Goal: Task Accomplishment & Management: Complete application form

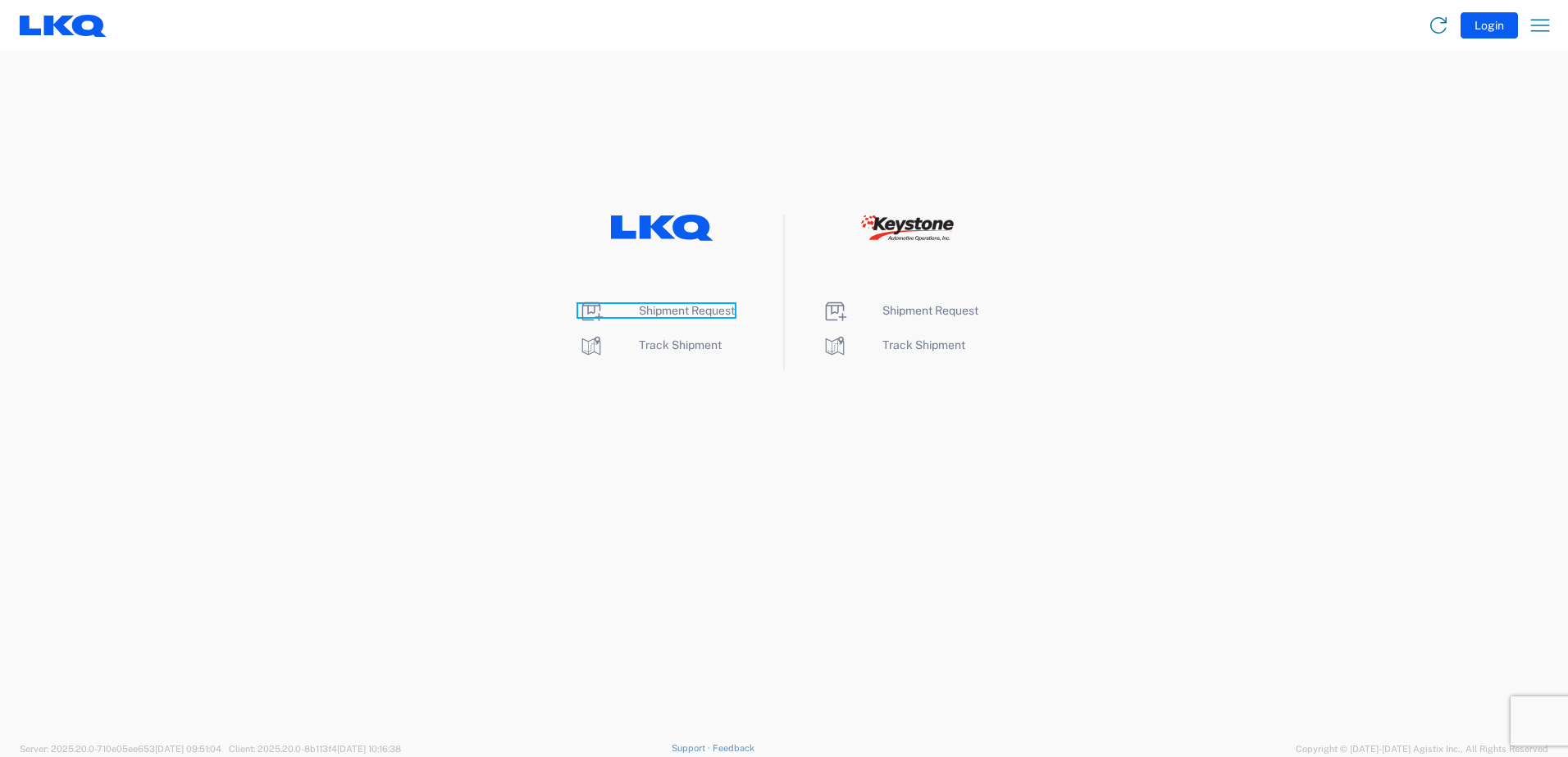
click at [703, 316] on span "Shipment Request" at bounding box center [686, 310] width 96 height 13
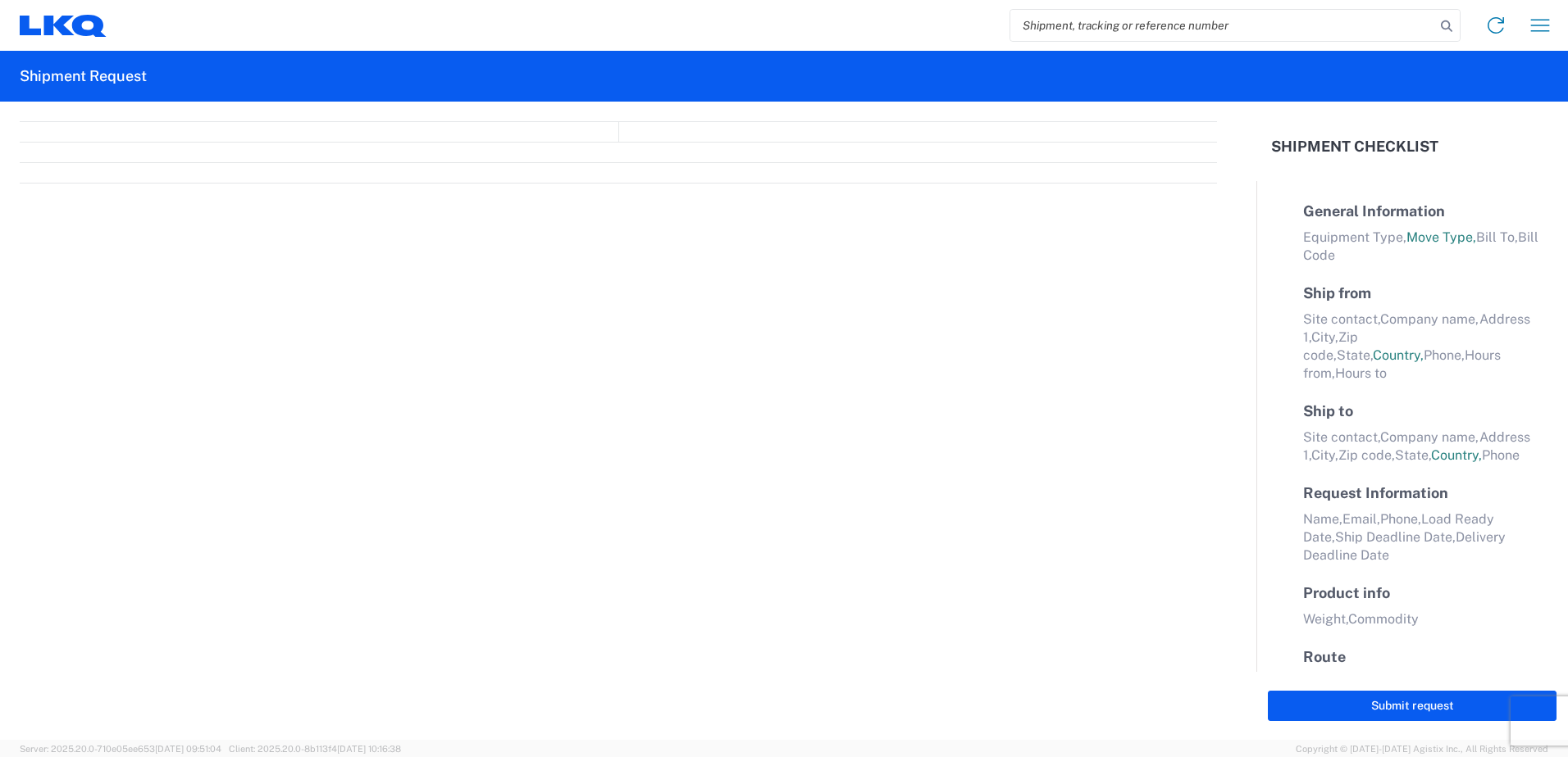
select select "FULL"
select select "LBS"
select select "IN"
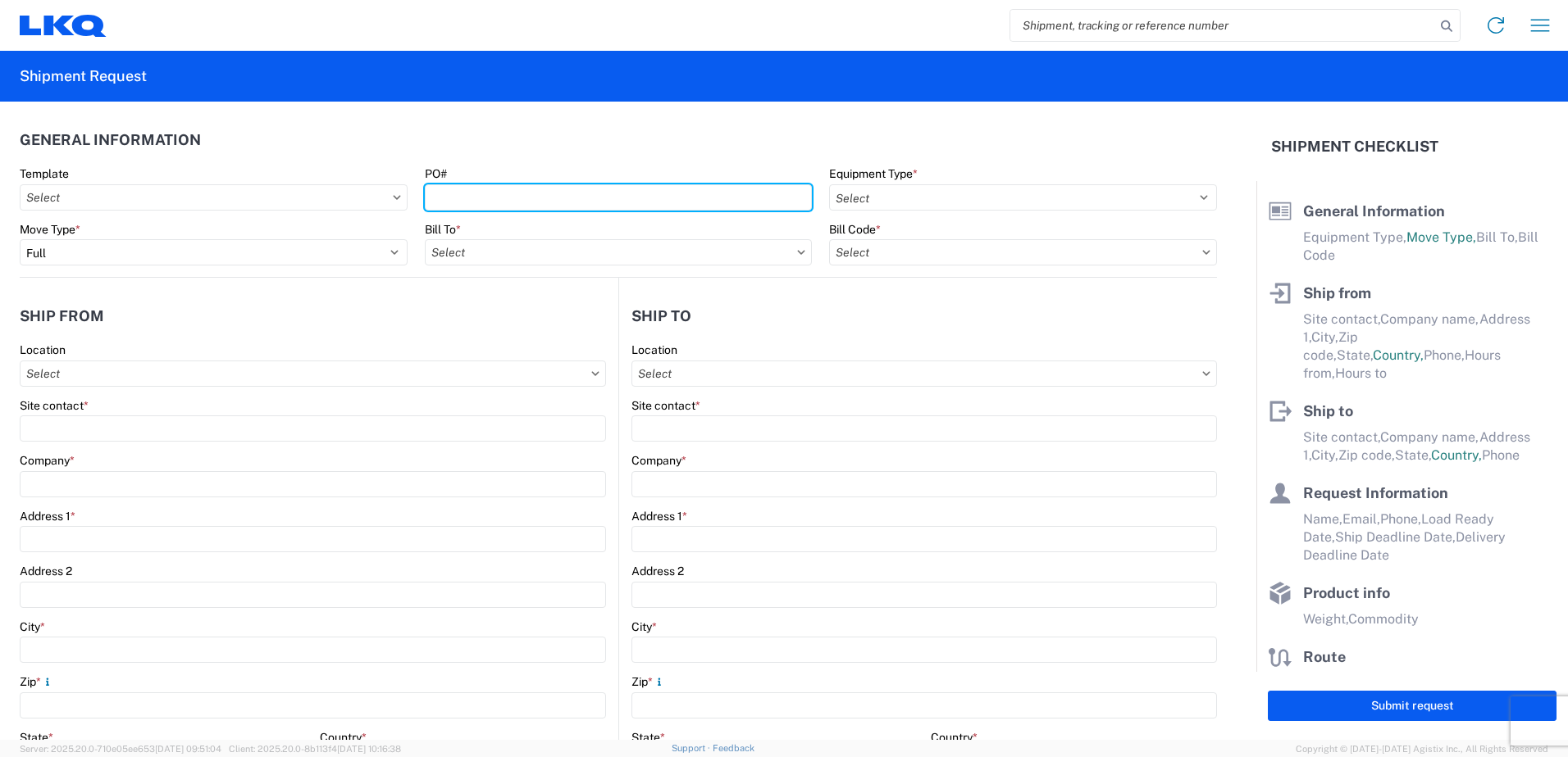
click at [508, 210] on agx-form-control-wrapper-v2 "PO#" at bounding box center [618, 193] width 405 height 55
type input "339484825"
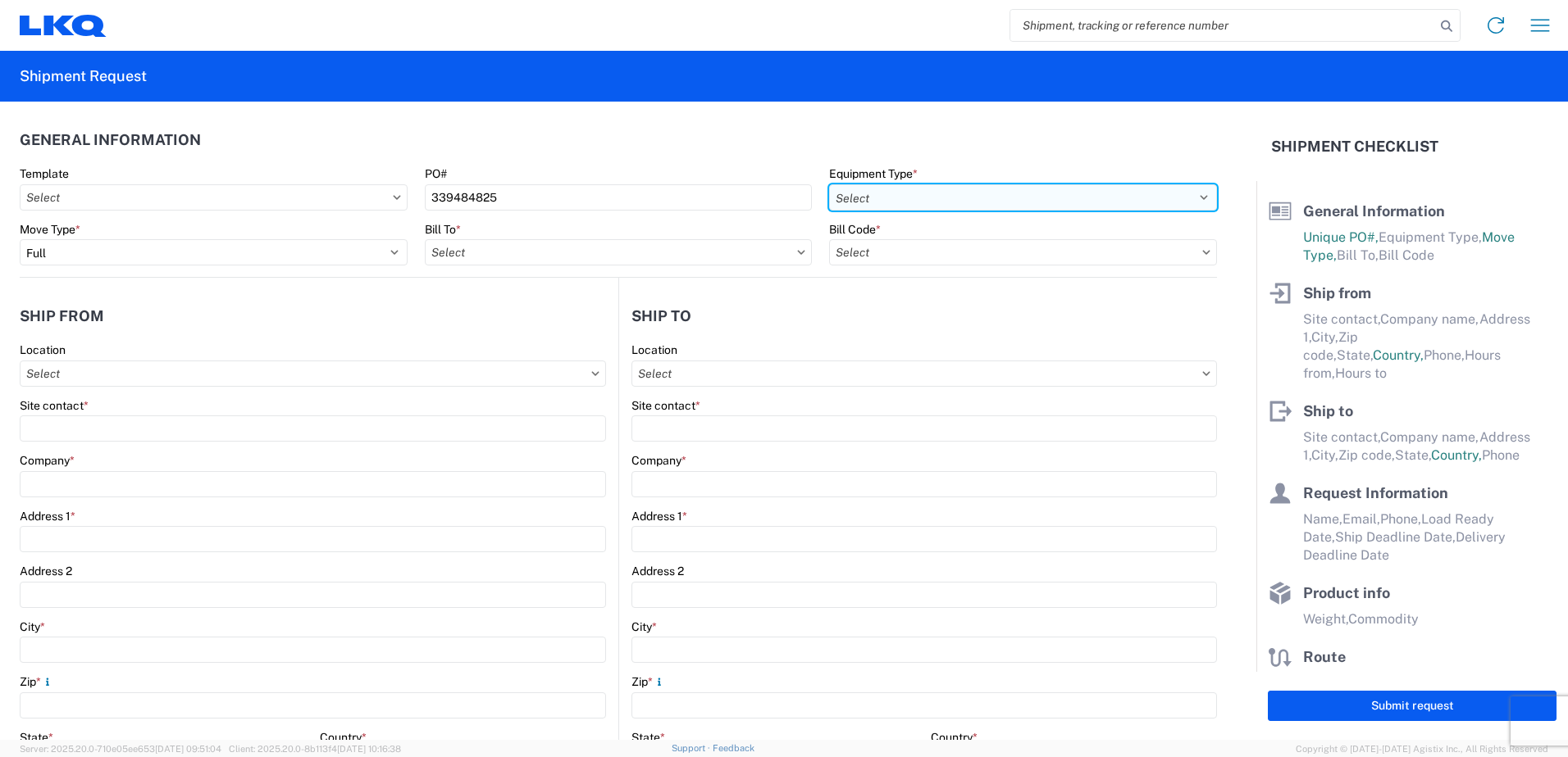
click at [899, 209] on select "Select 53’ Dry Van Flatbed Dropdeck (van) Lowboy (flatbed) Rail" at bounding box center [1022, 198] width 388 height 26
select select "STDV"
click at [829, 185] on select "Select 53’ Dry Van Flatbed Dropdeck (van) Lowboy (flatbed) Rail" at bounding box center [1022, 198] width 388 height 26
click at [508, 243] on input "text" at bounding box center [618, 252] width 388 height 26
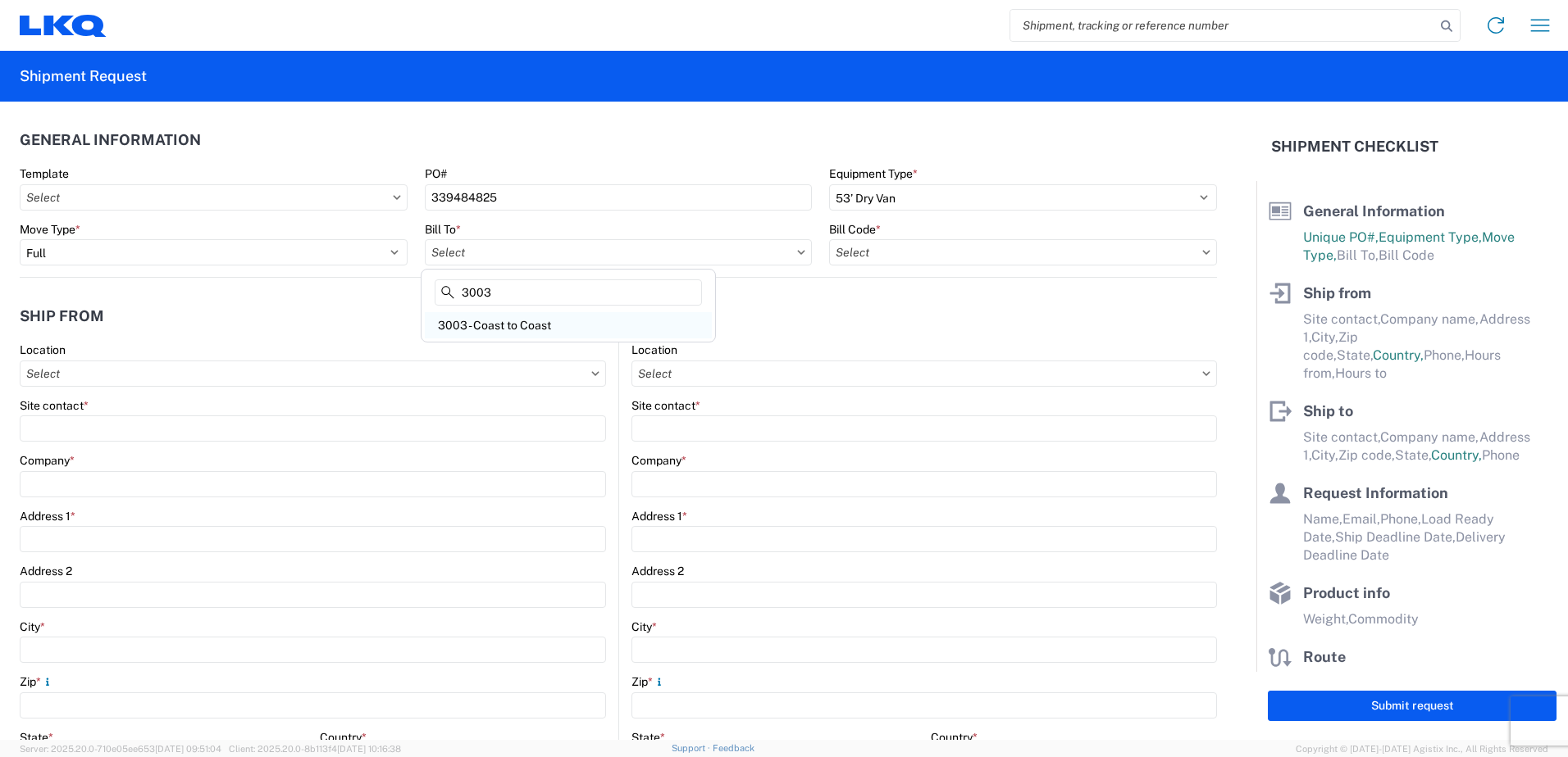
type input "3003"
click at [519, 330] on div "3003 - Coast to Coast" at bounding box center [568, 325] width 287 height 26
type input "3003 - Coast to Coast"
click at [888, 254] on input "text" at bounding box center [1022, 252] width 388 height 26
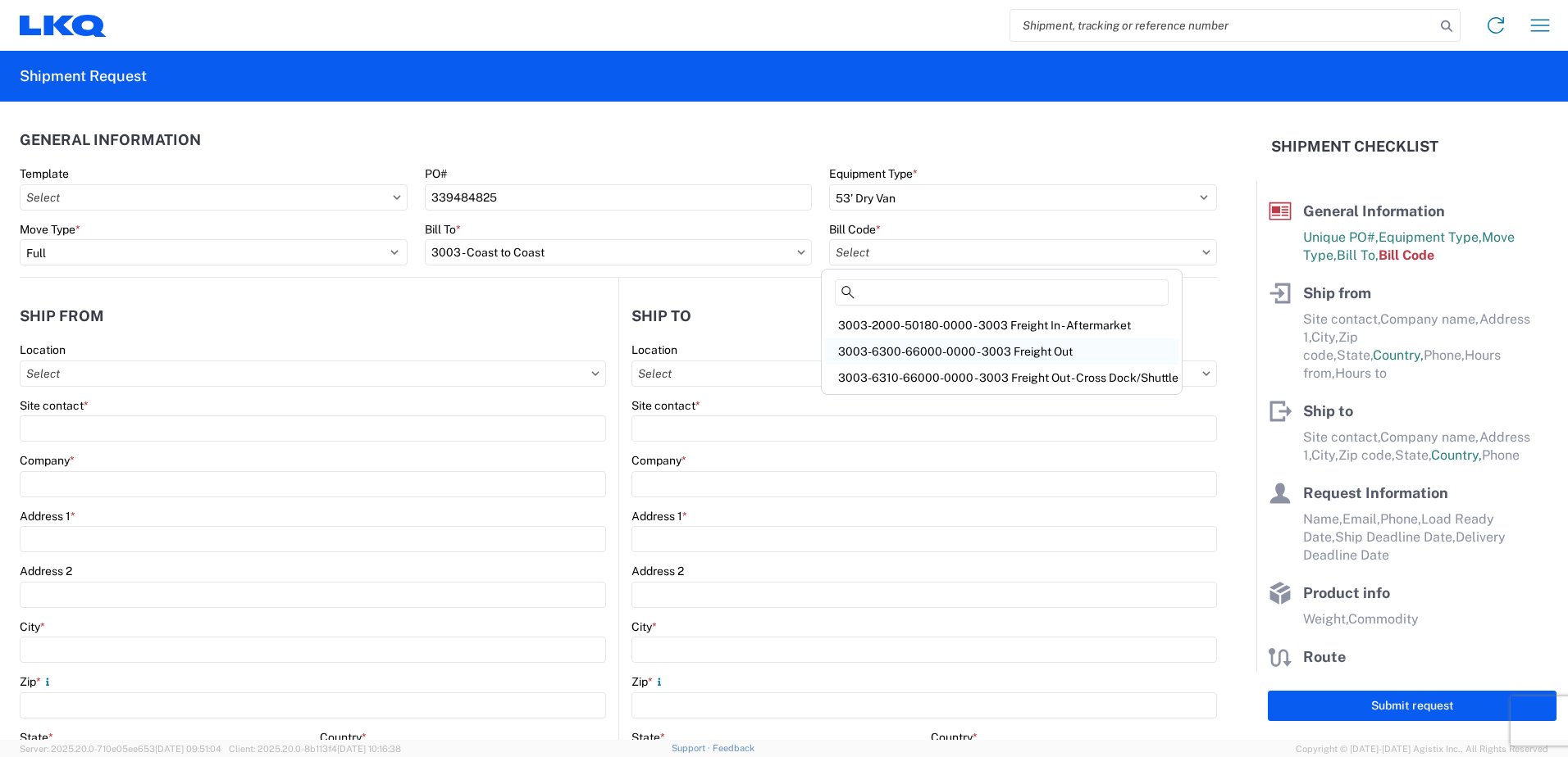
click at [910, 339] on div "3003-6300-66000-0000 - 3003 Freight Out" at bounding box center [1001, 352] width 353 height 26
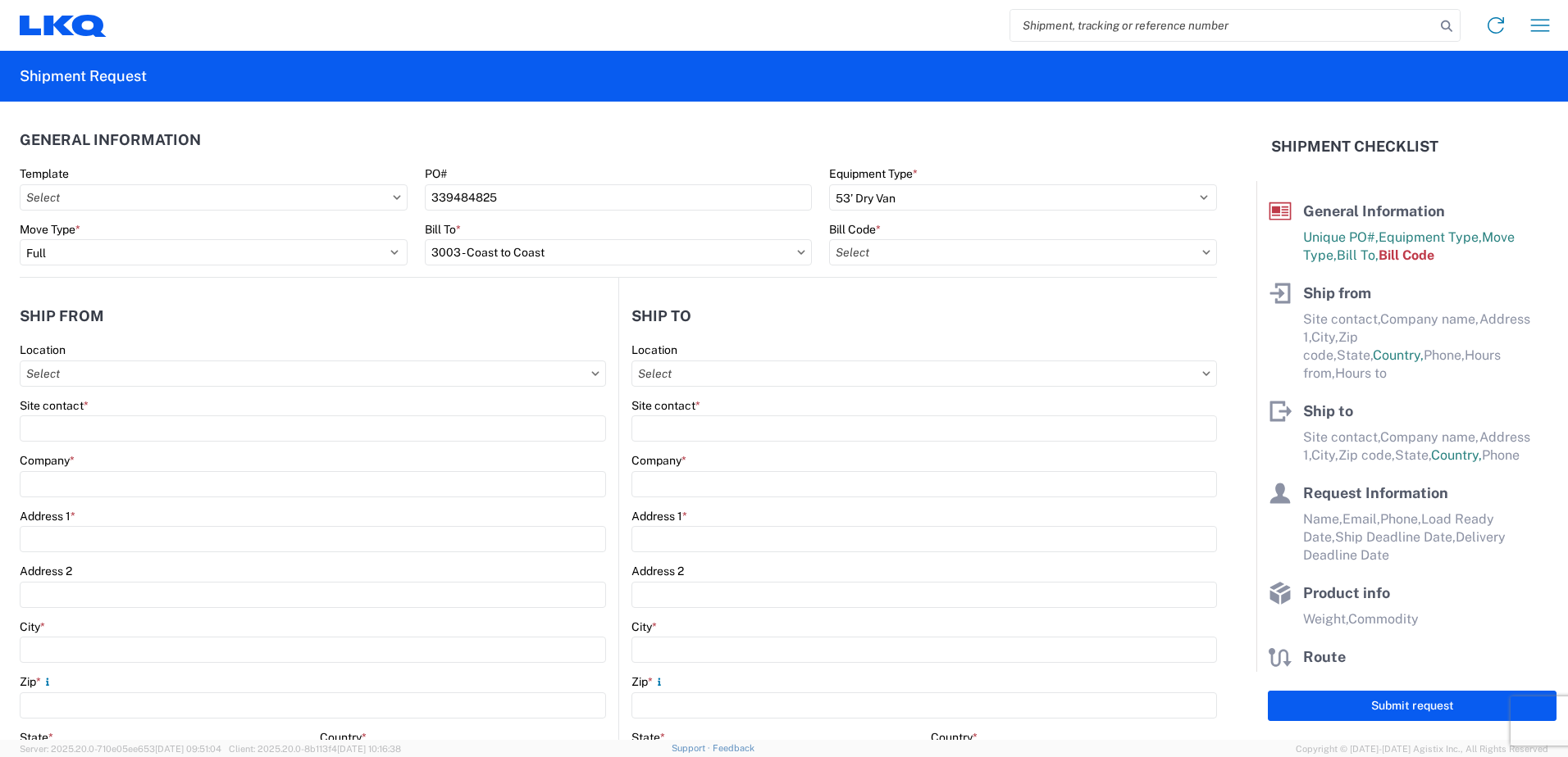
type input "3003-6300-66000-0000 - 3003 Freight Out"
click at [104, 370] on input "text" at bounding box center [313, 374] width 586 height 26
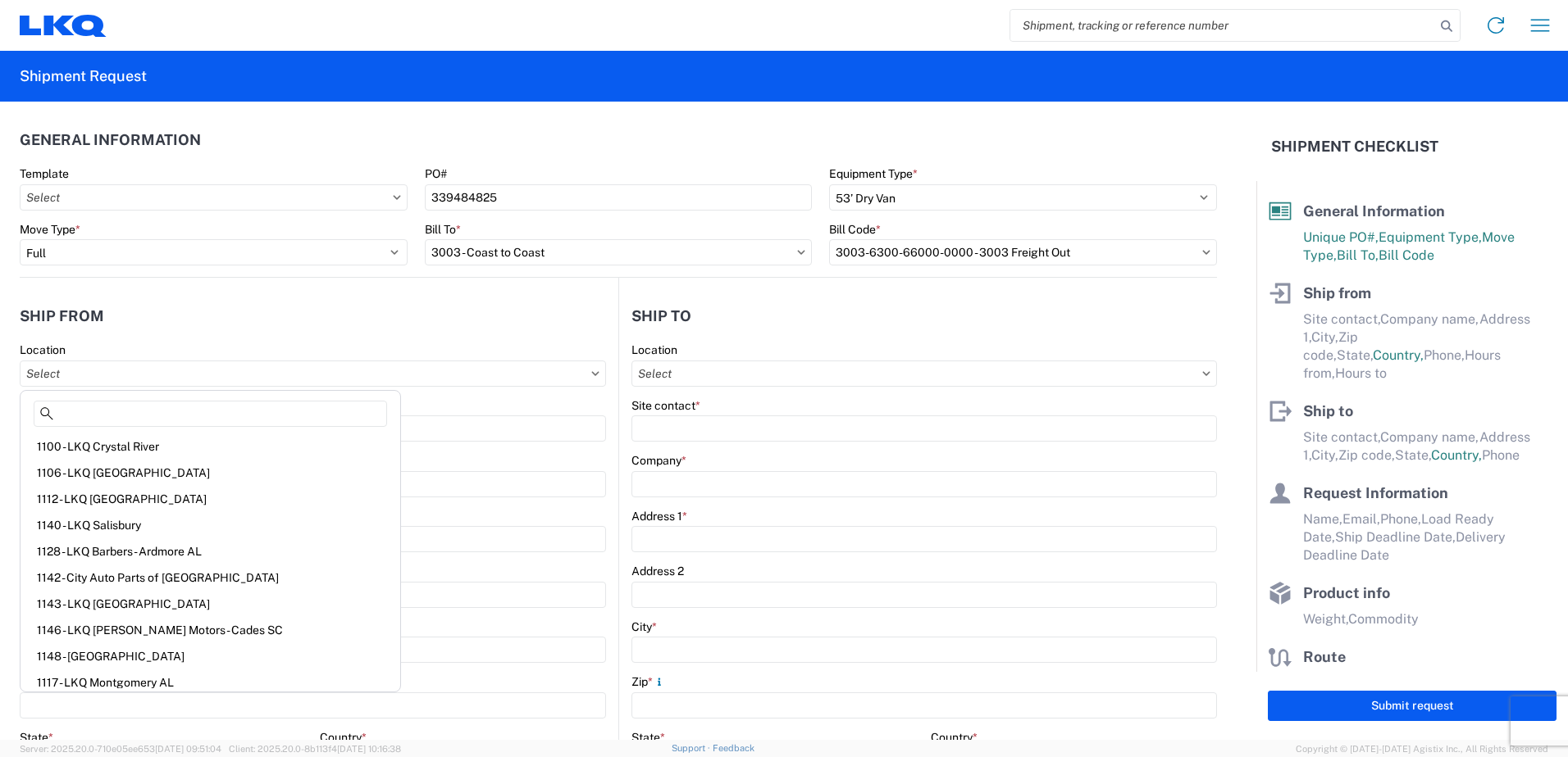
click at [202, 322] on header "Ship from" at bounding box center [319, 315] width 599 height 37
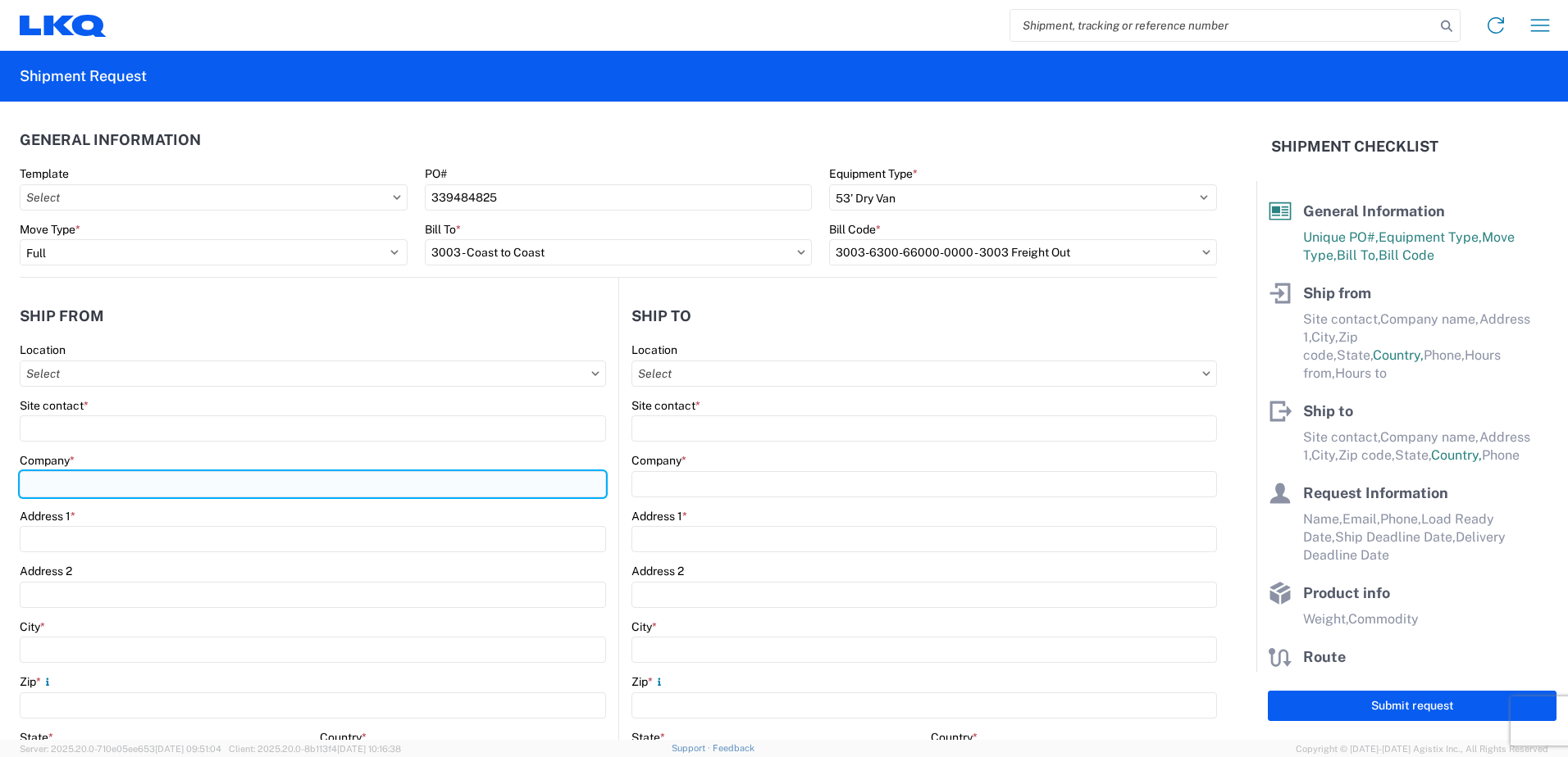
click at [117, 492] on input "Company *" at bounding box center [313, 485] width 586 height 26
type input "LKQ Corporation"
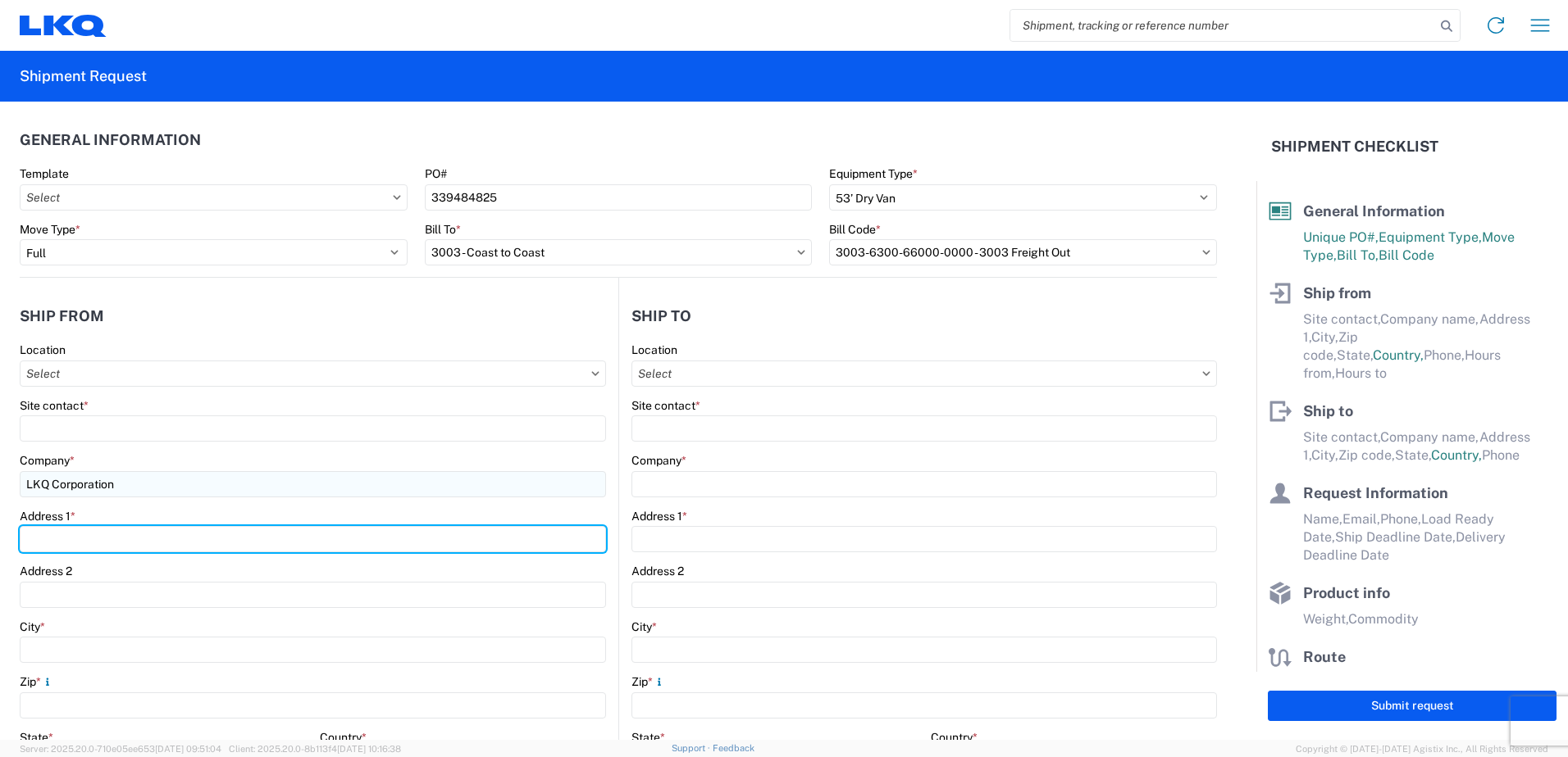
type input "[STREET_ADDRESS]"
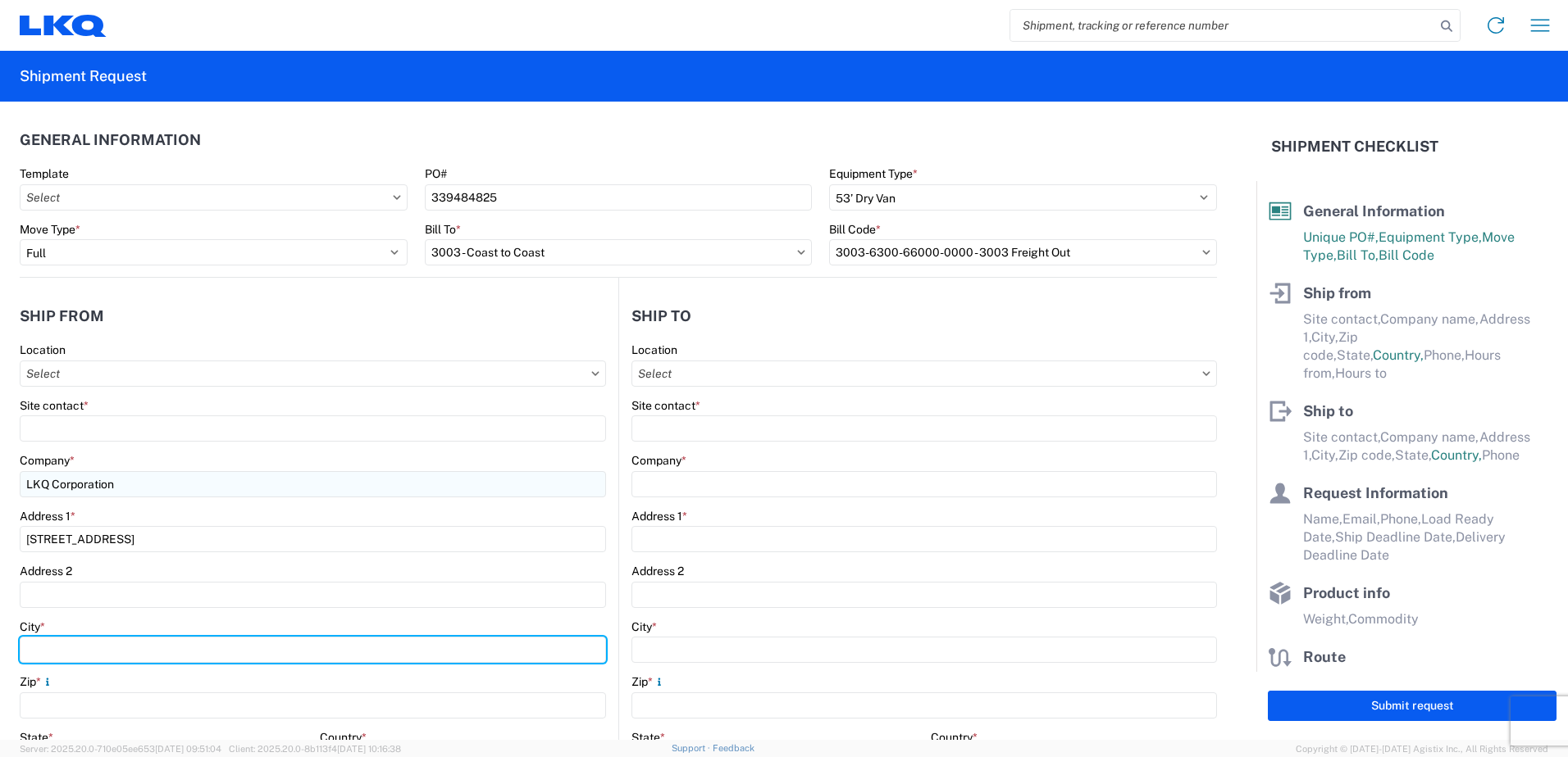
type input "SHAWNEE"
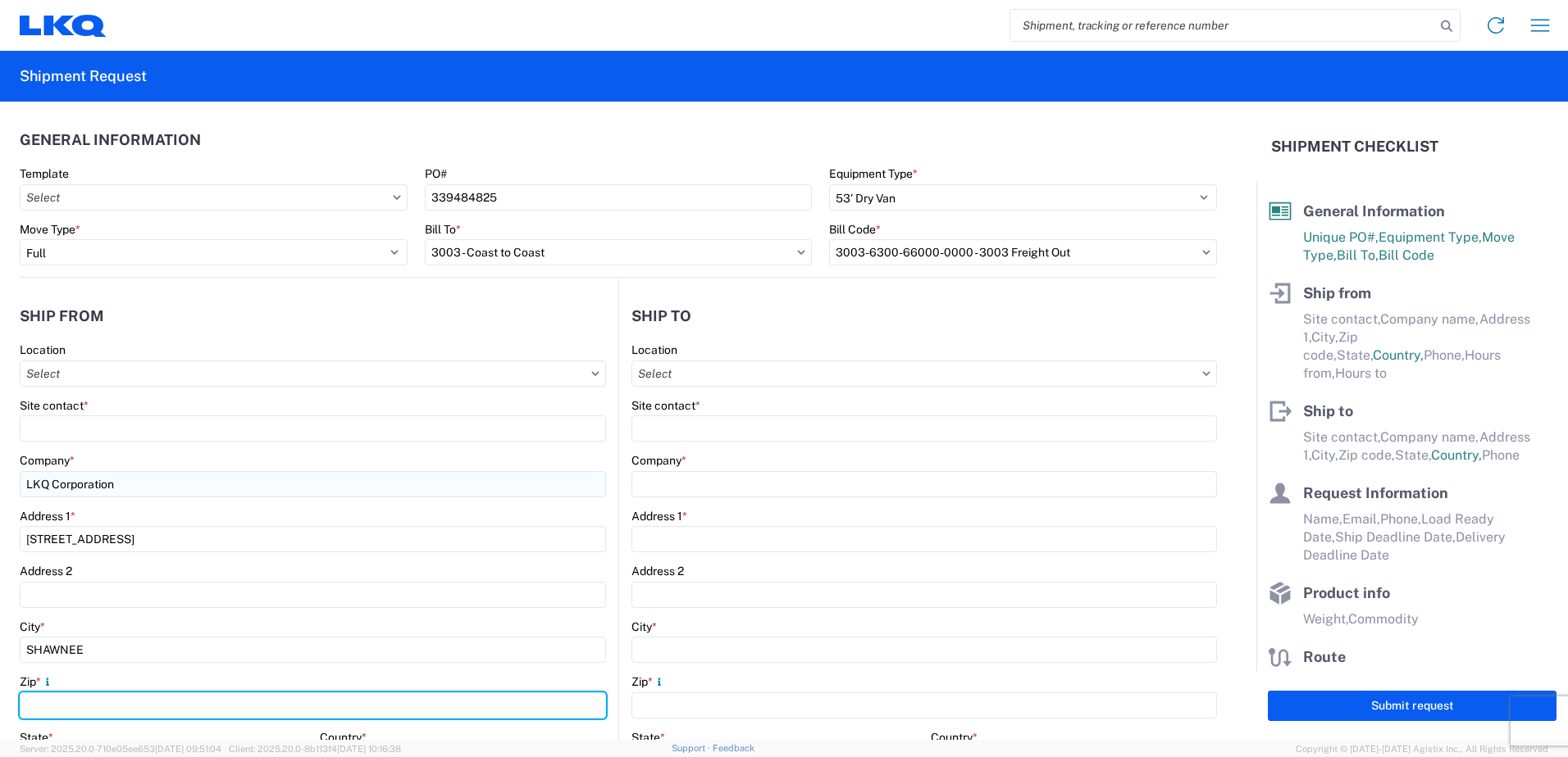
type input "66226"
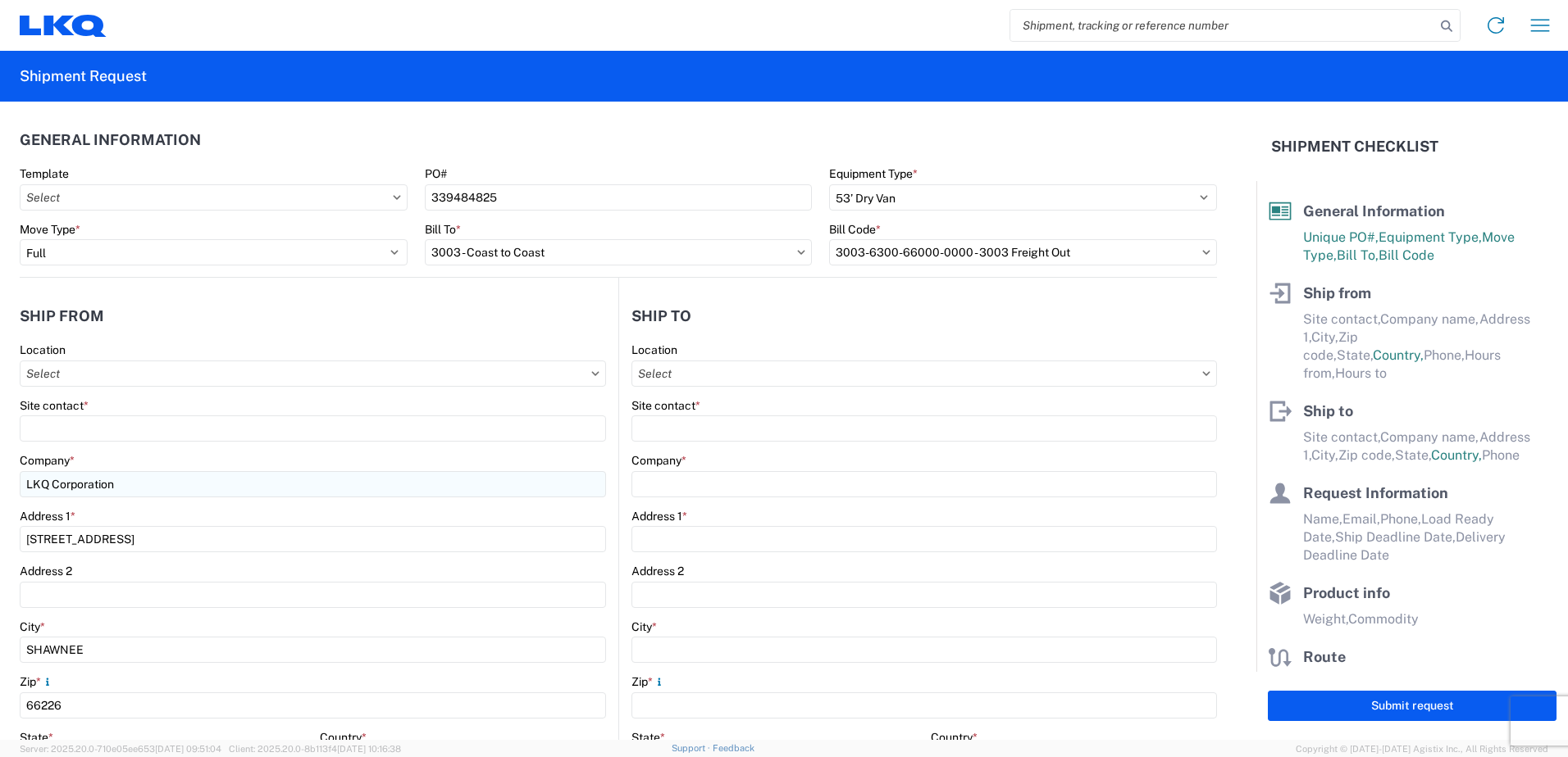
select select "KS"
click at [372, 575] on div "Address 2" at bounding box center [313, 571] width 586 height 14
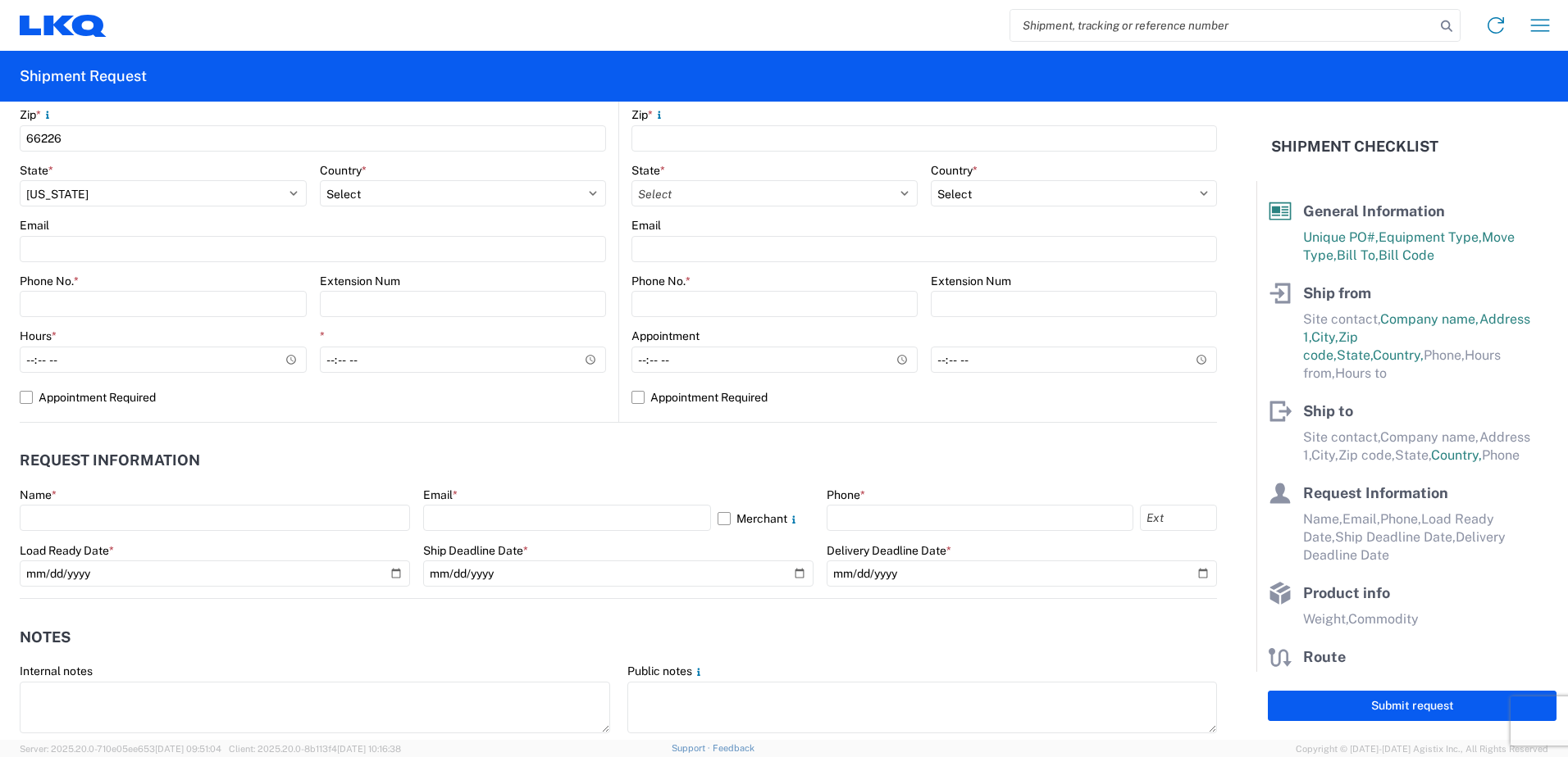
scroll to position [574, 0]
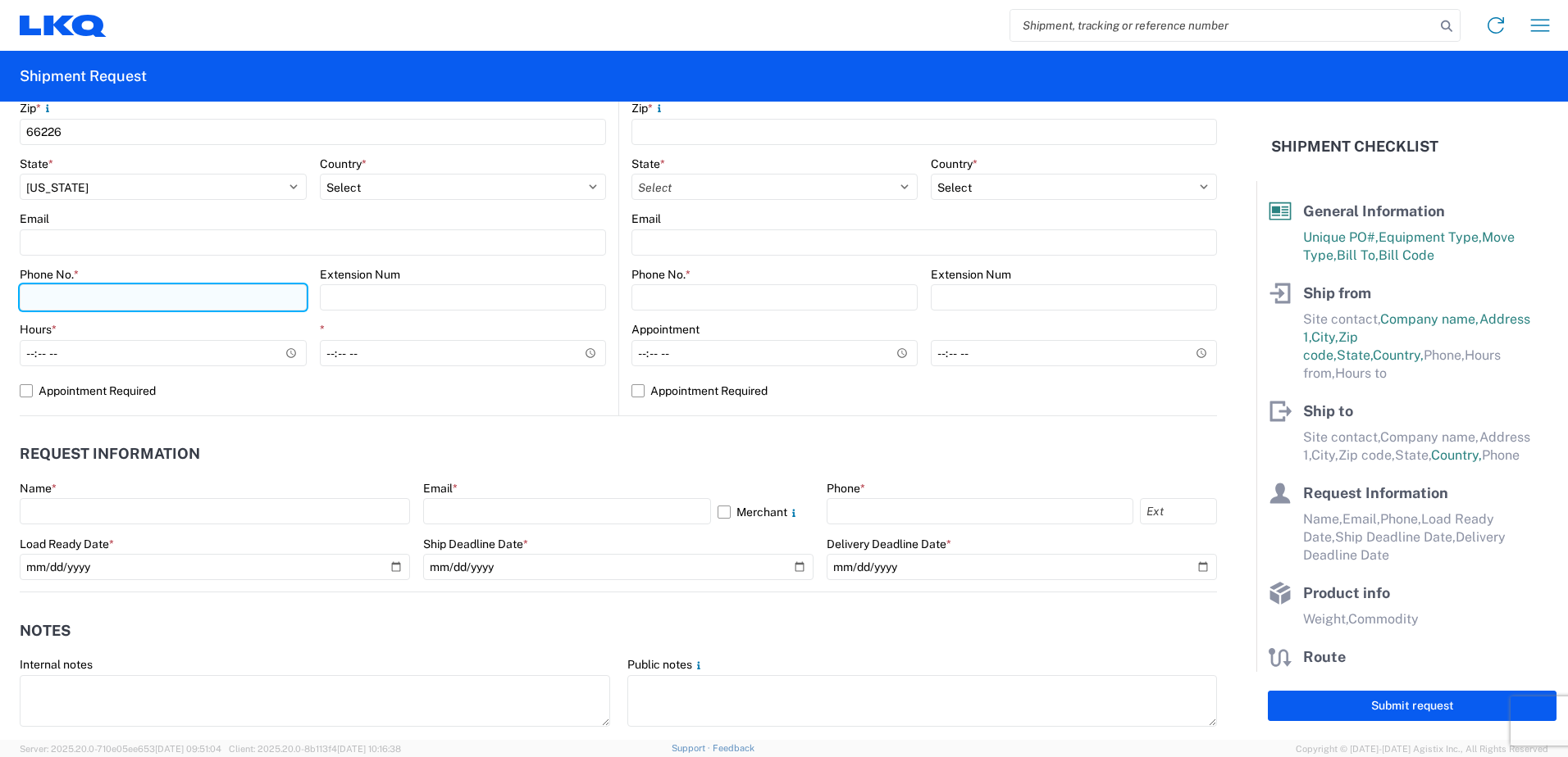
paste input "9139824448"
type input "9139824448"
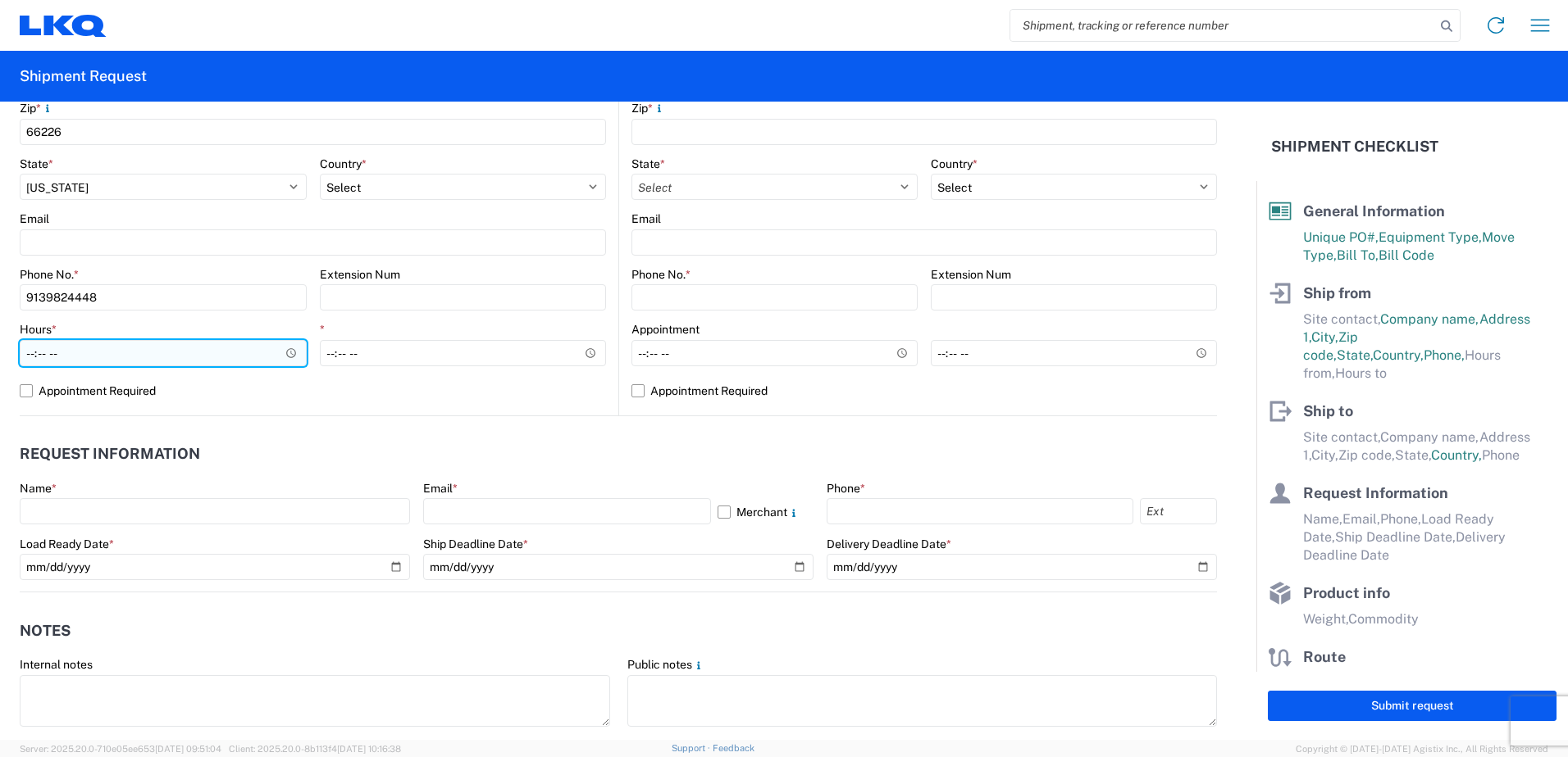
click at [146, 356] on input "Hours *" at bounding box center [163, 353] width 287 height 26
type input "07:00"
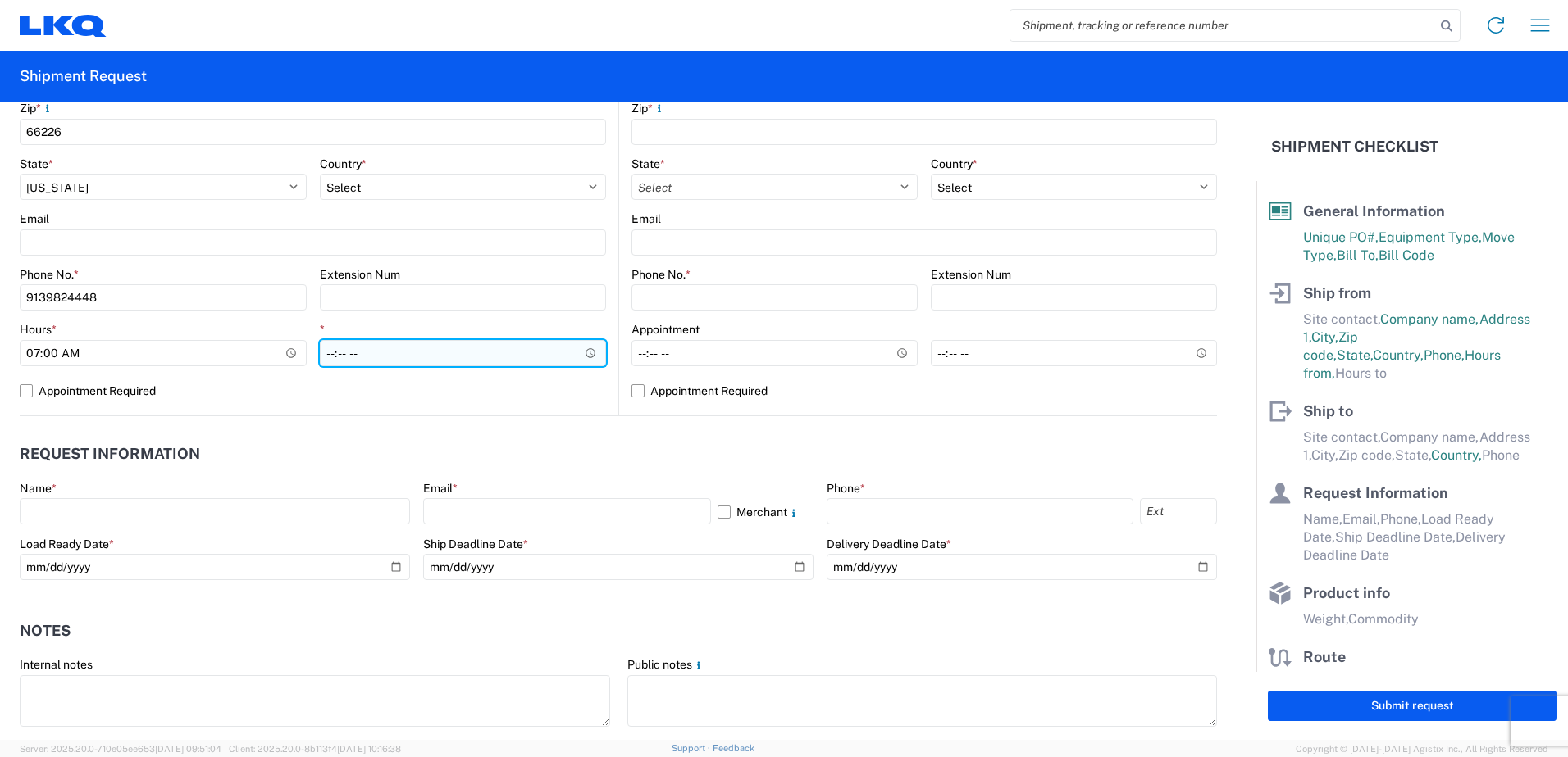
click at [336, 351] on input "*" at bounding box center [462, 353] width 287 height 26
click at [327, 360] on input "*" at bounding box center [462, 353] width 287 height 26
click at [323, 357] on input "*" at bounding box center [462, 353] width 287 height 26
type input "14:00"
click at [414, 403] on label "Appointment Required" at bounding box center [313, 391] width 586 height 26
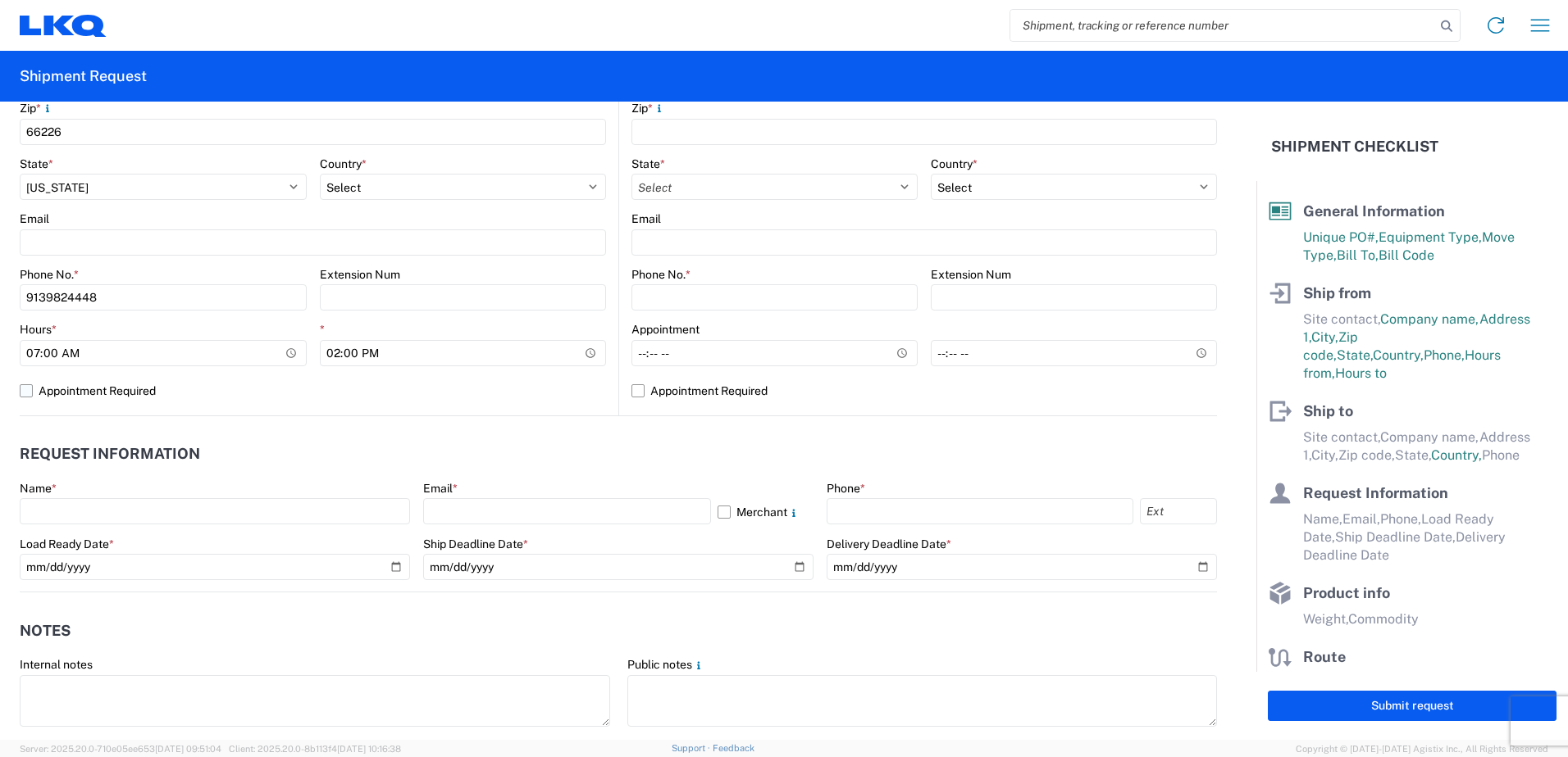
click at [0, 0] on input "Appointment Required" at bounding box center [0, 0] width 0 height 0
select select "KS"
select select "US"
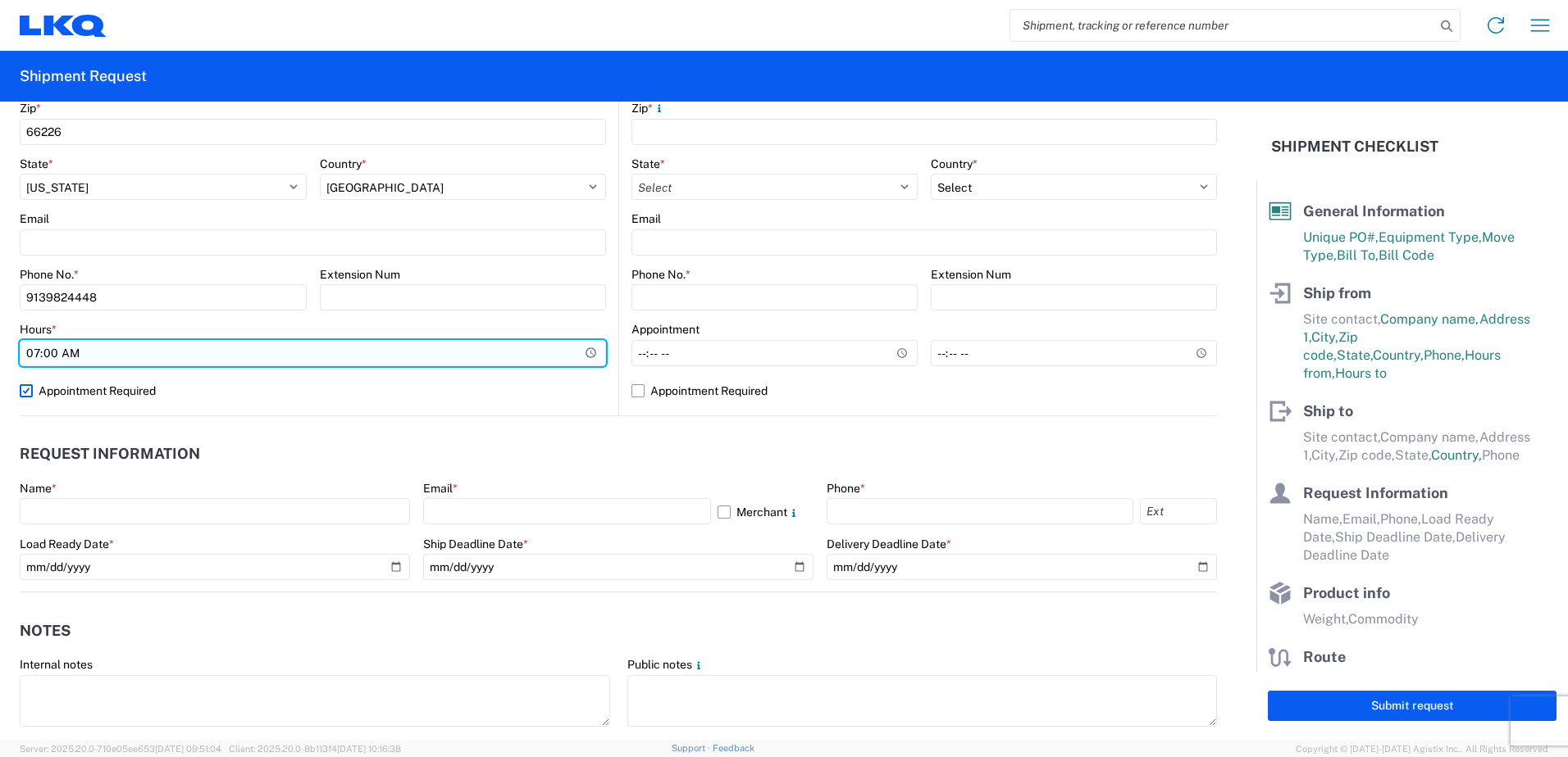
click at [385, 364] on input "07:00" at bounding box center [313, 353] width 586 height 26
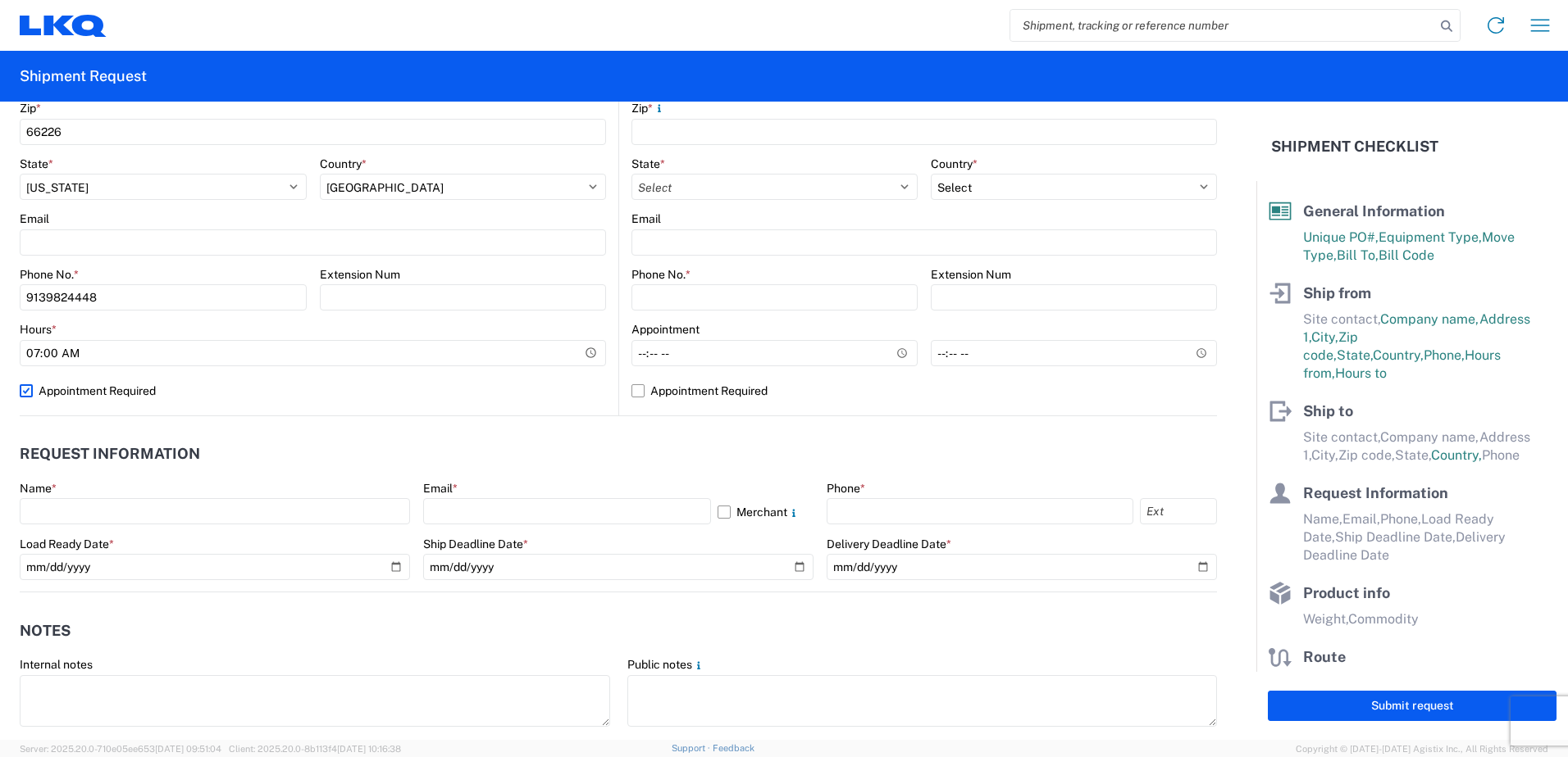
click at [23, 395] on label "Appointment Required" at bounding box center [313, 391] width 586 height 26
click at [0, 0] on input "Appointment Required" at bounding box center [0, 0] width 0 height 0
select select "KS"
select select "US"
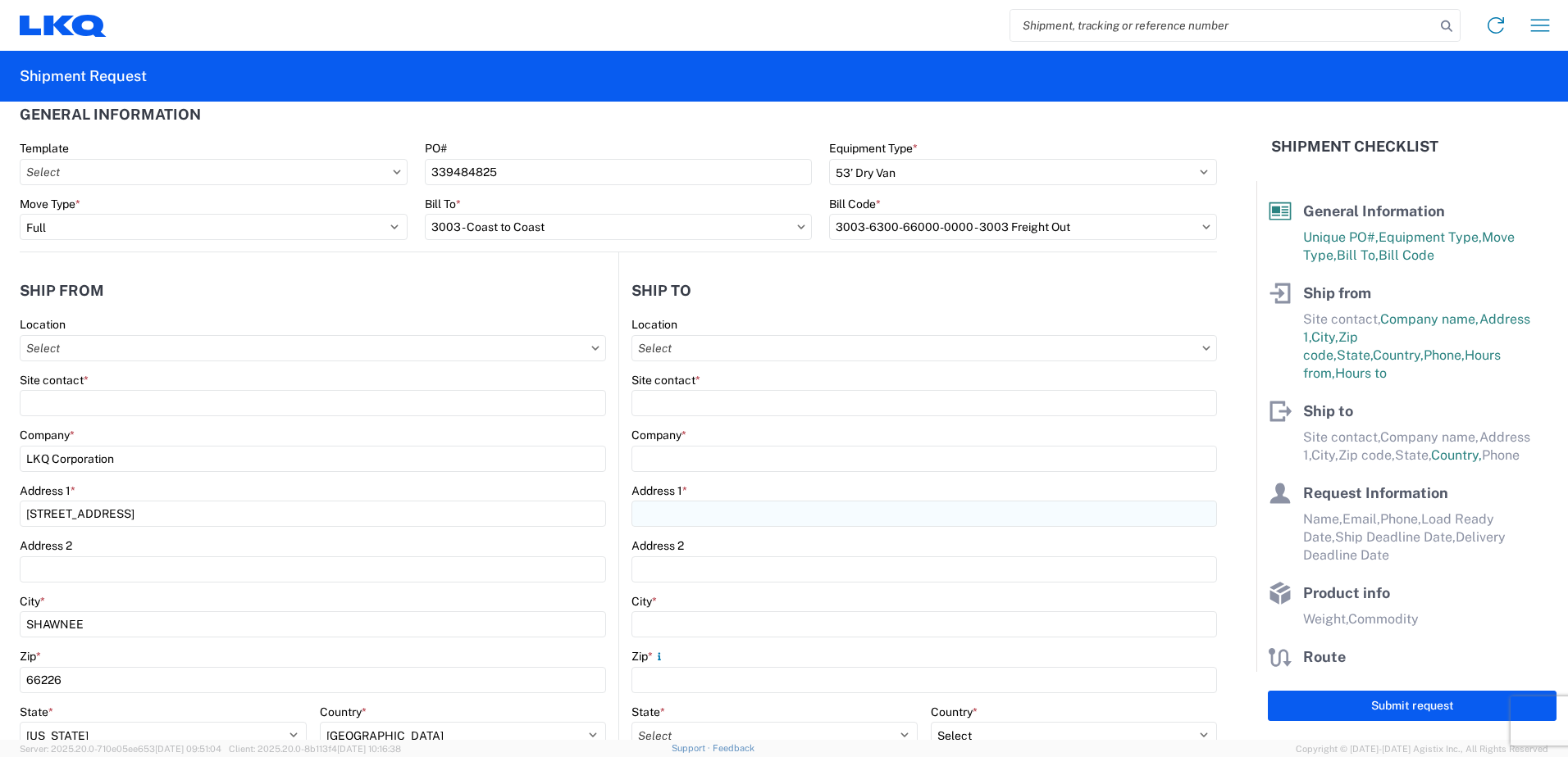
scroll to position [0, 0]
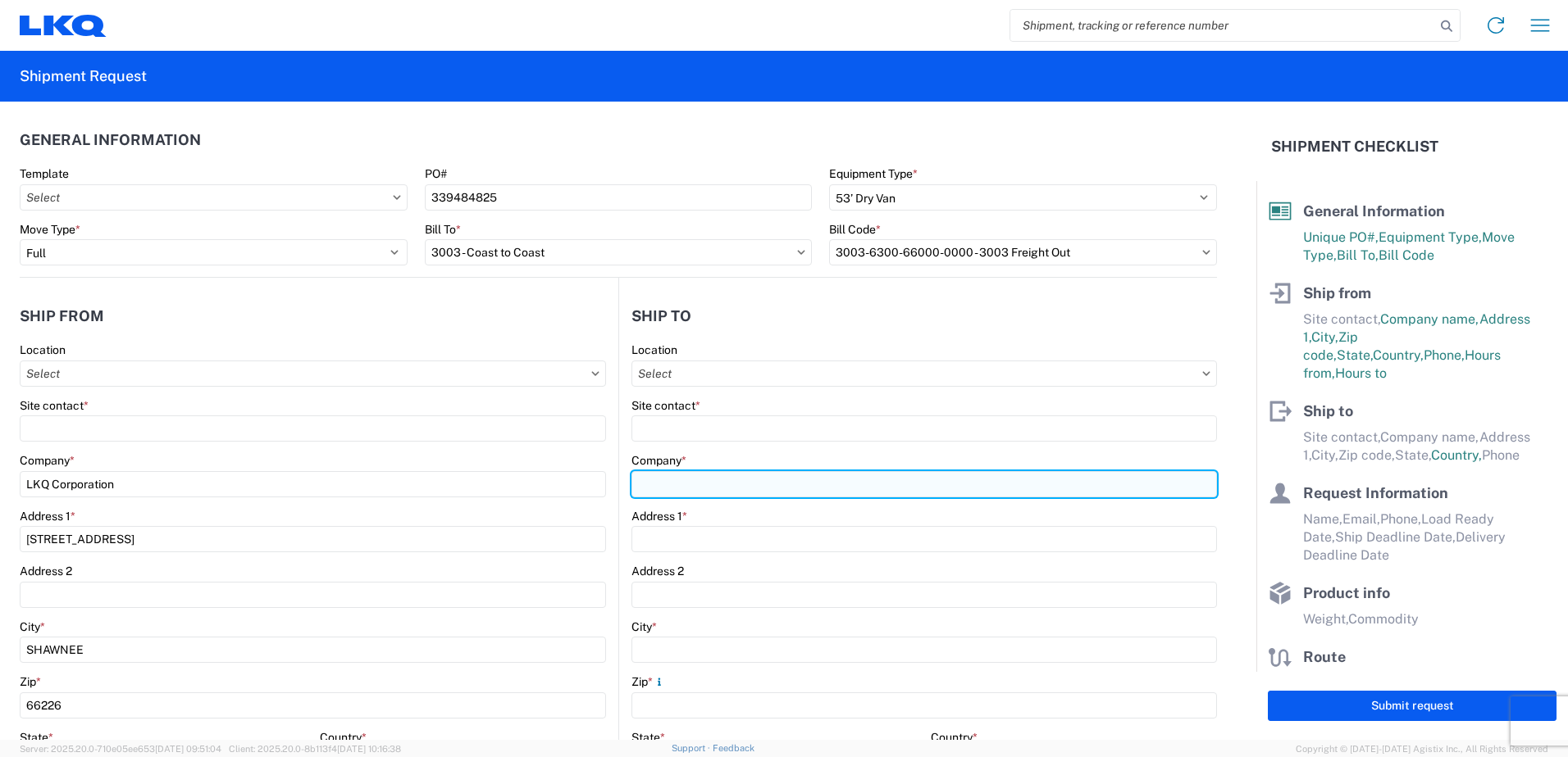
click at [692, 490] on input "Company *" at bounding box center [923, 485] width 585 height 26
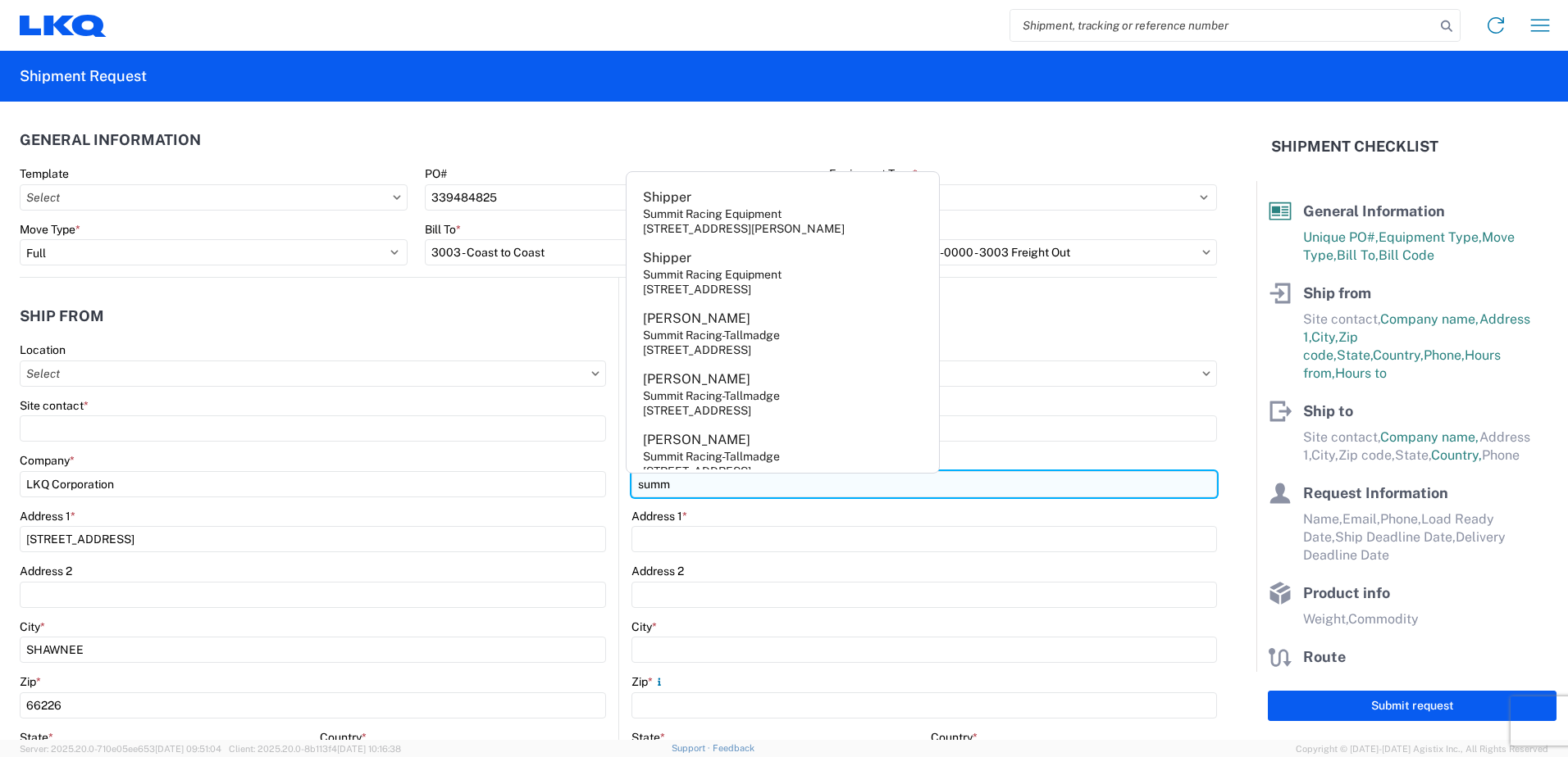
type input "Summit Racing Equipment"
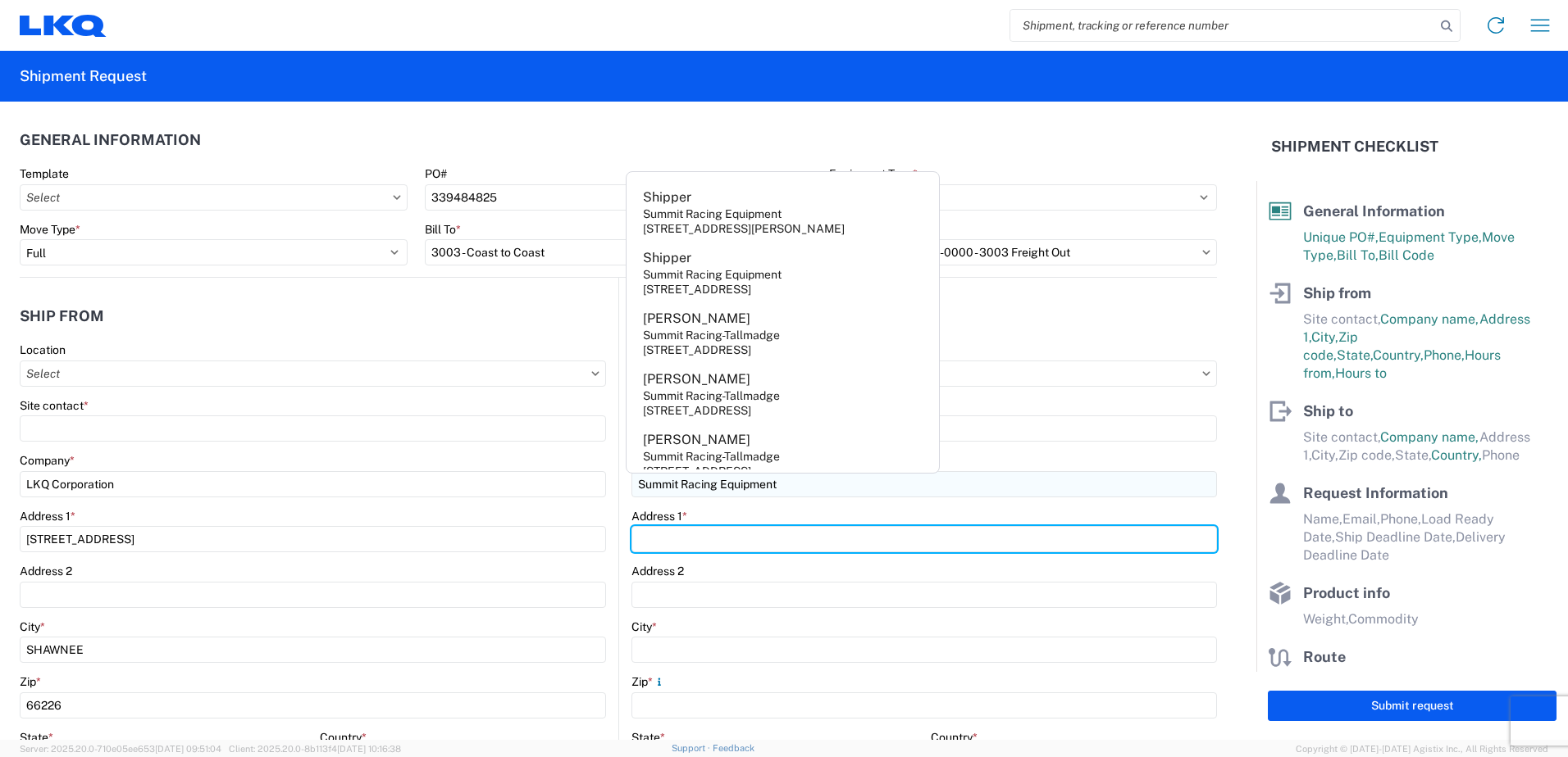
type input "[STREET_ADDRESS]"
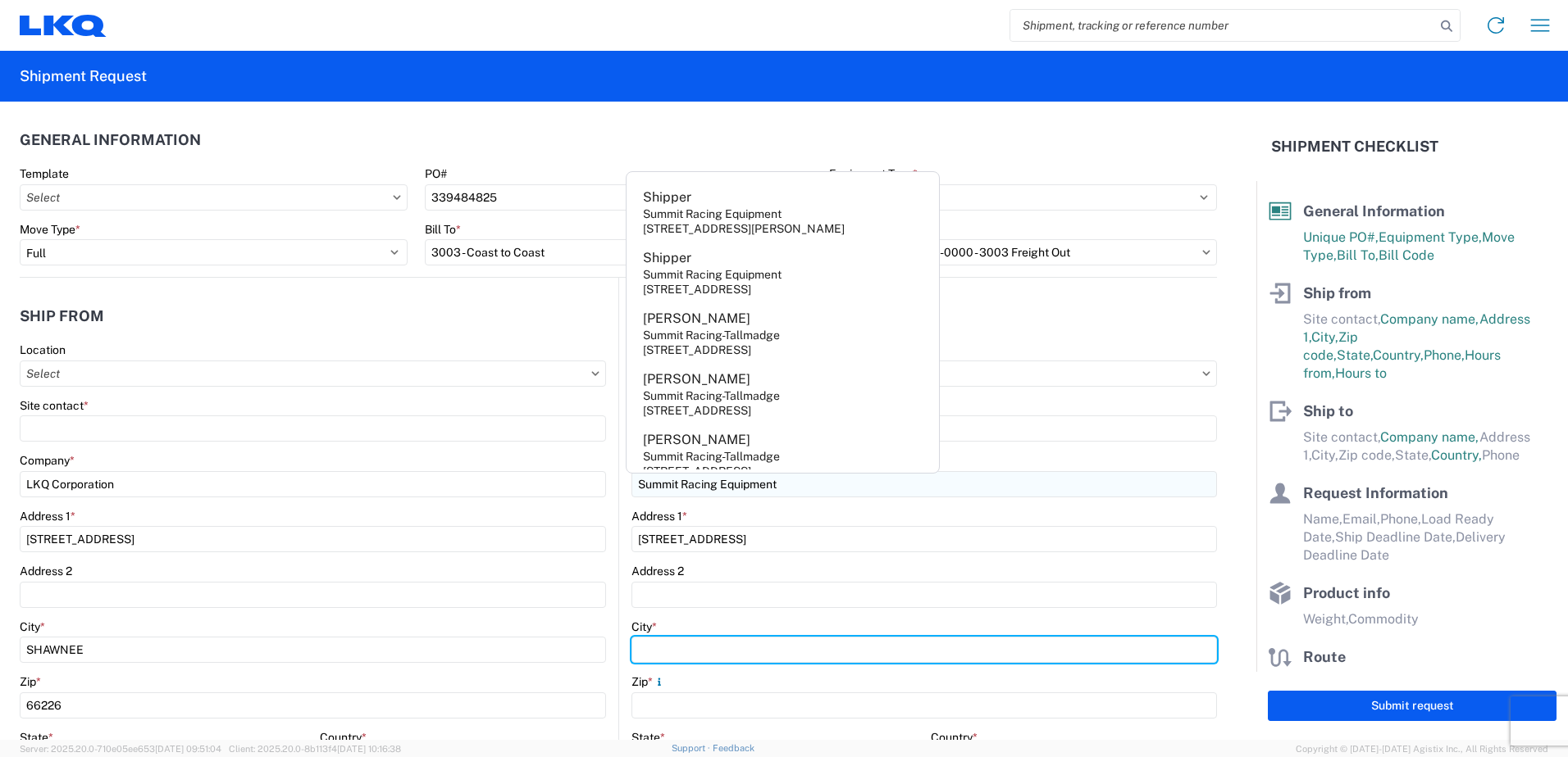
type input "[PERSON_NAME]"
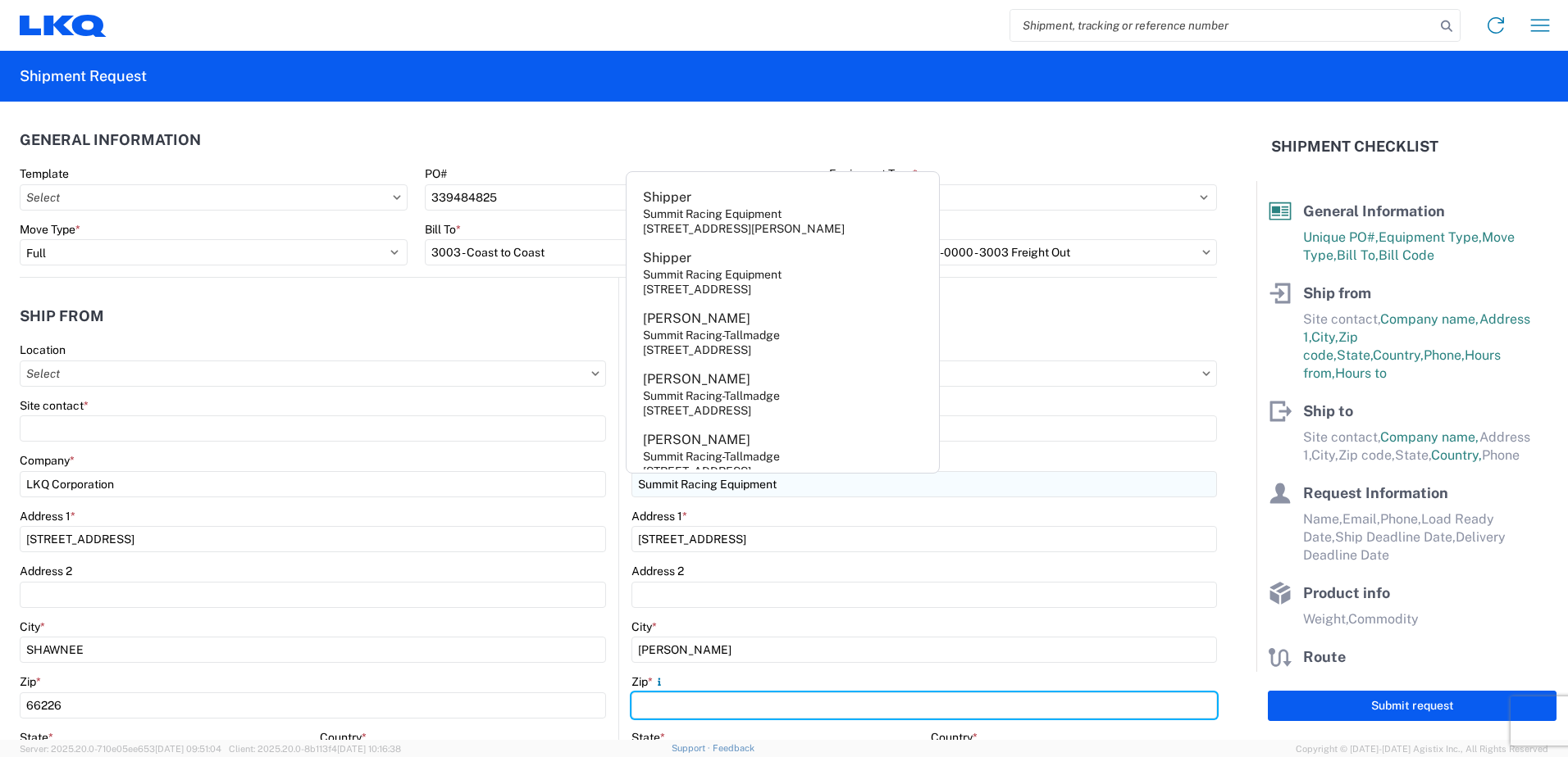
type input "30253"
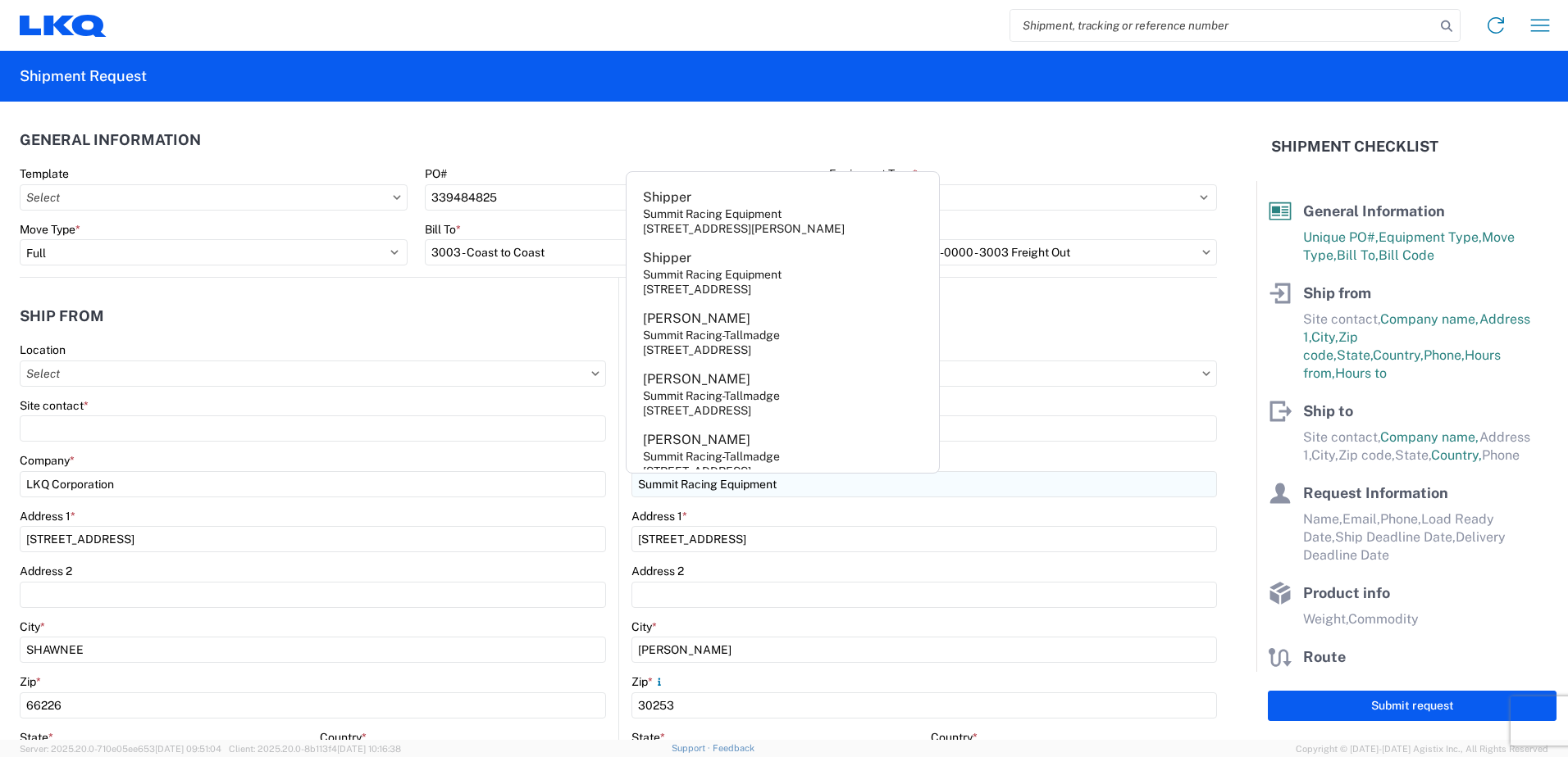
select select "GA"
type input "[PERSON_NAME]"
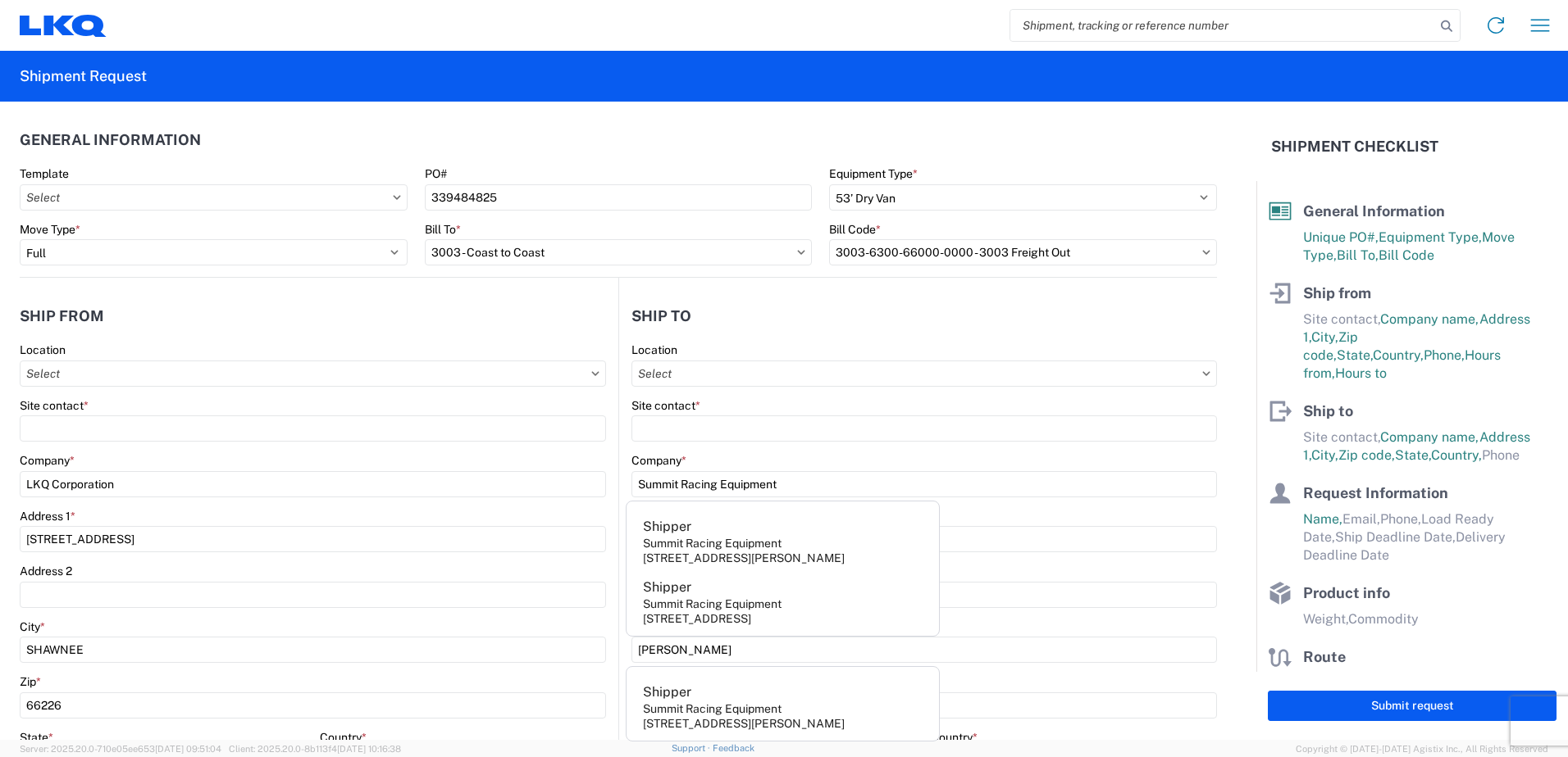
click at [1088, 331] on header "Ship to" at bounding box center [918, 315] width 598 height 37
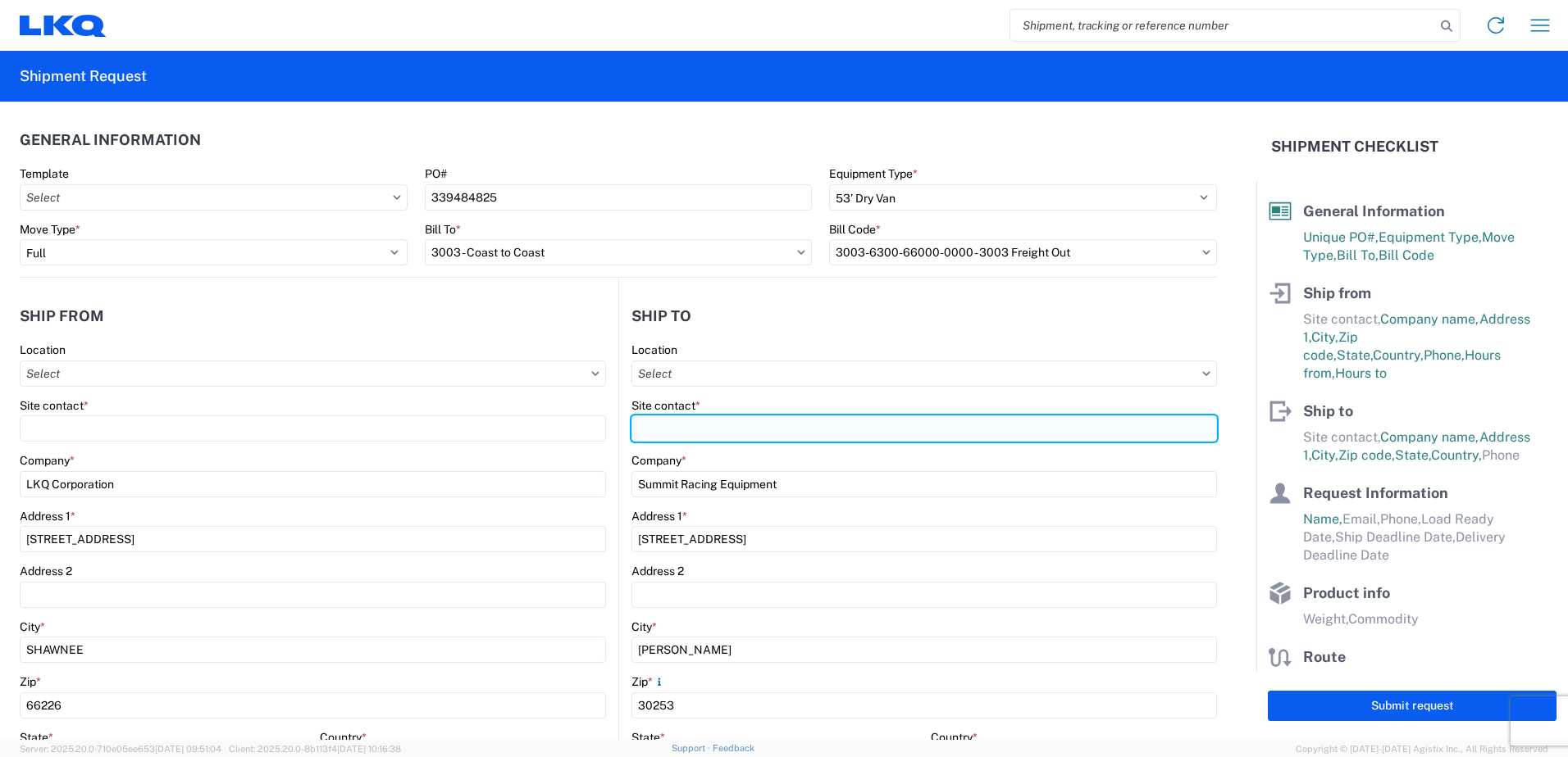
click at [682, 421] on input "Site contact *" at bounding box center [923, 428] width 585 height 26
type input "r"
type input "Receivings"
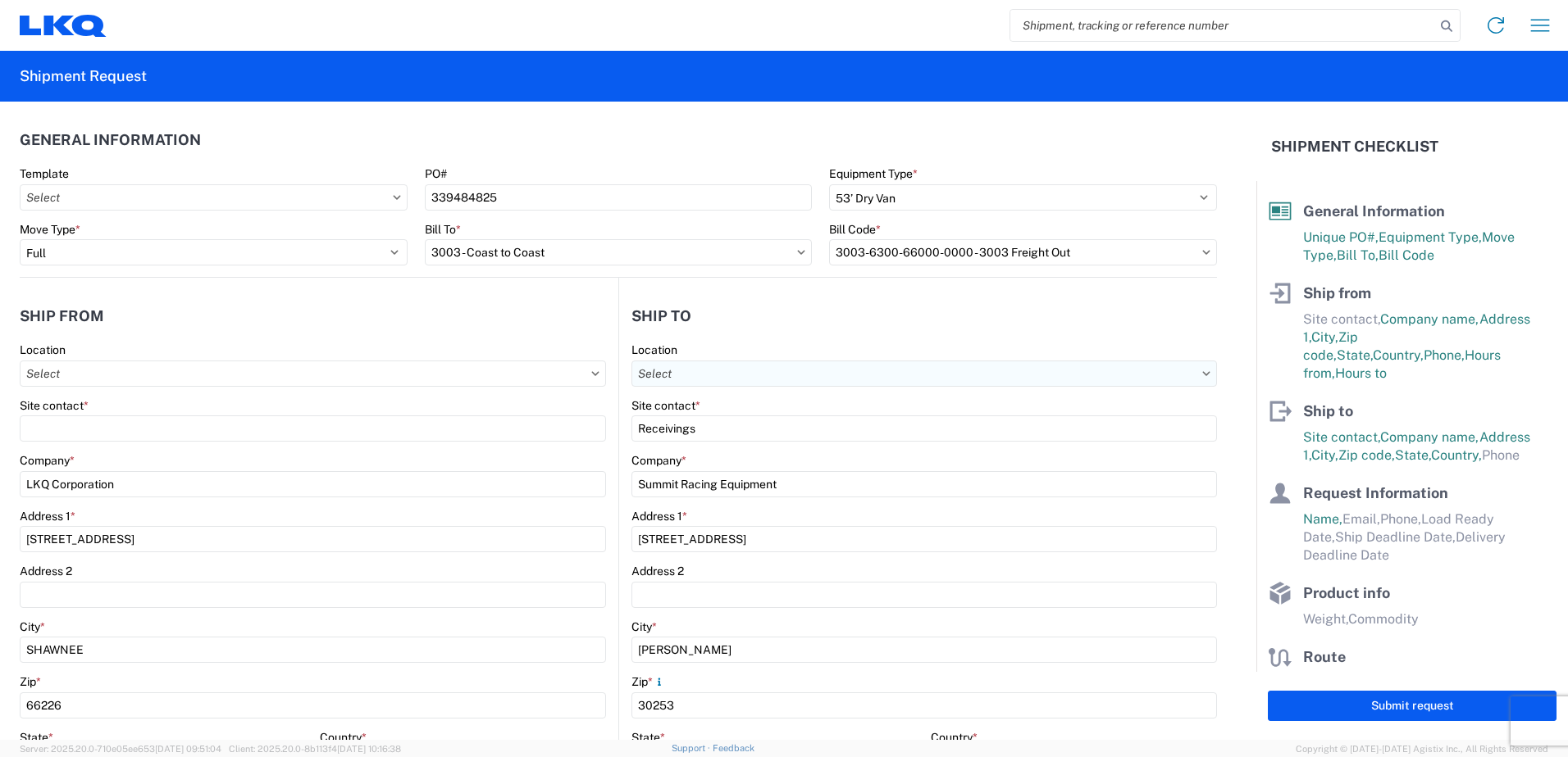
click at [770, 378] on input "text" at bounding box center [923, 374] width 585 height 26
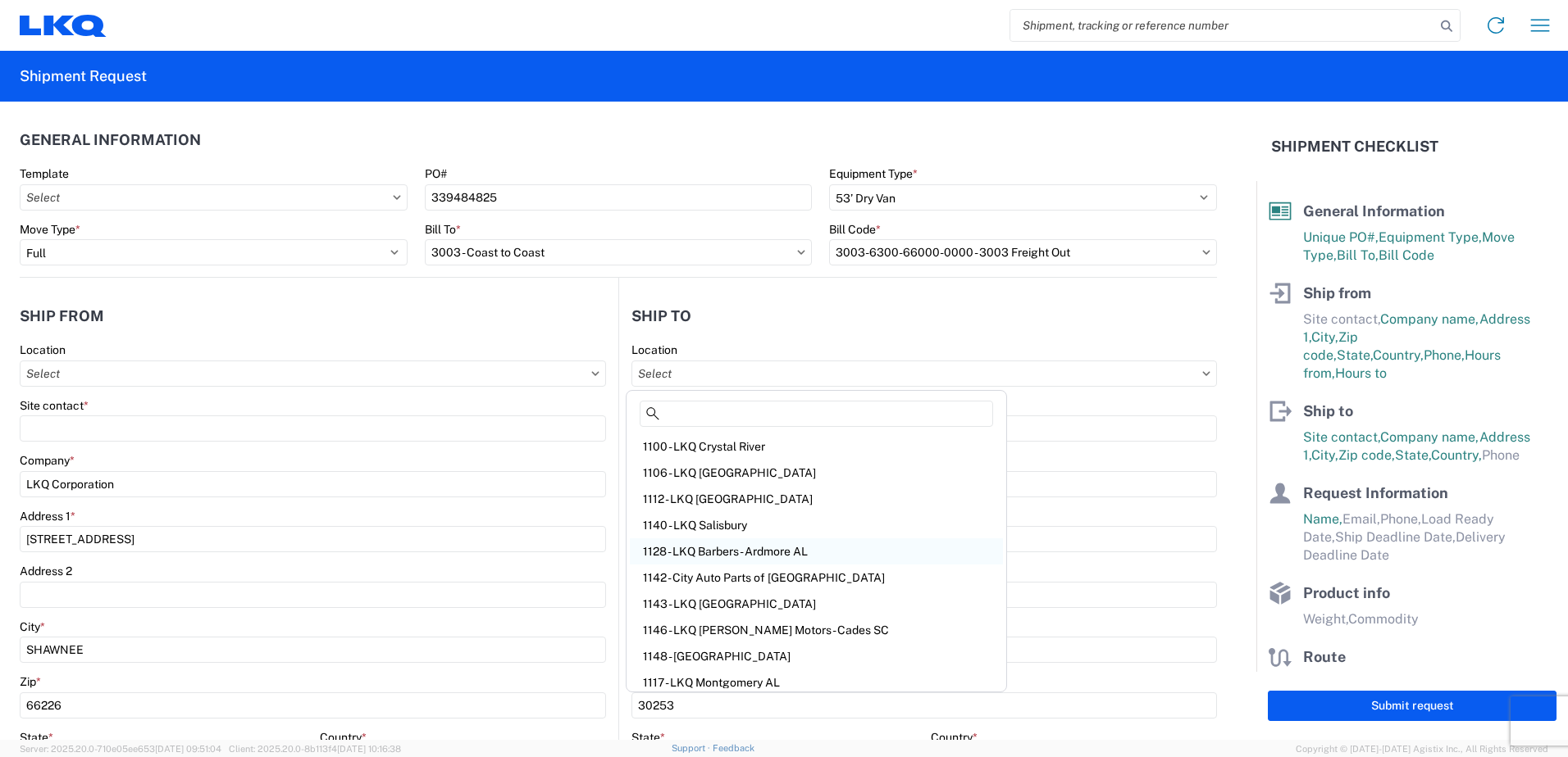
scroll to position [246, 0]
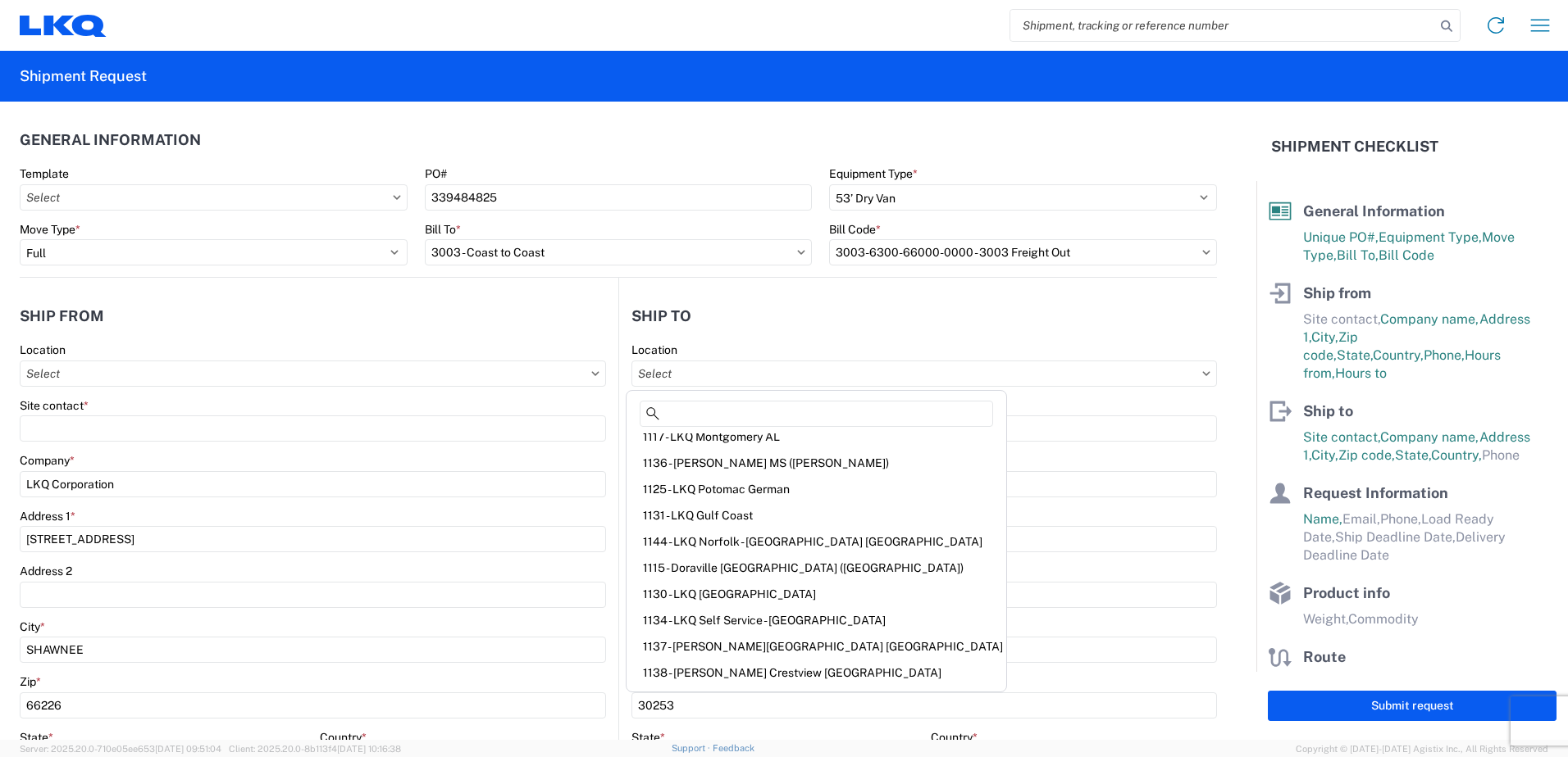
click at [976, 340] on agx-form-section "Ship to Location Site contact * Receivings Company * Summit Racing Equipment Ad…" at bounding box center [918, 643] width 598 height 691
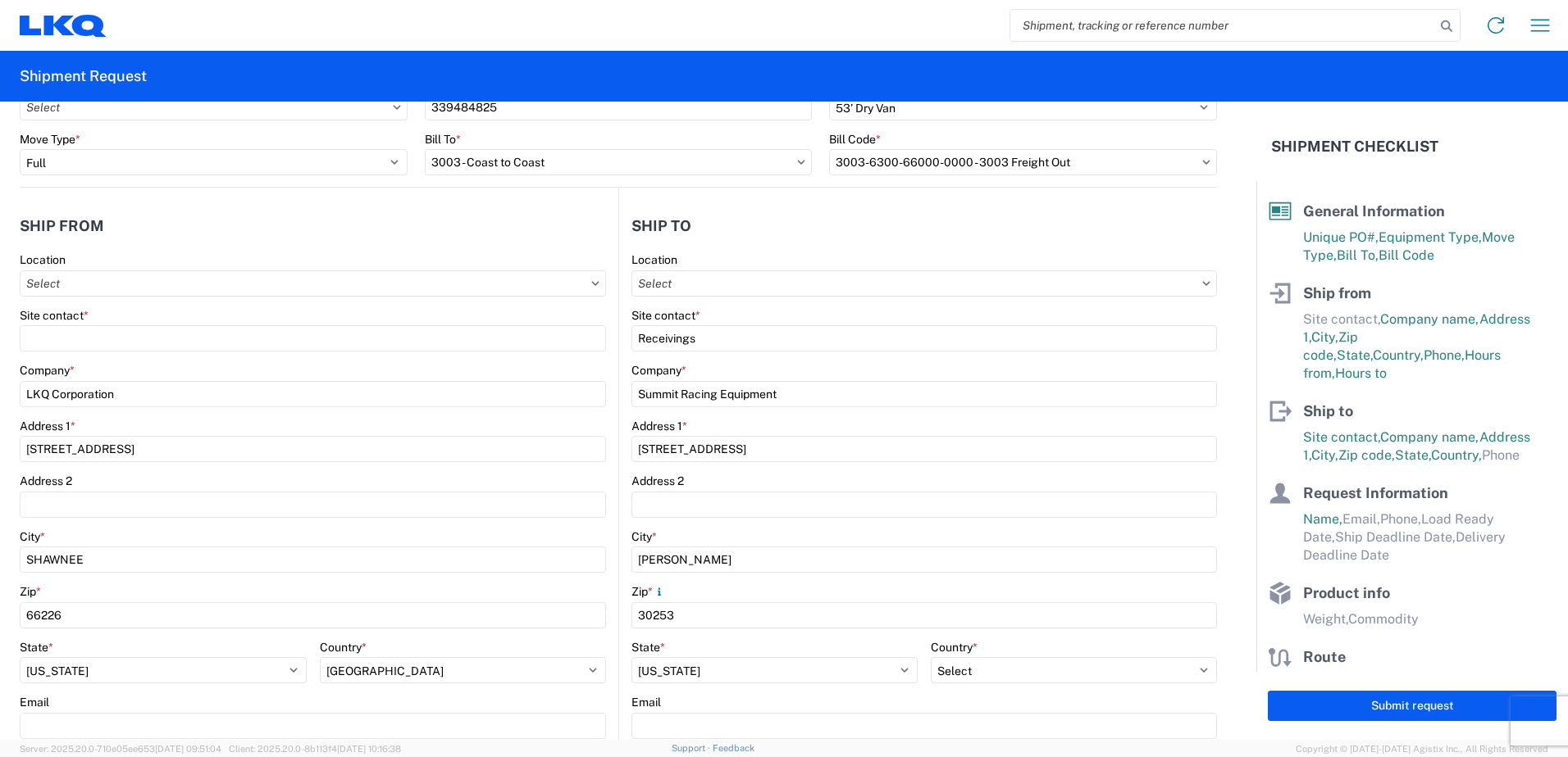
scroll to position [410, 0]
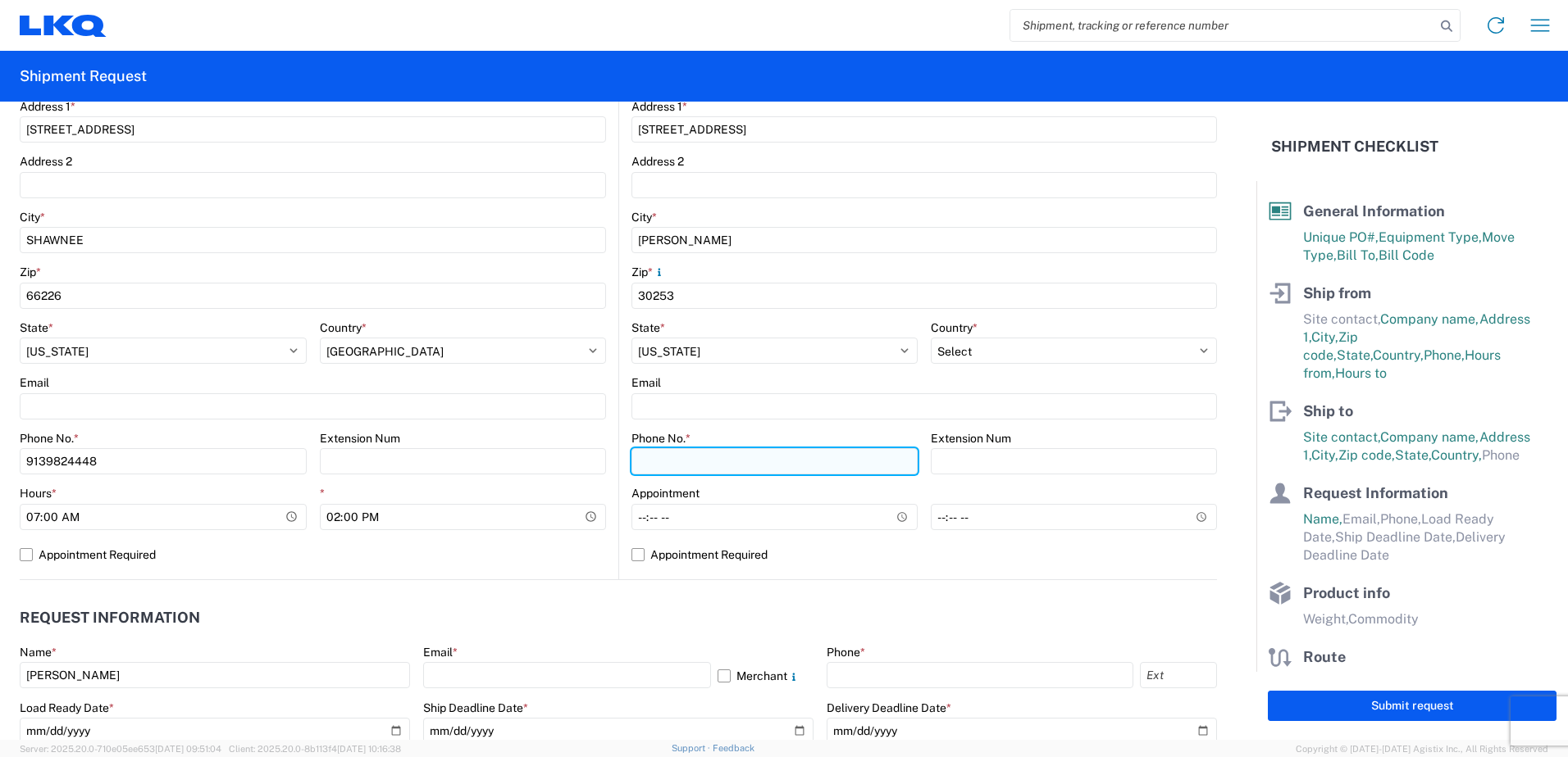
click at [647, 462] on input "Phone No. *" at bounding box center [774, 462] width 286 height 26
type input "7702883200"
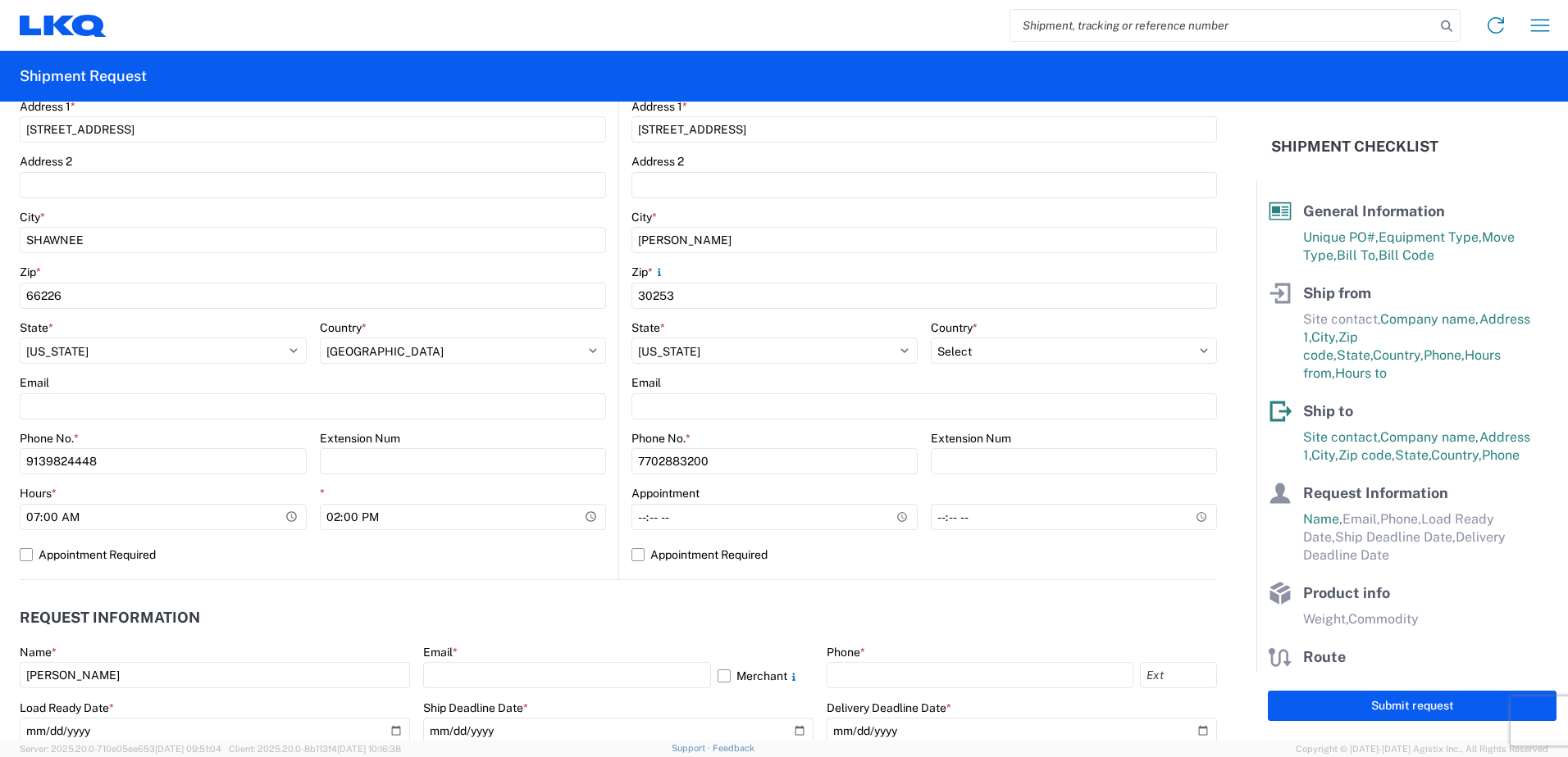
click at [1085, 624] on header "Request Information" at bounding box center [617, 618] width 1197 height 37
click at [632, 557] on label "Appointment Required" at bounding box center [923, 554] width 585 height 26
click at [0, 0] on input "Appointment Required" at bounding box center [0, 0] width 0 height 0
select select "US"
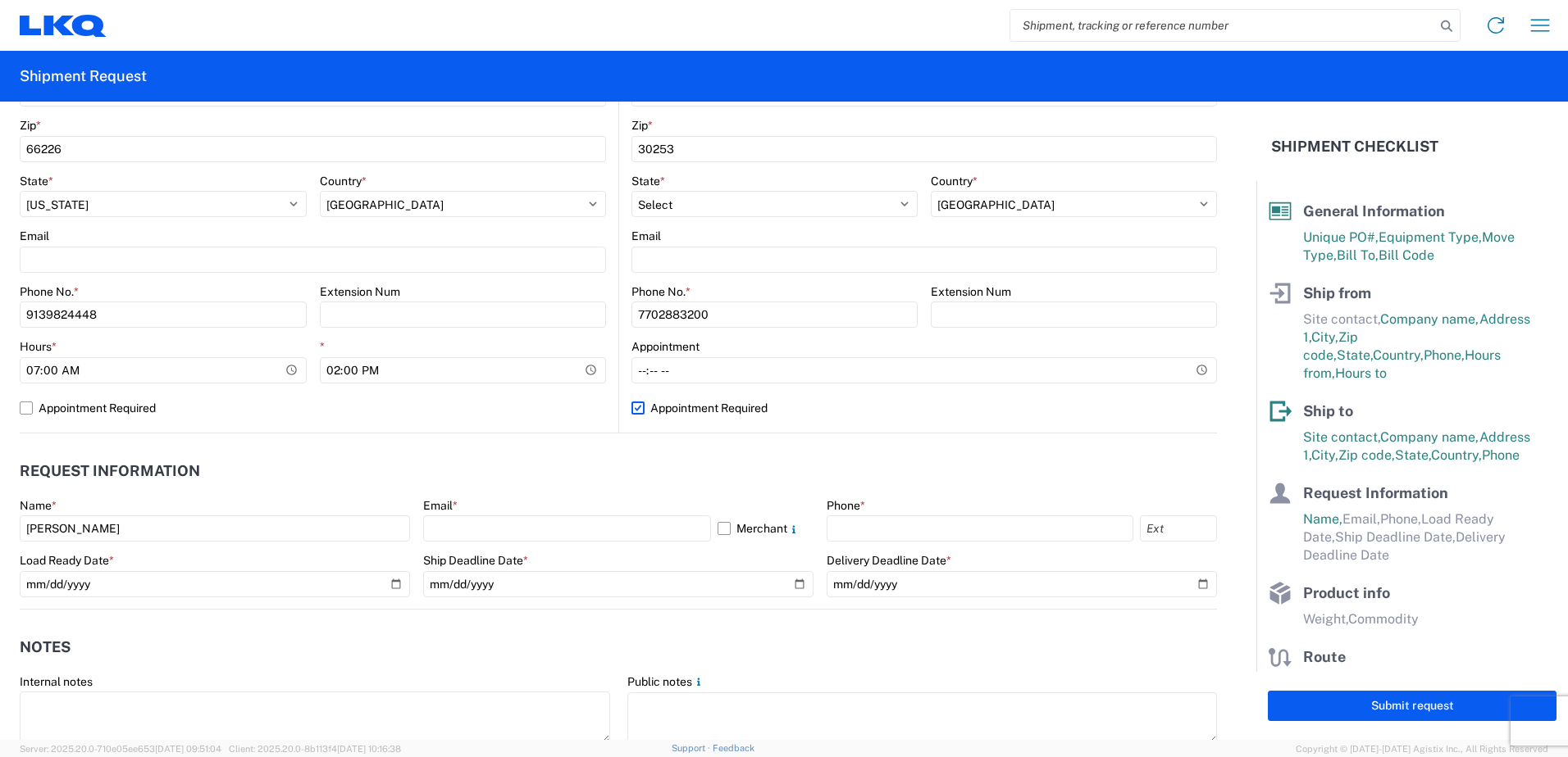
scroll to position [656, 0]
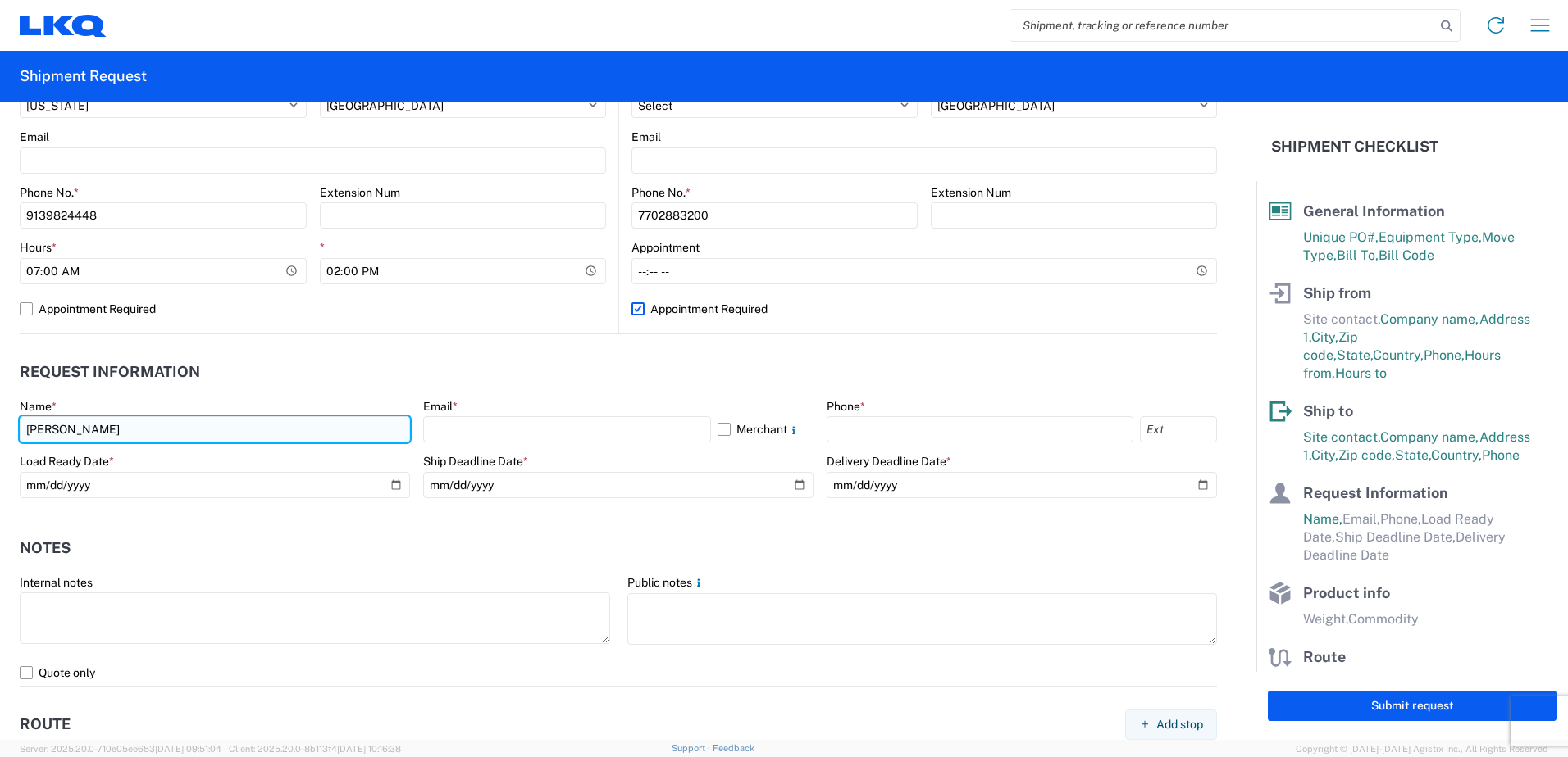
click at [139, 435] on input "[PERSON_NAME]" at bounding box center [215, 429] width 390 height 26
drag, startPoint x: 139, startPoint y: 435, endPoint x: -3, endPoint y: 424, distance: 142.4
click at [0, 424] on html "Home Shipment request Shipment tracking Shipment Request General Information Te…" at bounding box center [784, 378] width 1568 height 757
type input "[PERSON_NAME]"
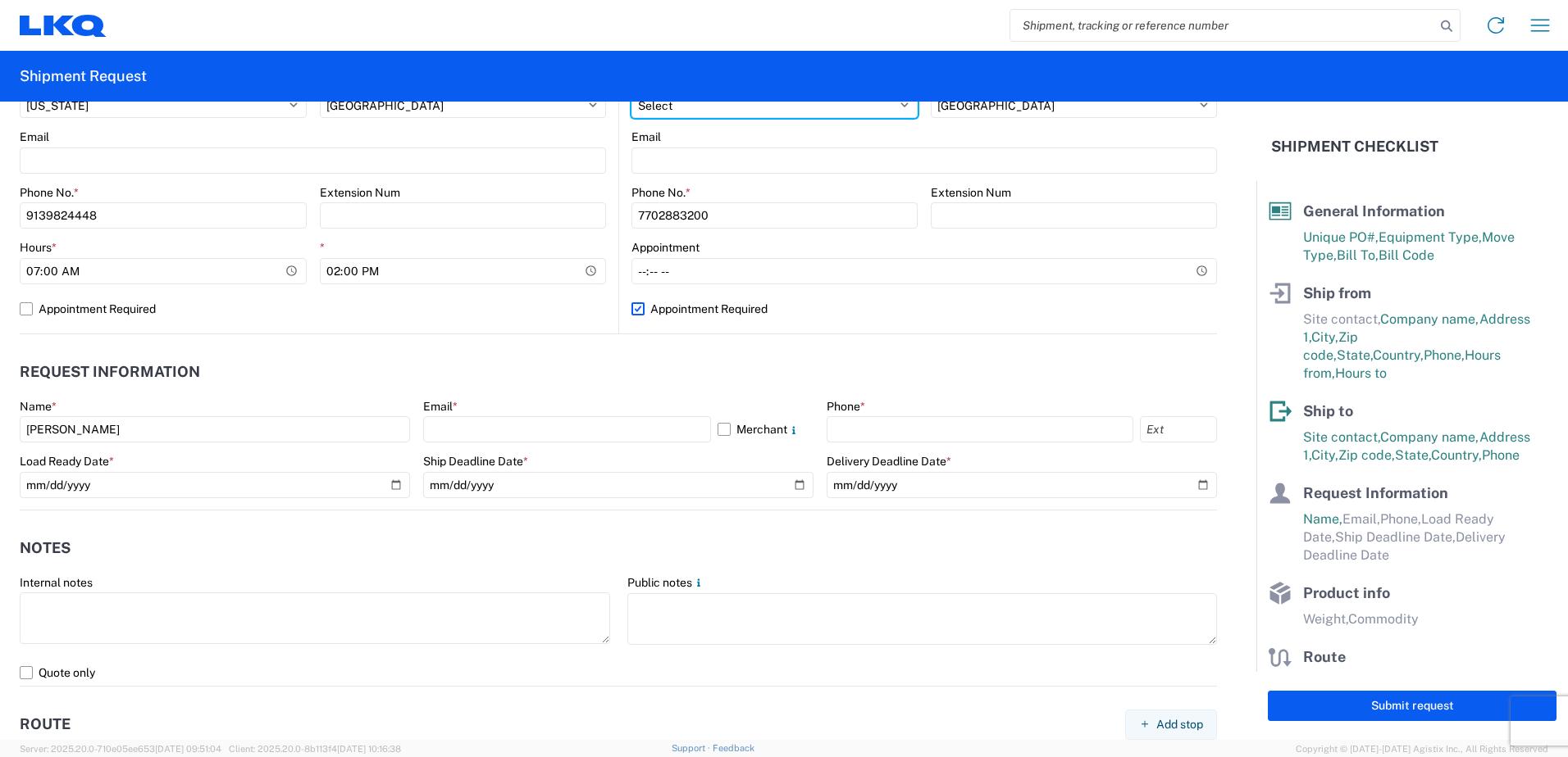
select select "KS"
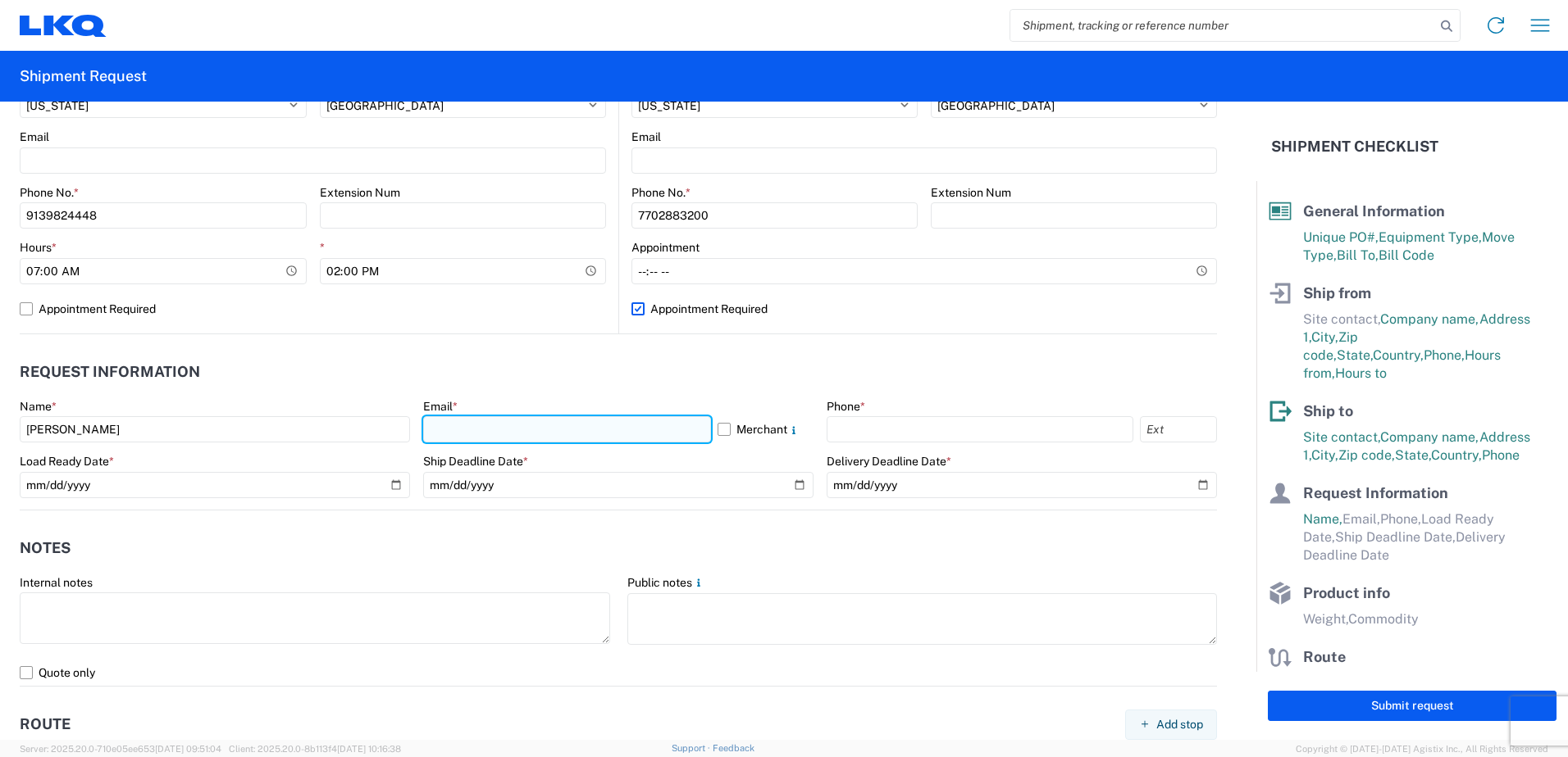
click at [472, 438] on input "text" at bounding box center [567, 429] width 288 height 26
type input "[EMAIL_ADDRESS][DOMAIN_NAME]"
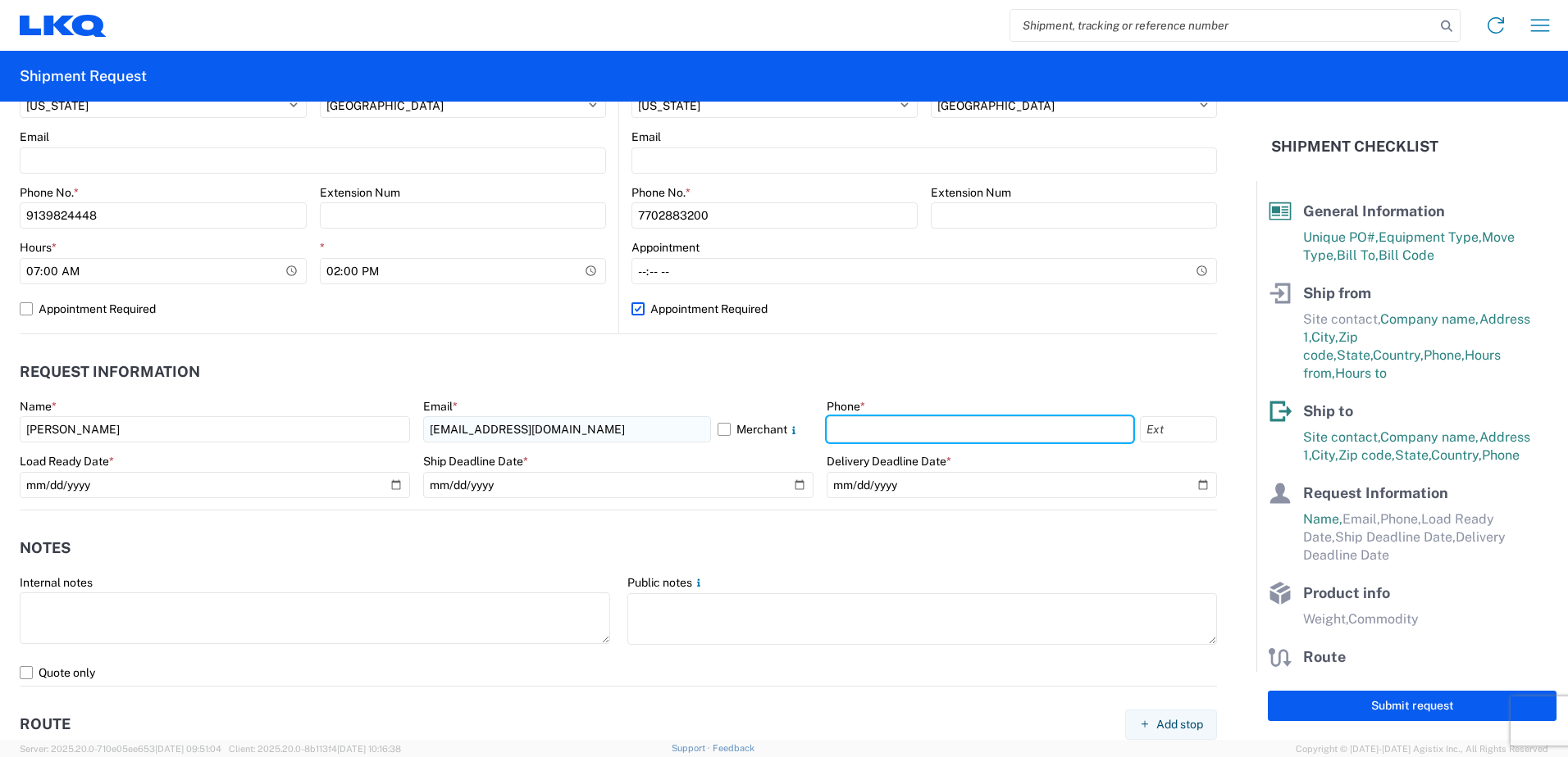
type input "8163322452"
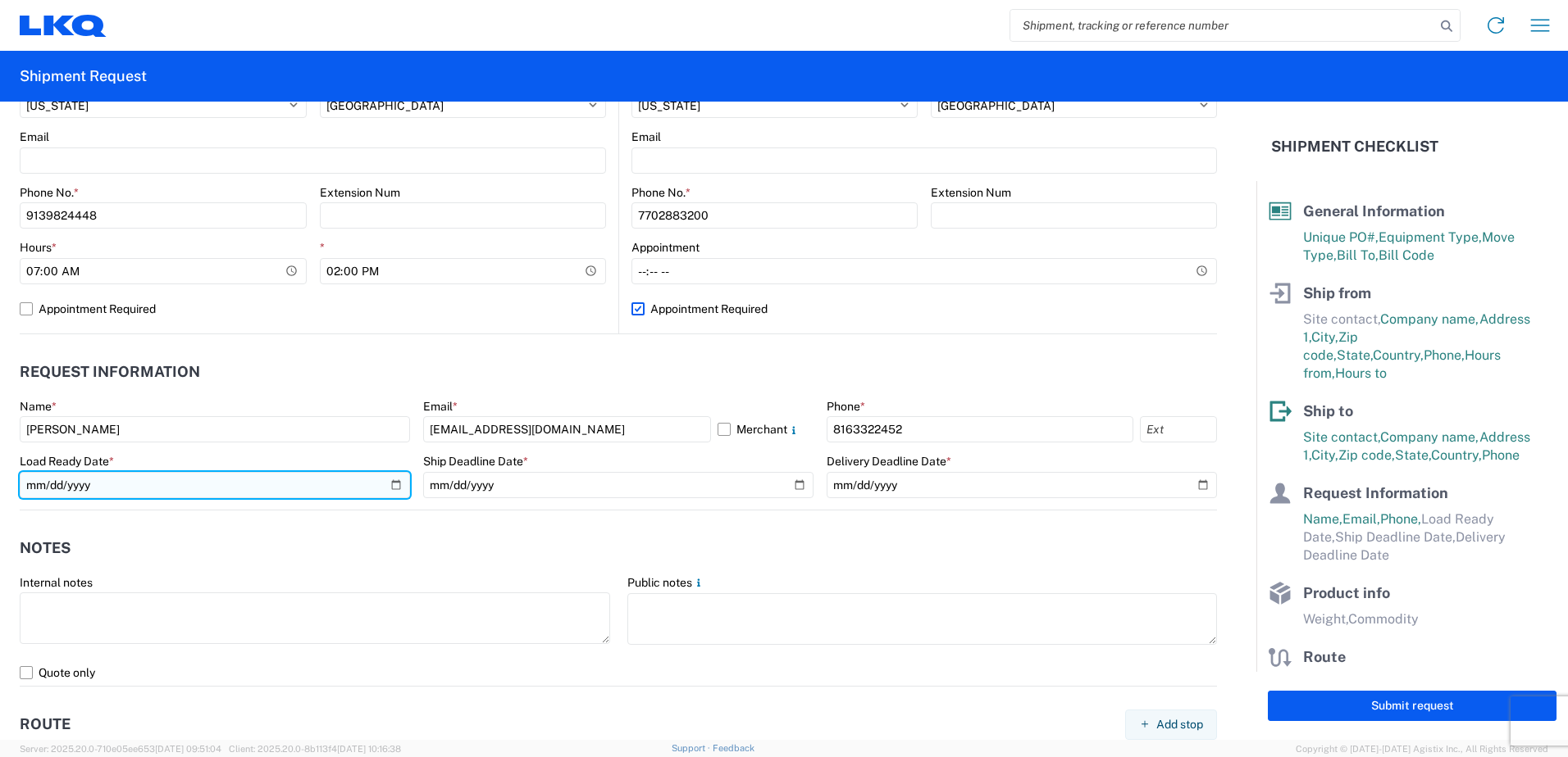
click at [83, 481] on input "date" at bounding box center [215, 485] width 390 height 26
click at [388, 487] on input "date" at bounding box center [215, 485] width 390 height 26
type input "[DATE]"
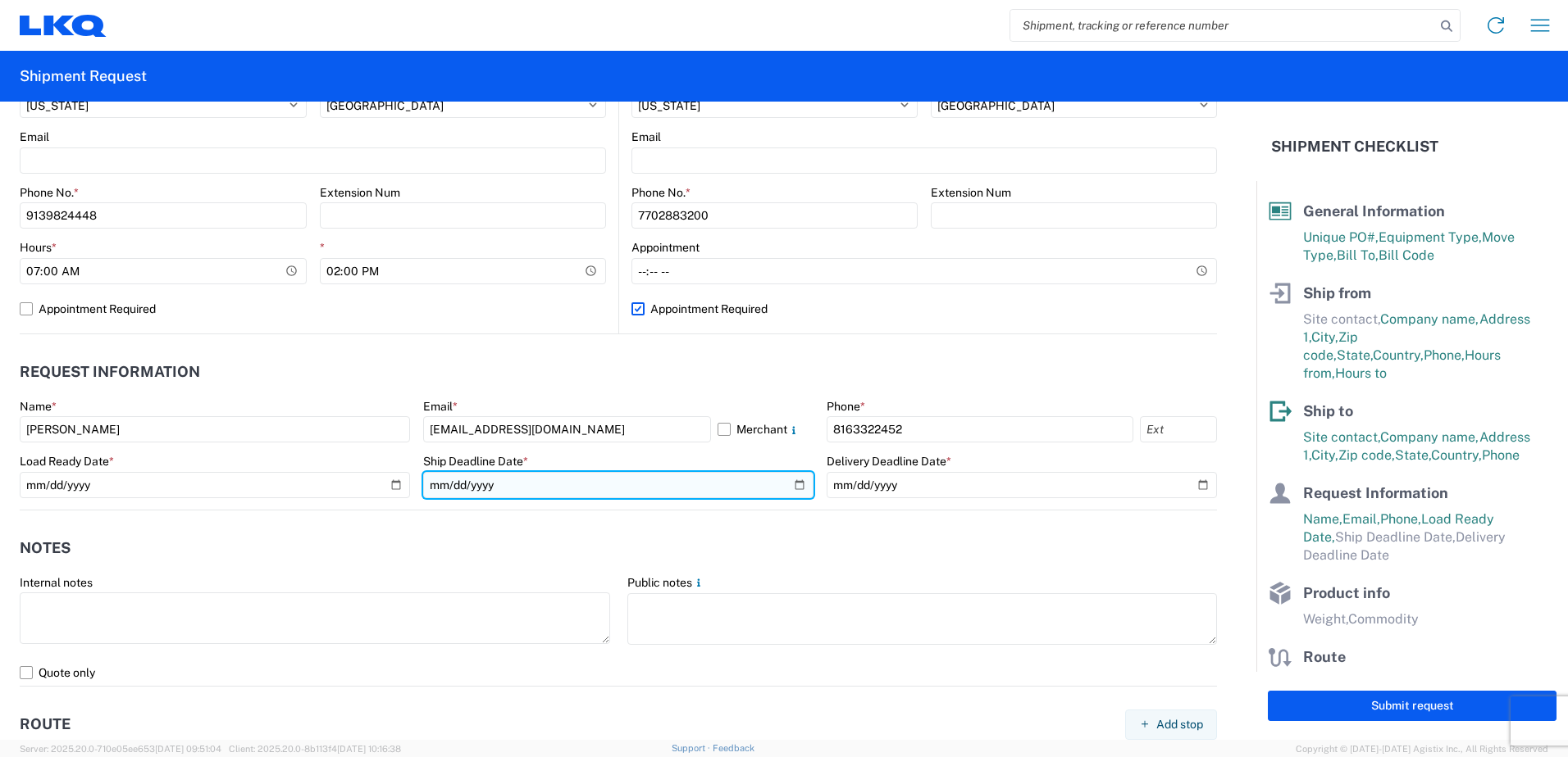
click at [798, 485] on input "date" at bounding box center [618, 485] width 390 height 26
type input "[DATE]"
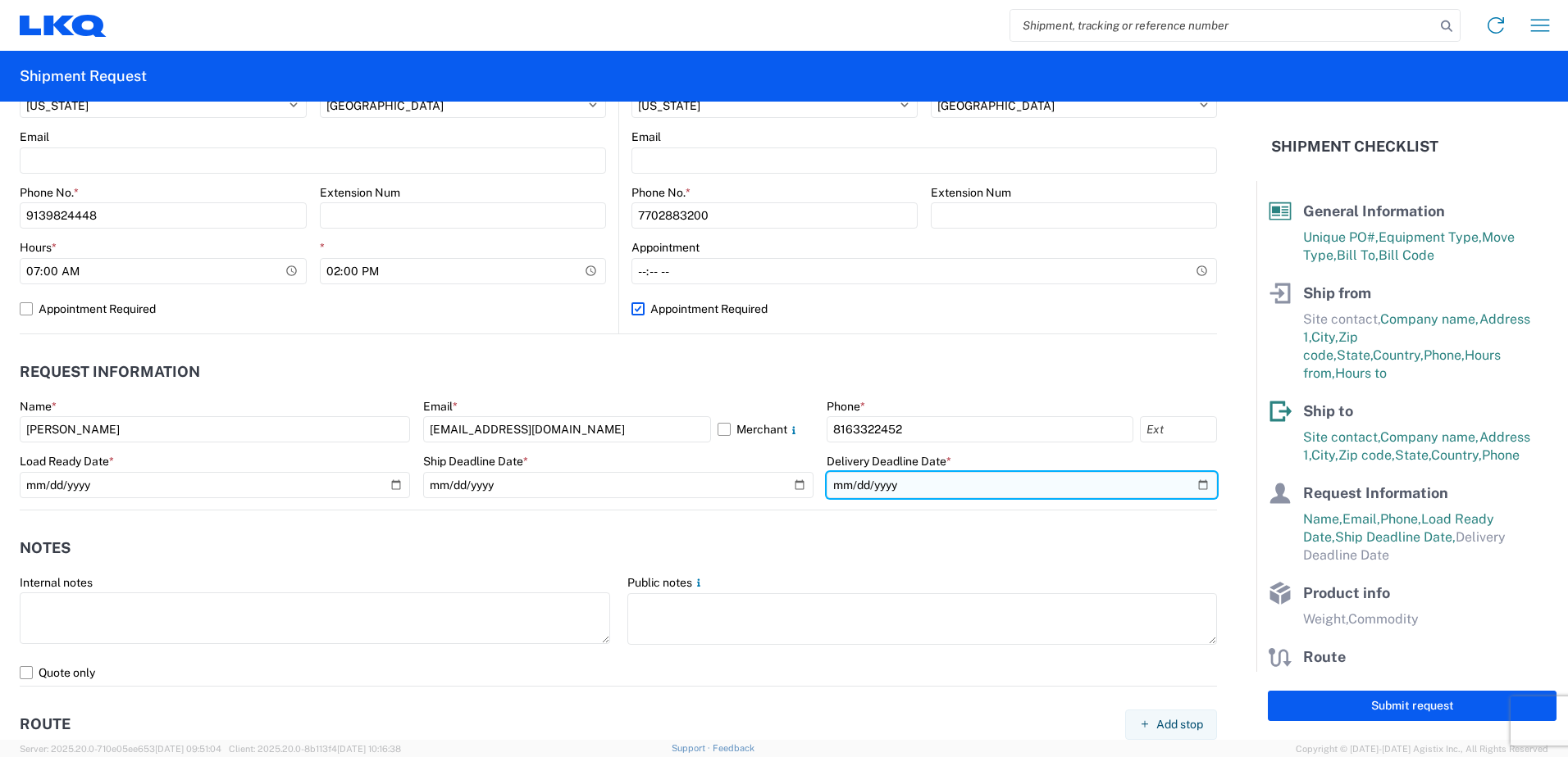
click at [1190, 487] on input "date" at bounding box center [1021, 485] width 390 height 26
type input "[DATE]"
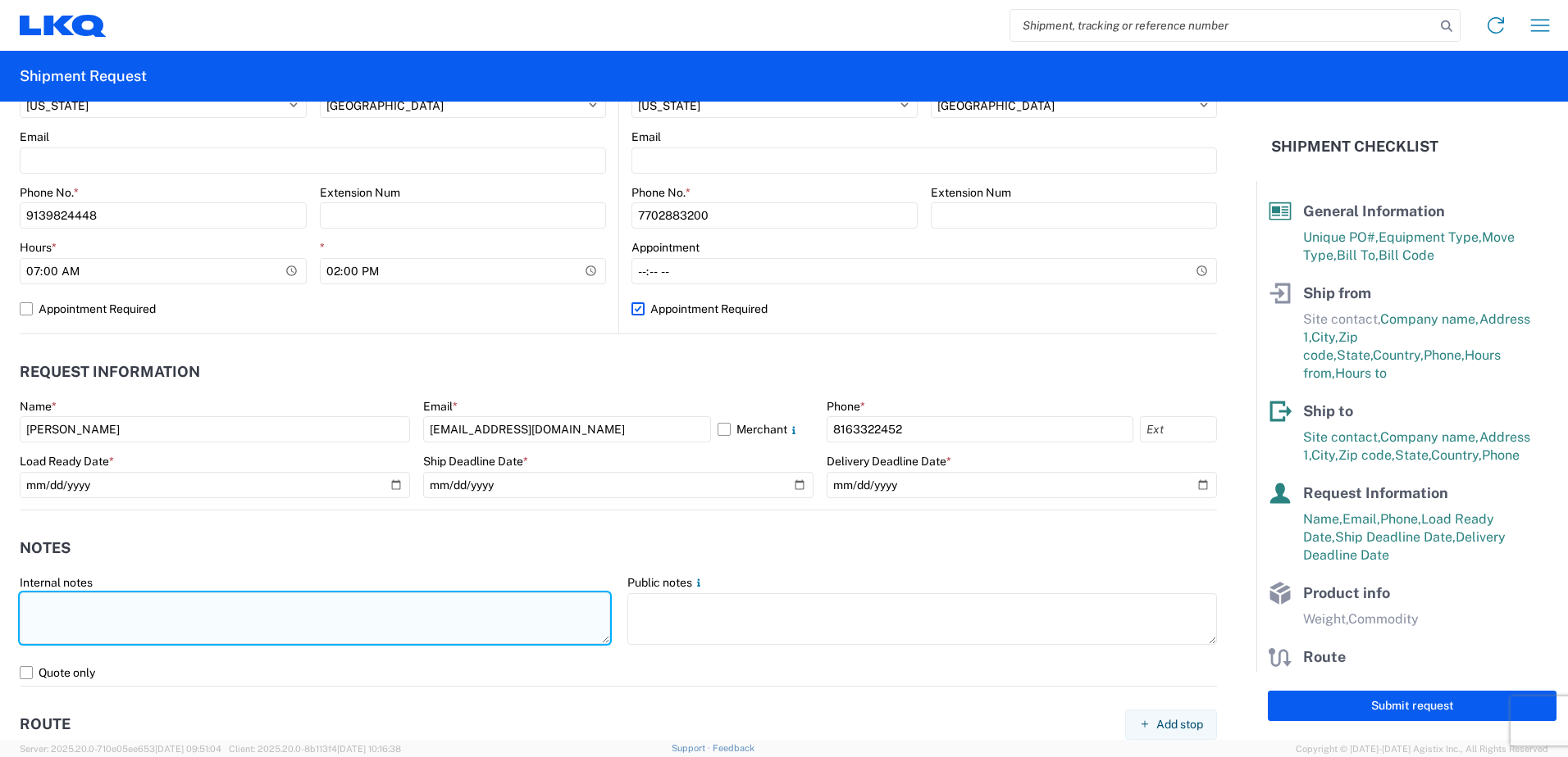
click at [96, 615] on textarea at bounding box center [314, 618] width 590 height 52
drag, startPoint x: 27, startPoint y: 599, endPoint x: 594, endPoint y: 636, distance: 568.2
click at [602, 636] on textarea "11- 77"x45" skids, 3 - 98"x40" skids NO BOX TRUCK, EMPTY 53' DRY VAN PICKUP [DA…" at bounding box center [314, 618] width 590 height 52
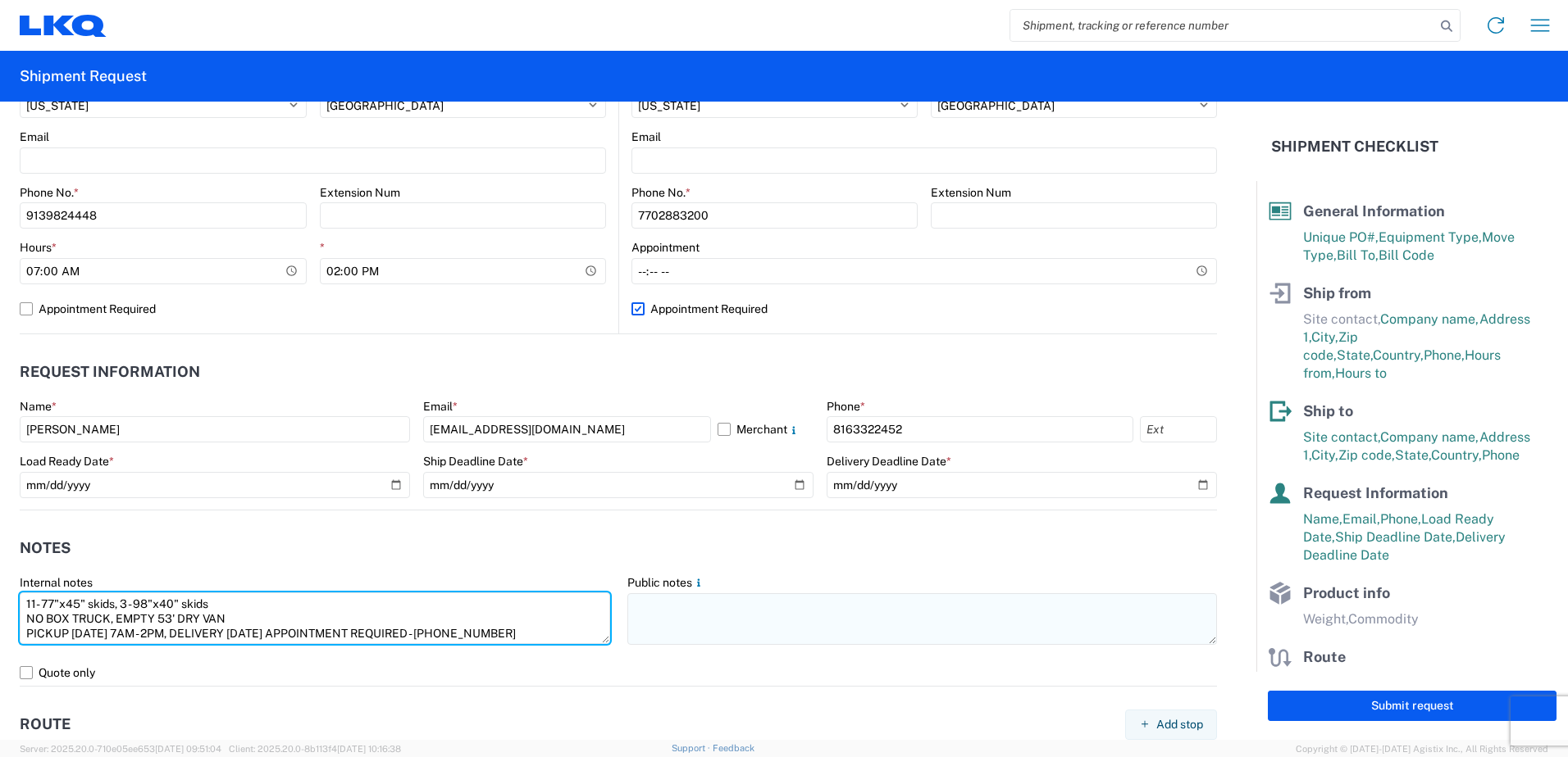
type textarea "11- 77"x45" skids, 3 - 98"x40" skids NO BOX TRUCK, EMPTY 53' DRY VAN PICKUP [DA…"
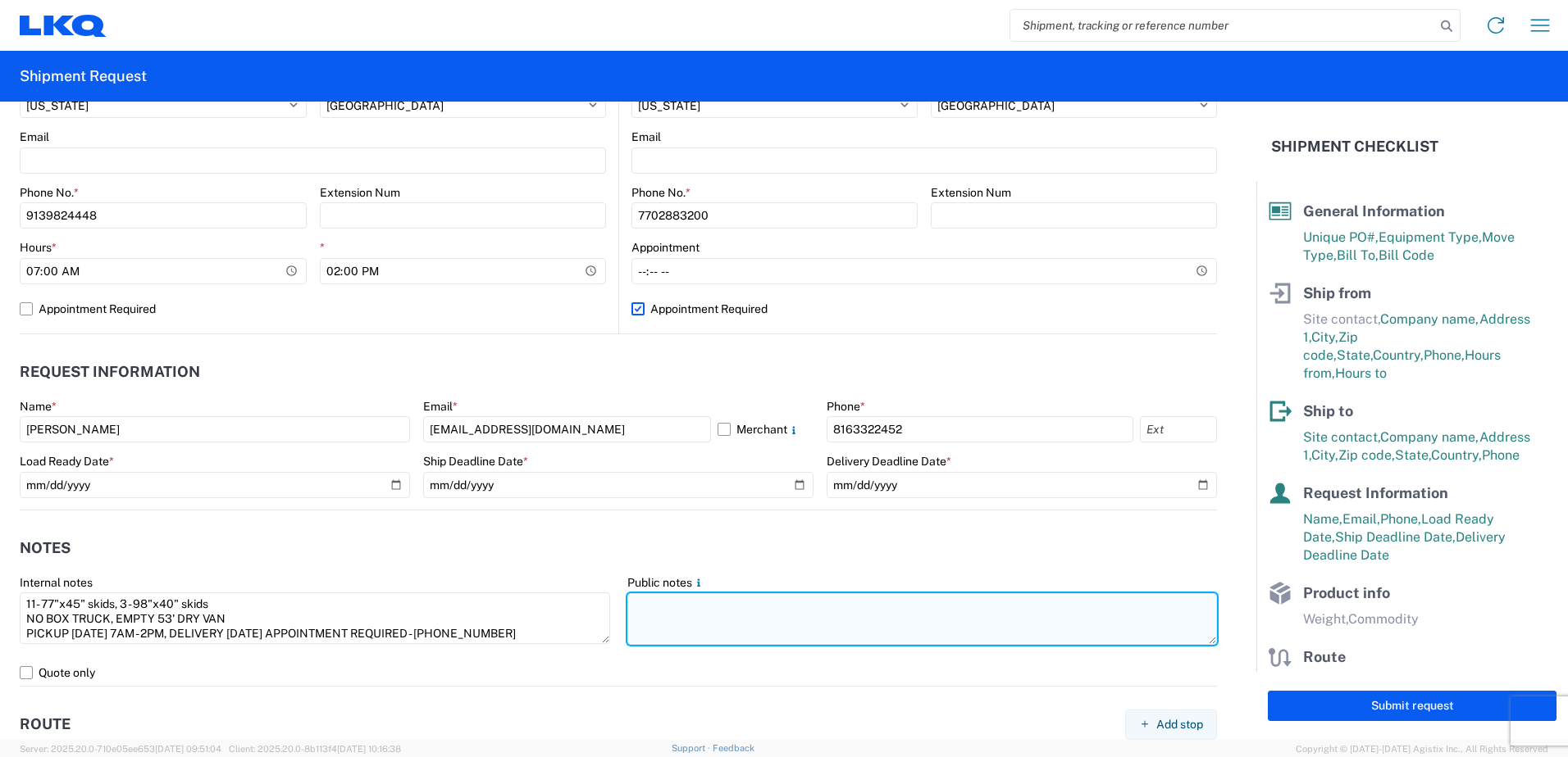
paste textarea "11- 77"x45" skids, 3 - 98"x40" skids NO BOX TRUCK, EMPTY 53' DRY VAN PICKUP [DA…"
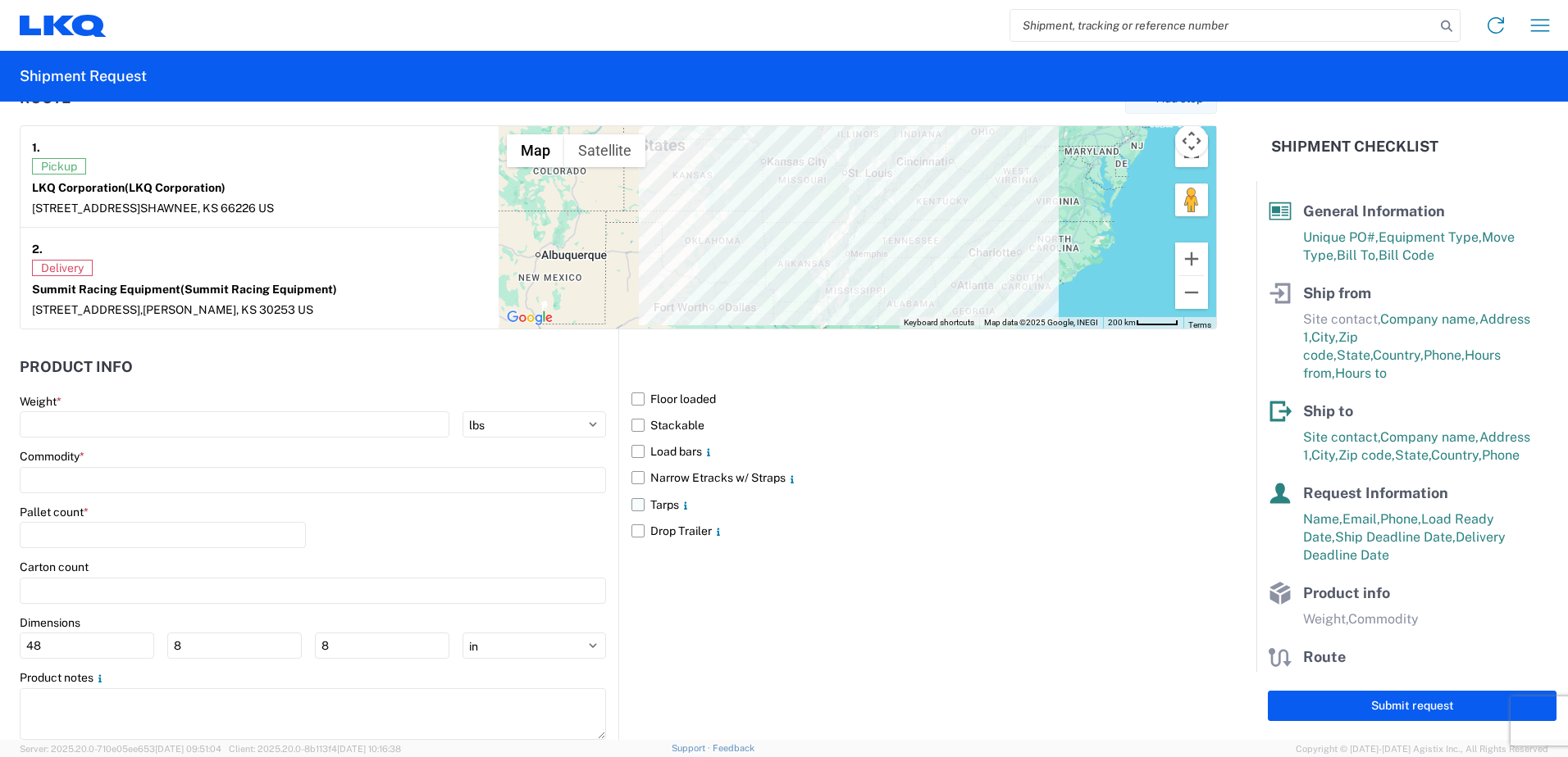
scroll to position [1327, 0]
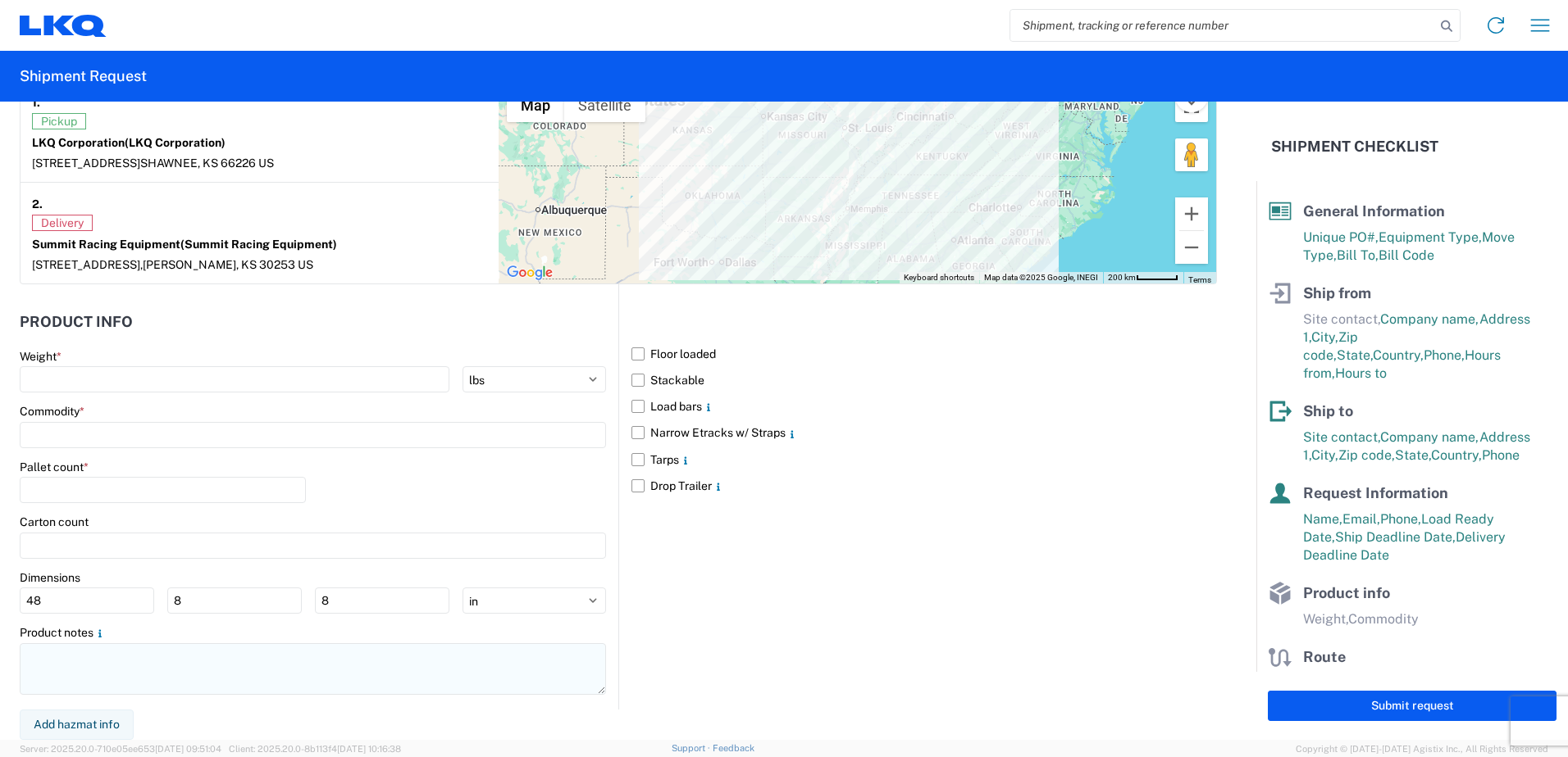
type textarea "11- 77"x45" skids, 3 - 98"x40" skids NO BOX TRUCK, EMPTY 53' DRY VAN PICKUP [DA…"
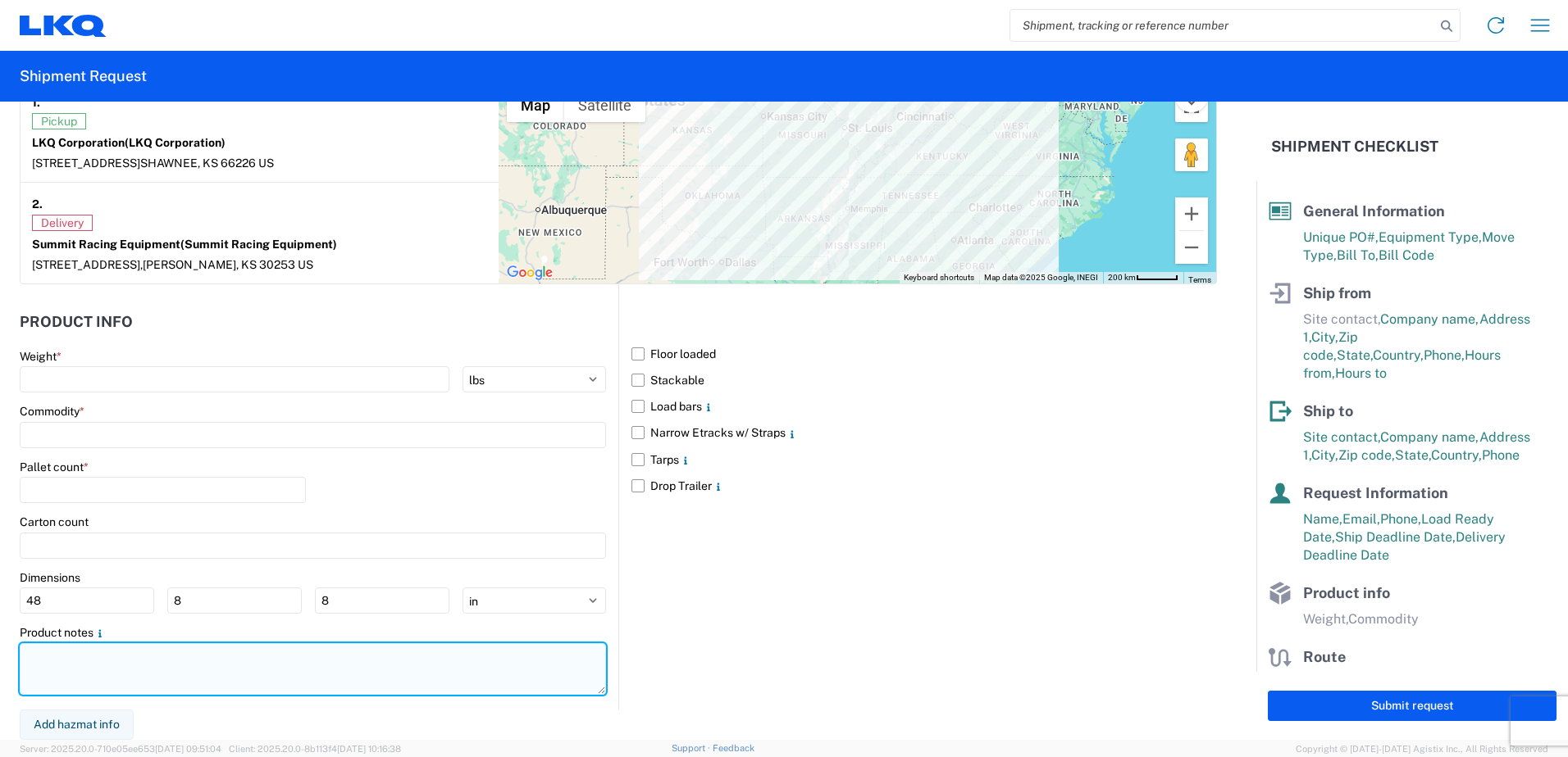
paste textarea "11- 77"x45" skids, 3 - 98"x40" skids NO BOX TRUCK, EMPTY 53' DRY VAN PICKUP [DA…"
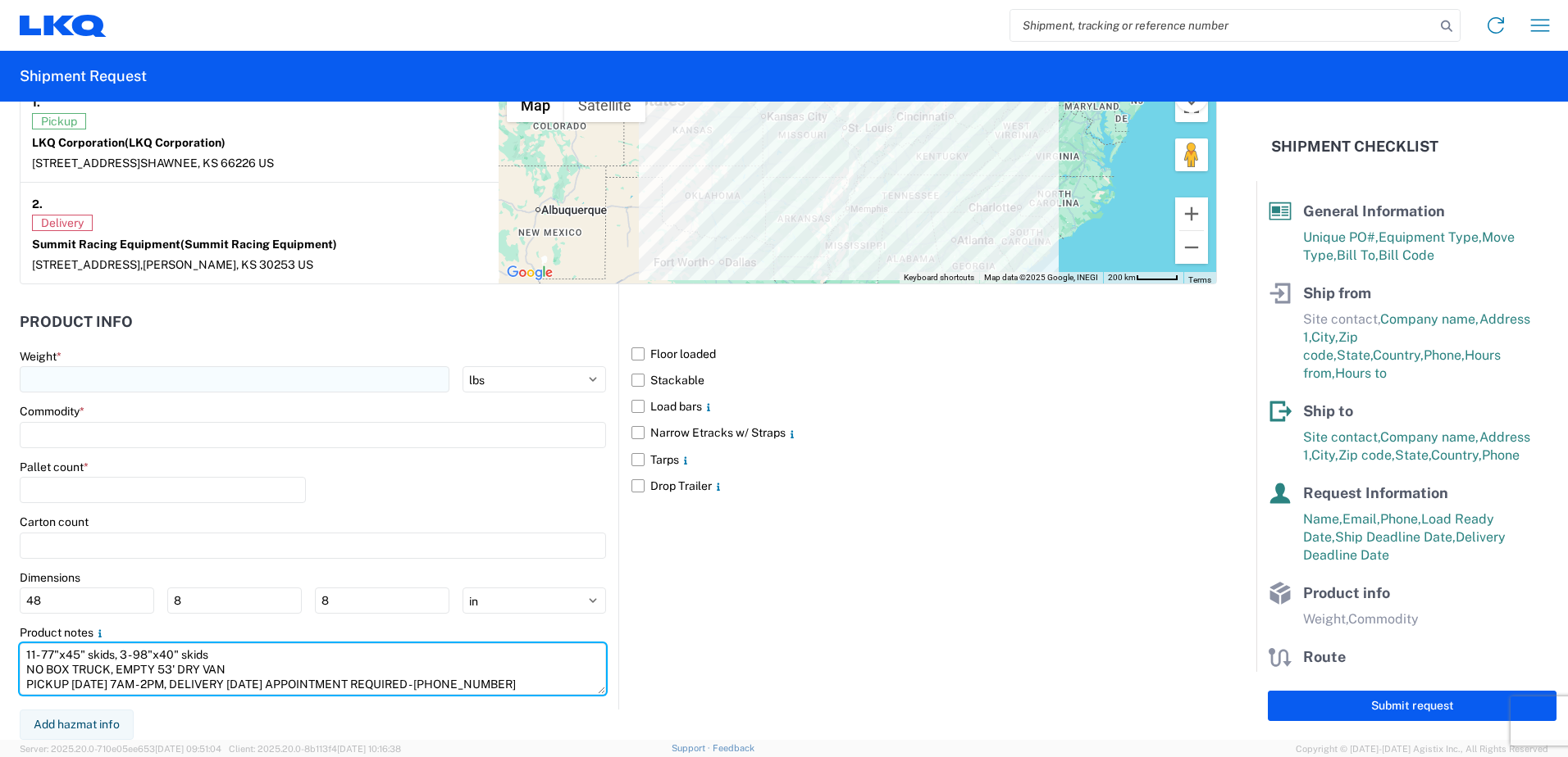
type textarea "11- 77"x45" skids, 3 - 98"x40" skids NO BOX TRUCK, EMPTY 53' DRY VAN PICKUP [DA…"
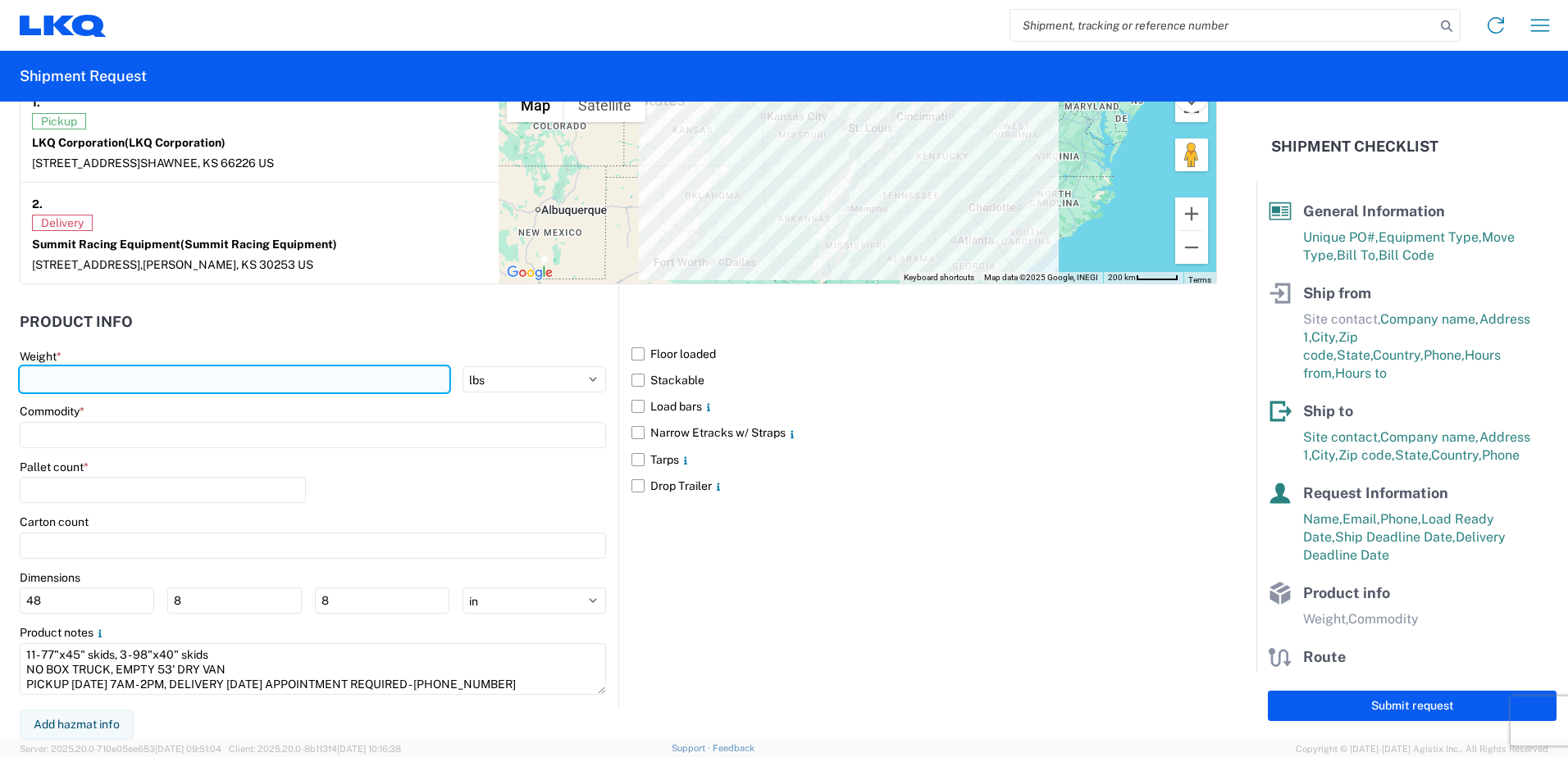
click at [118, 375] on input "number" at bounding box center [234, 379] width 429 height 26
type input "8000"
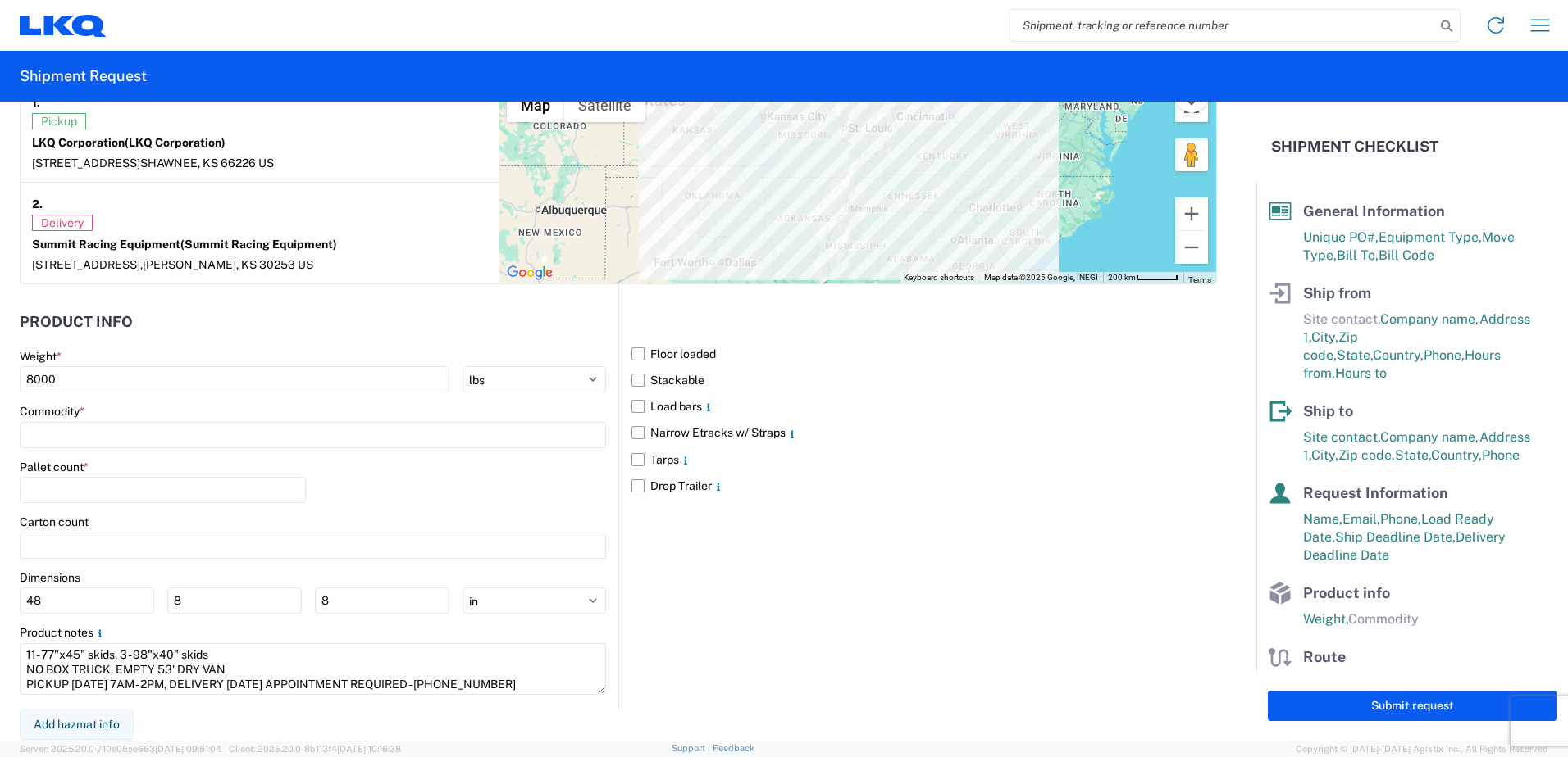
click at [129, 417] on div "Commodity *" at bounding box center [313, 411] width 586 height 14
click at [120, 433] on input at bounding box center [313, 435] width 586 height 26
type input "D"
type input "A"
type input "GEN"
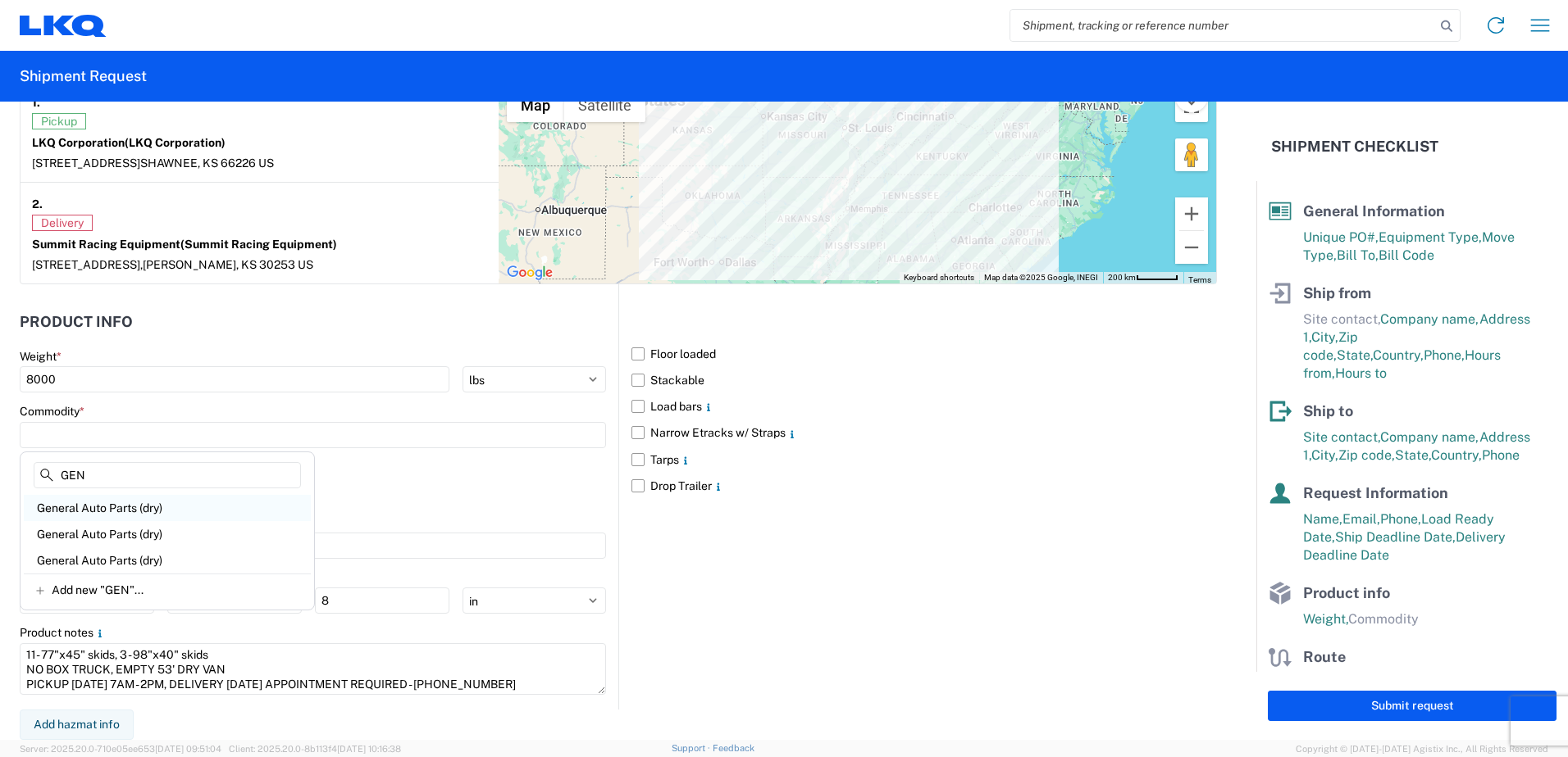
click at [127, 506] on div "General Auto Parts (dry)" at bounding box center [167, 508] width 287 height 26
type input "General Auto Parts (dry)"
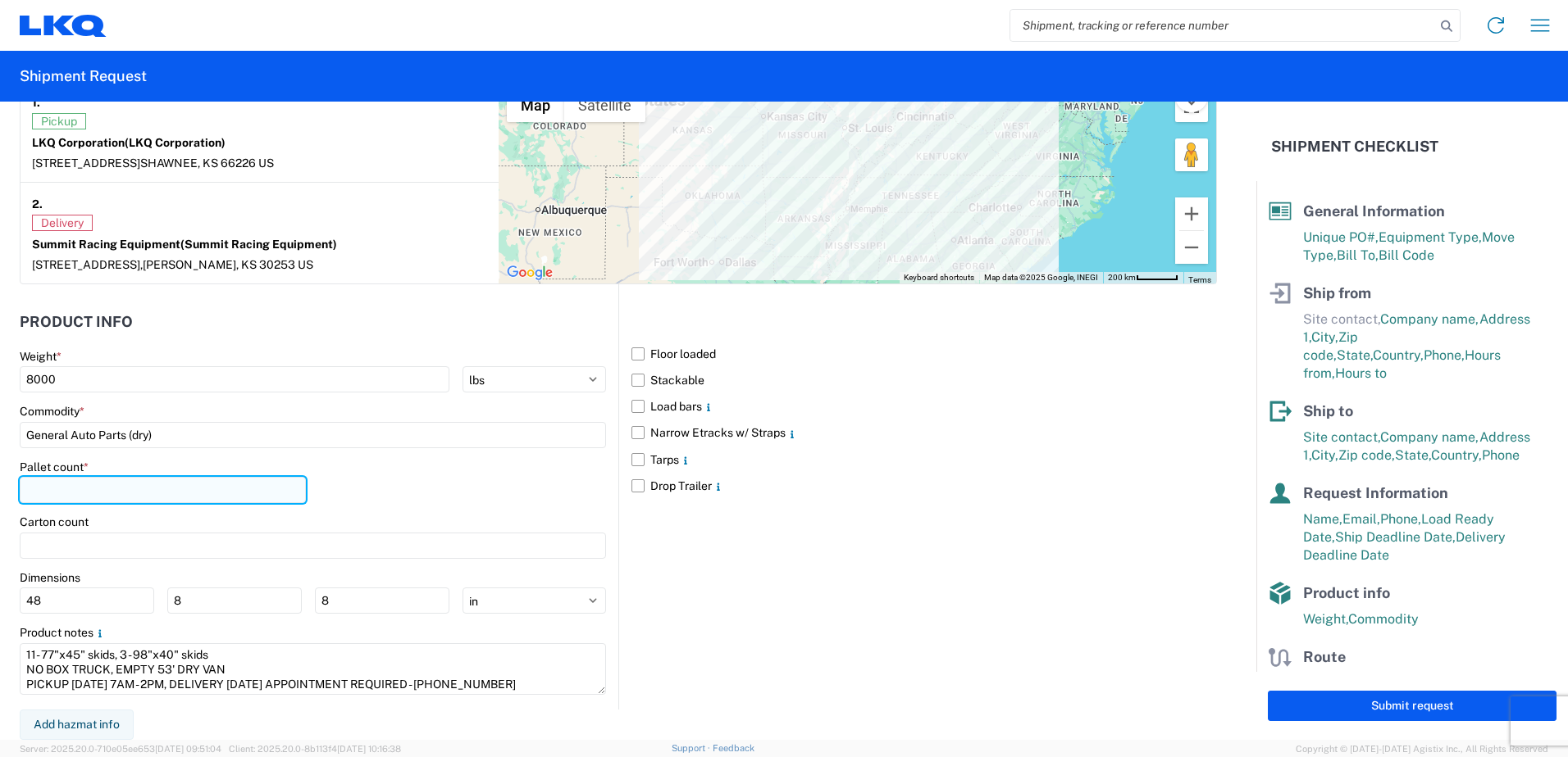
click at [84, 489] on input "number" at bounding box center [163, 490] width 286 height 26
type input "14"
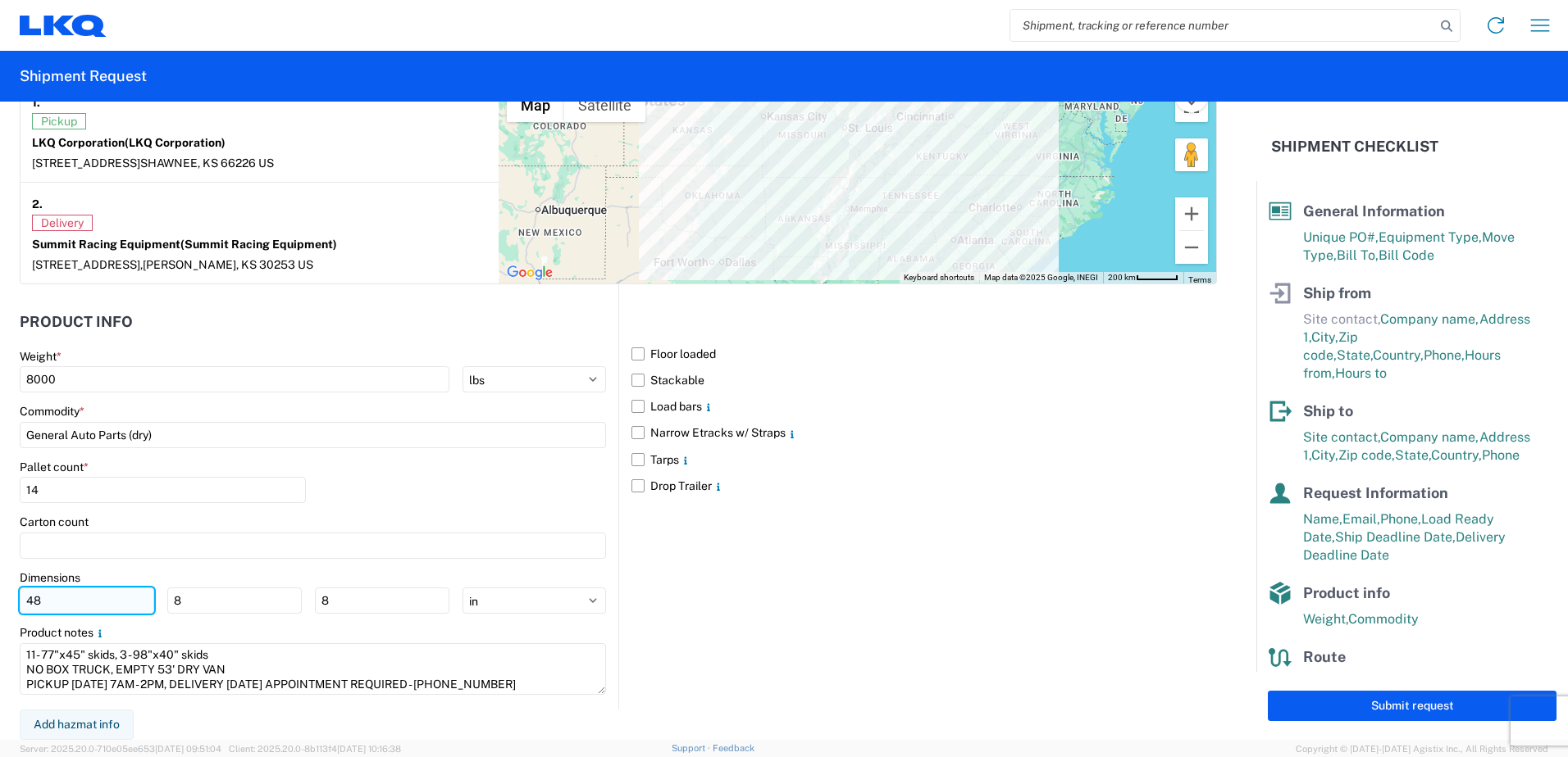
click at [105, 603] on input "48" at bounding box center [87, 600] width 135 height 26
drag, startPoint x: 105, startPoint y: 603, endPoint x: 4, endPoint y: 560, distance: 109.8
click at [0, 571] on html "Home Shipment request Shipment tracking Shipment Request General Information Te…" at bounding box center [784, 378] width 1568 height 757
drag, startPoint x: 244, startPoint y: 597, endPoint x: 73, endPoint y: 597, distance: 171.0
click at [73, 597] on div "8 8" at bounding box center [234, 600] width 429 height 26
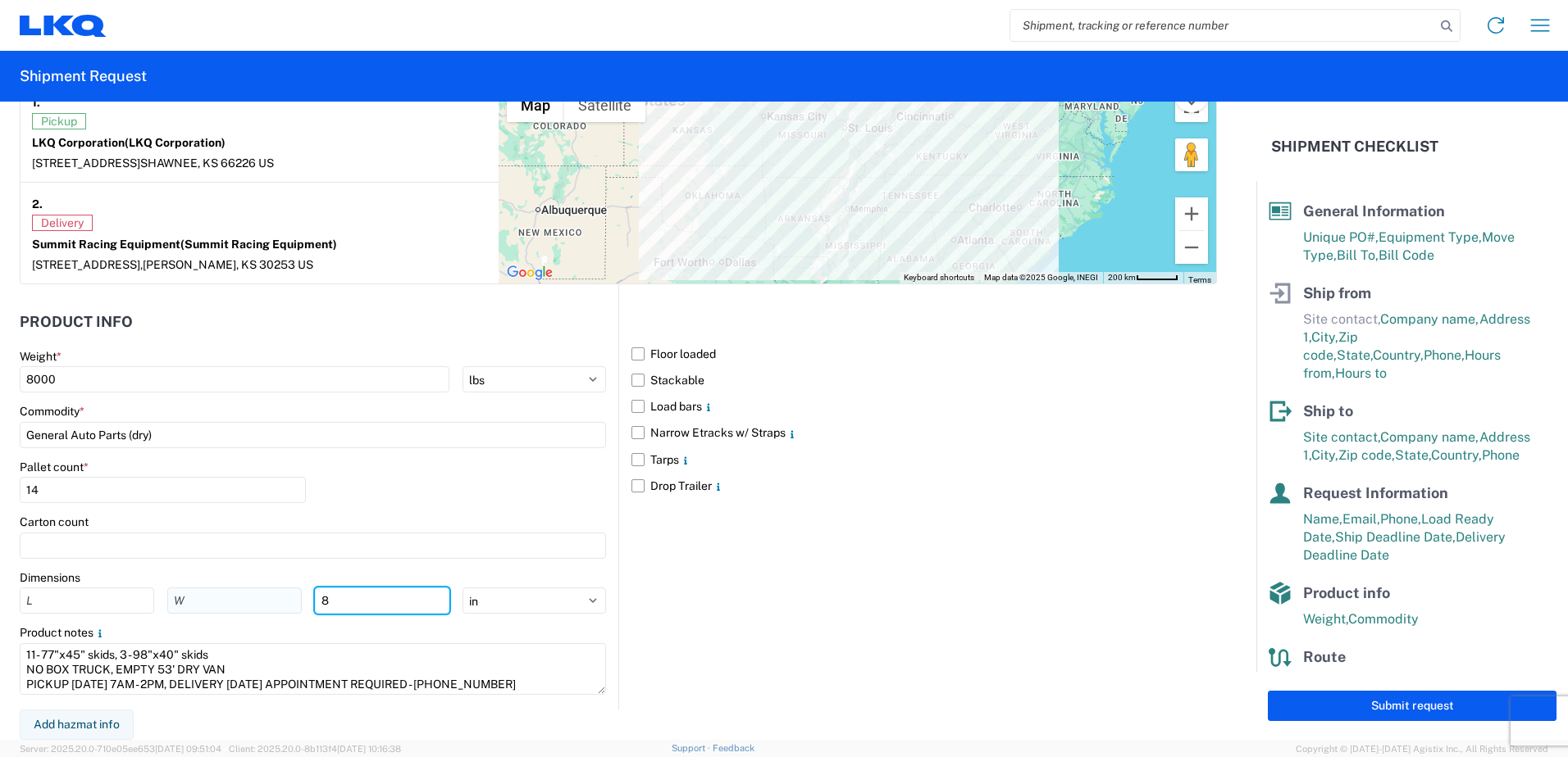
drag, startPoint x: 366, startPoint y: 598, endPoint x: 167, endPoint y: 606, distance: 199.2
click at [164, 606] on div "8" at bounding box center [234, 600] width 429 height 26
drag, startPoint x: 488, startPoint y: 605, endPoint x: 335, endPoint y: 603, distance: 153.0
click at [316, 603] on div "ft in cm" at bounding box center [313, 600] width 586 height 26
click at [637, 605] on div "Floor loaded Stackable Load bars Narrow Etracks w/ Straps Tarps Drop Trailer" at bounding box center [917, 497] width 599 height 426
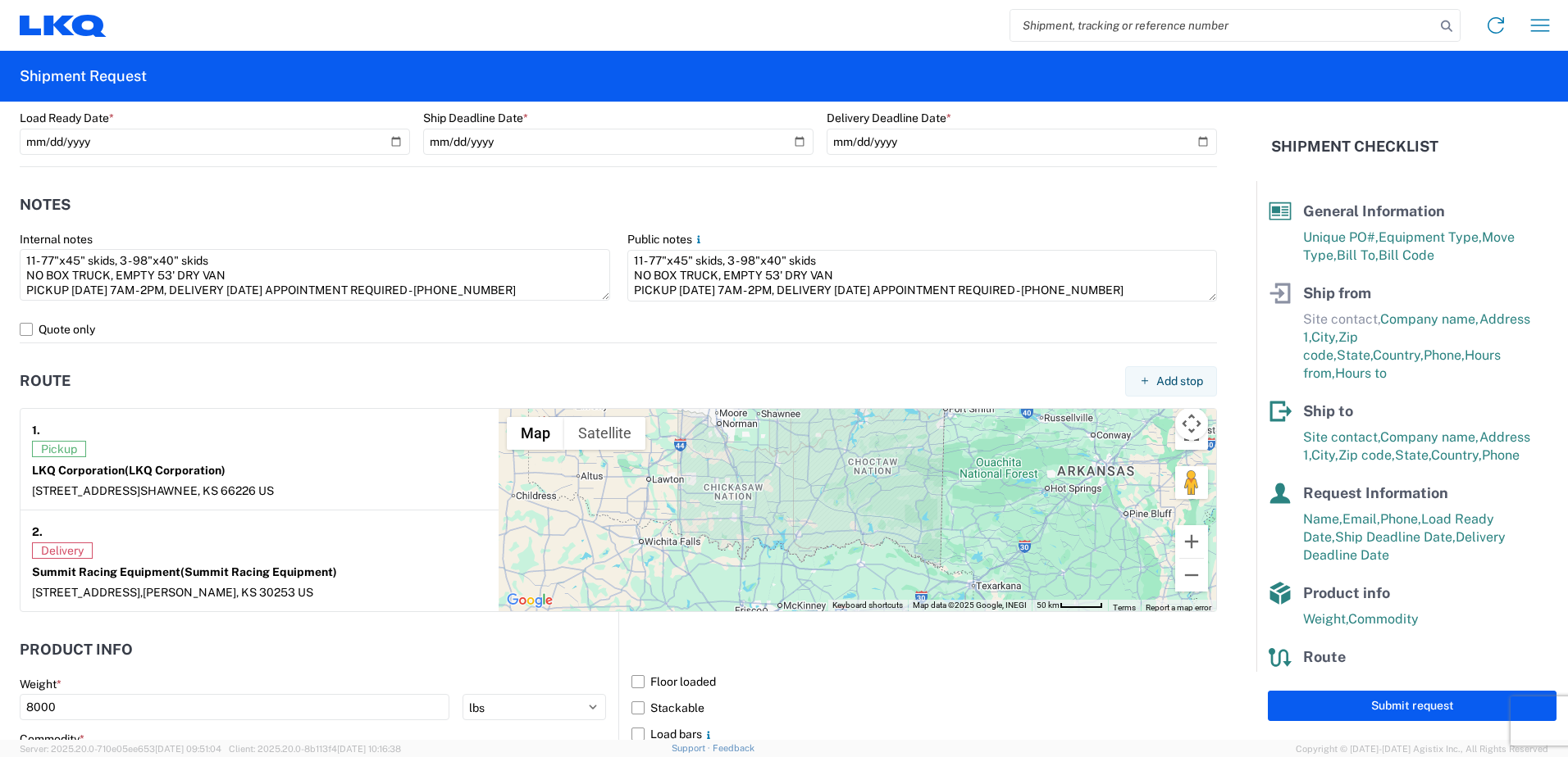
scroll to position [1245, 0]
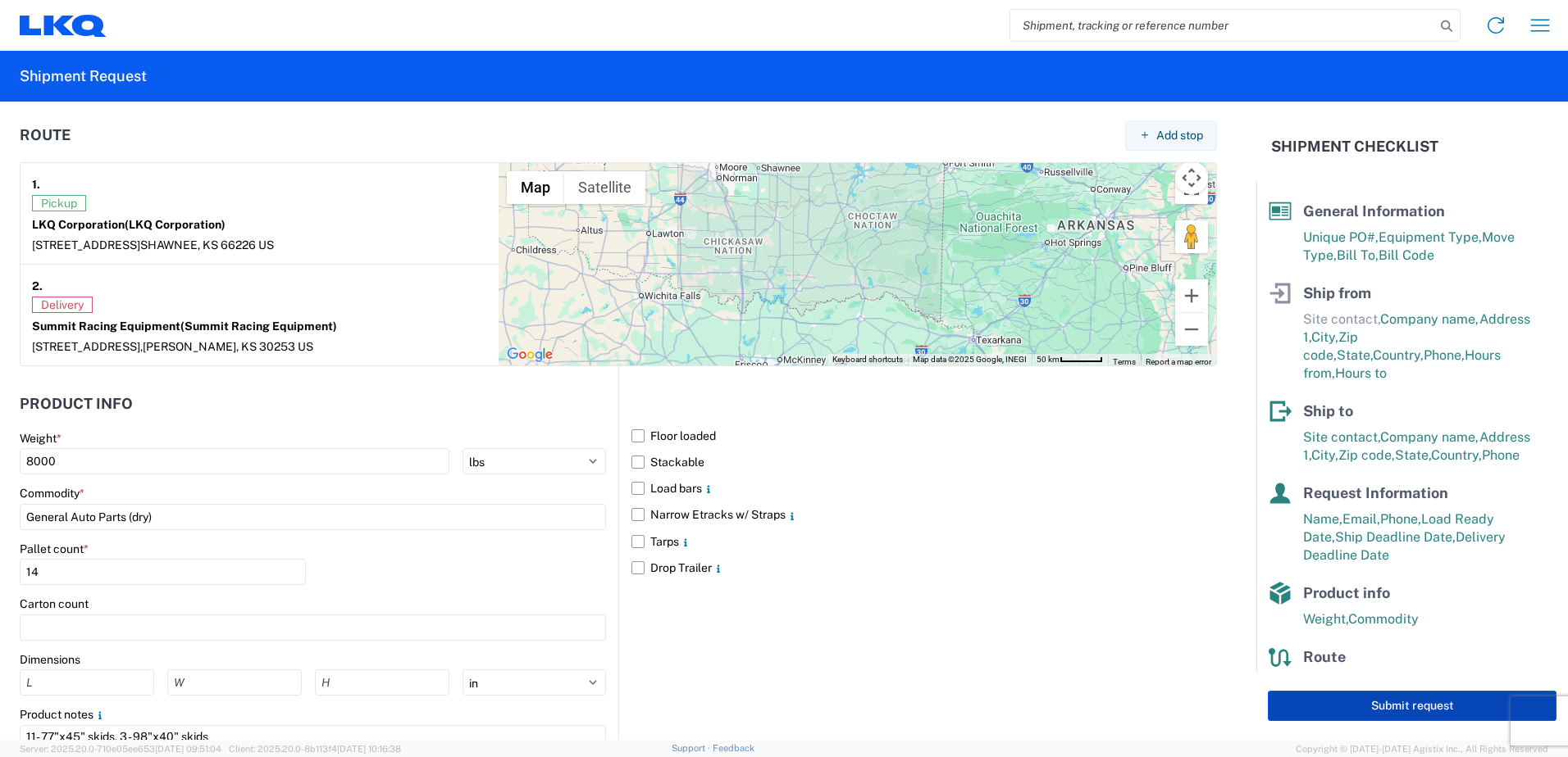
click at [1349, 700] on button "Submit request" at bounding box center [1411, 706] width 289 height 31
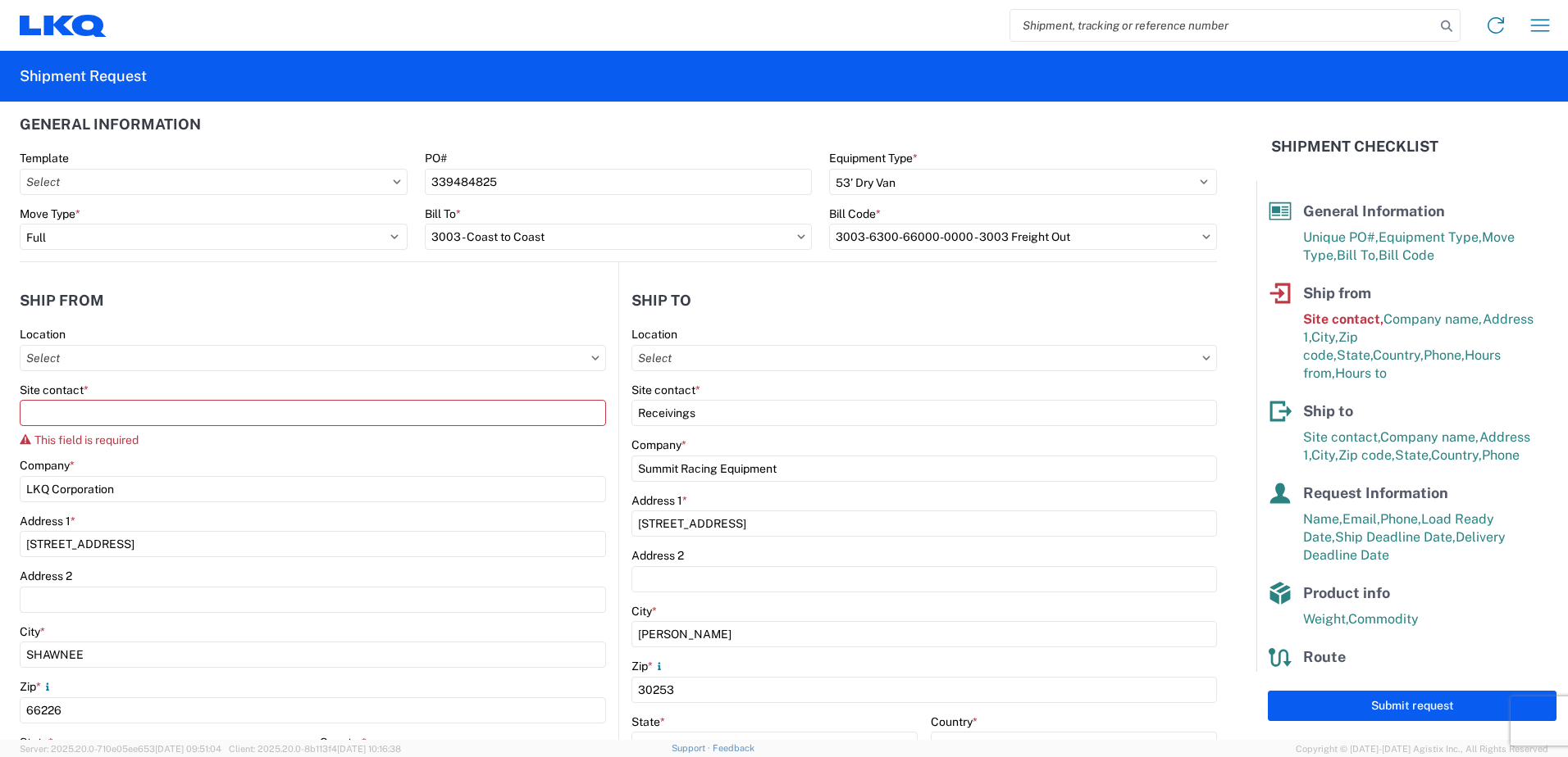
scroll to position [0, 0]
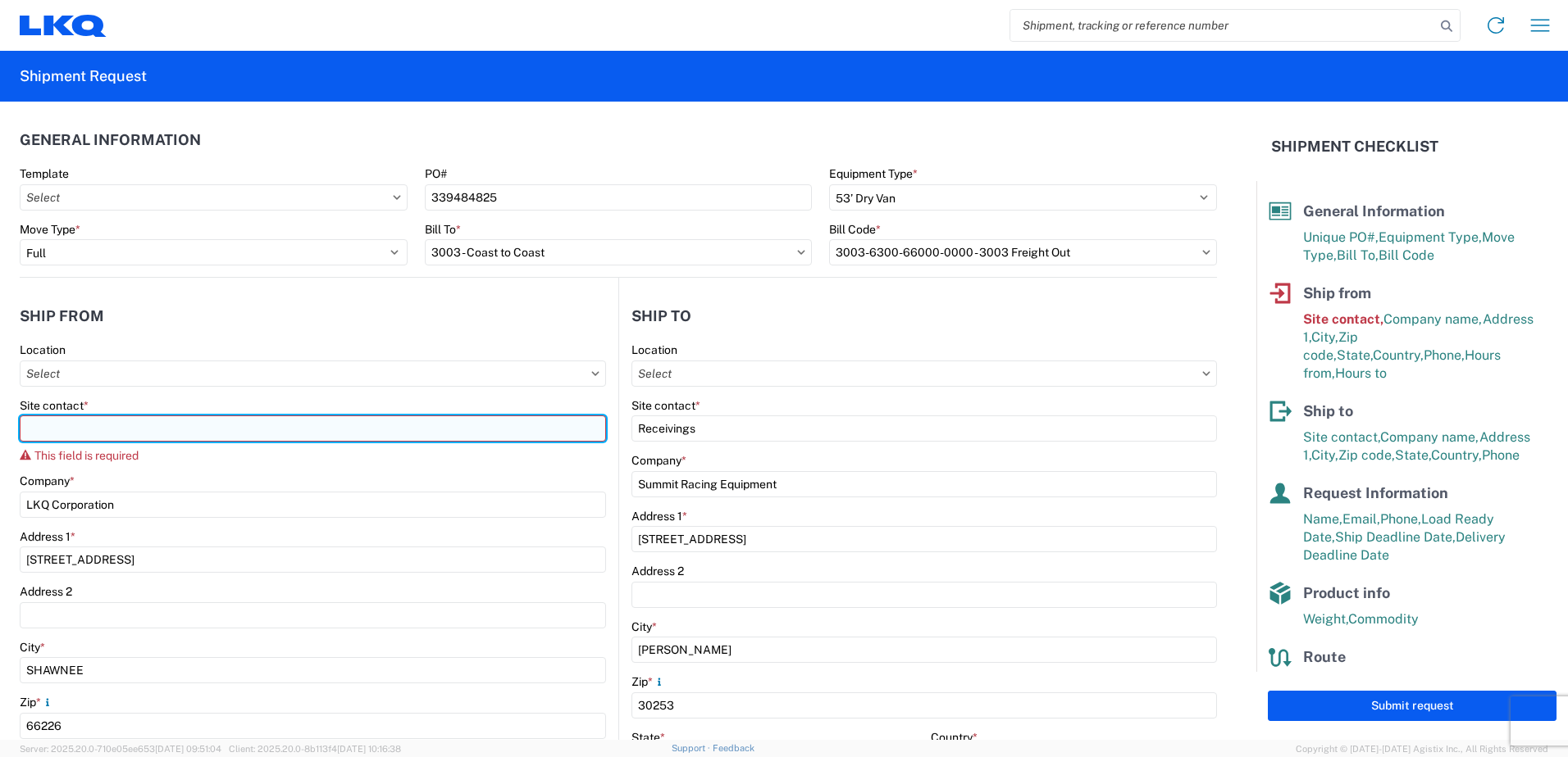
click at [206, 433] on input "Site contact *" at bounding box center [313, 428] width 586 height 26
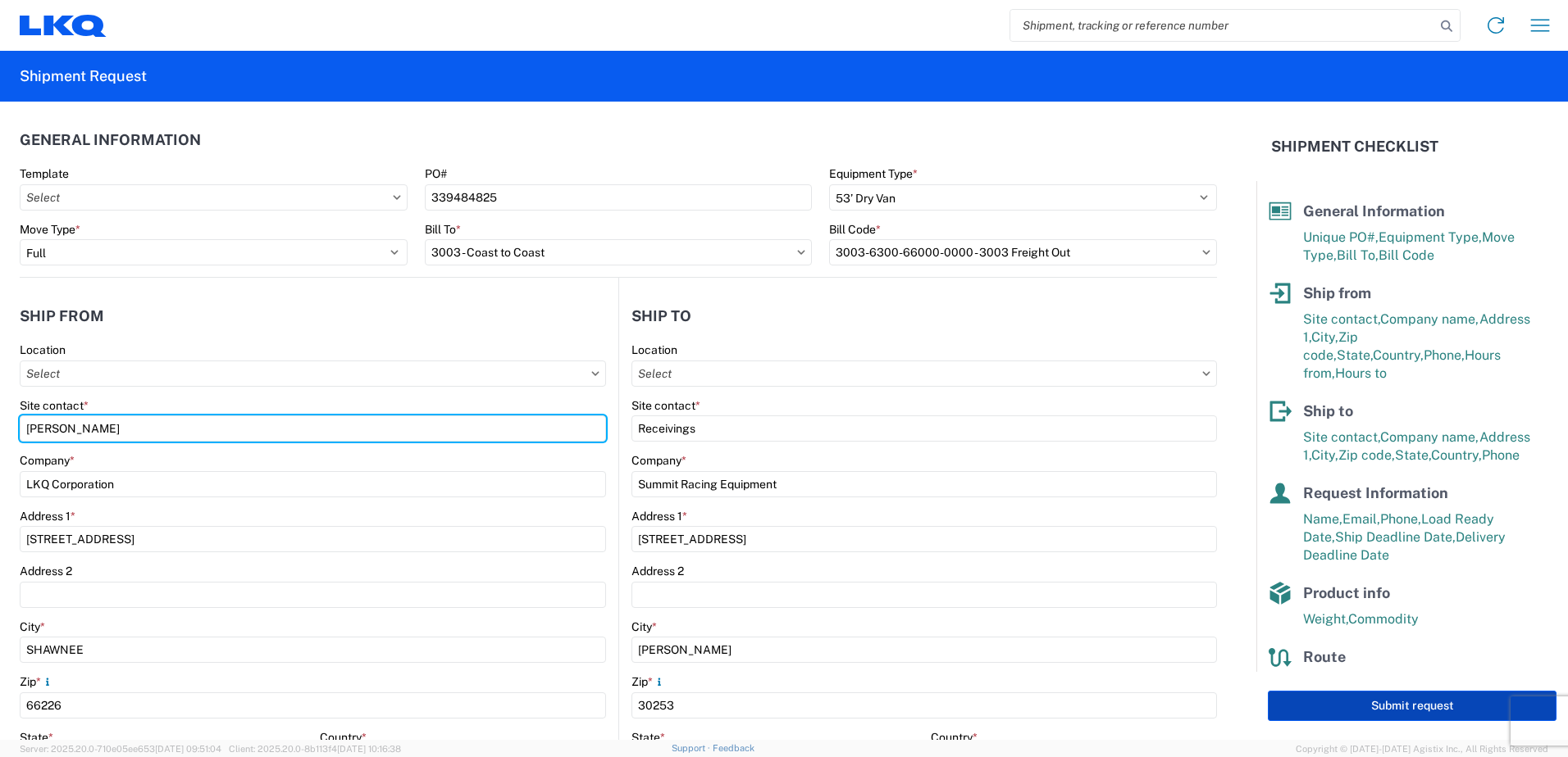
type input "[PERSON_NAME]"
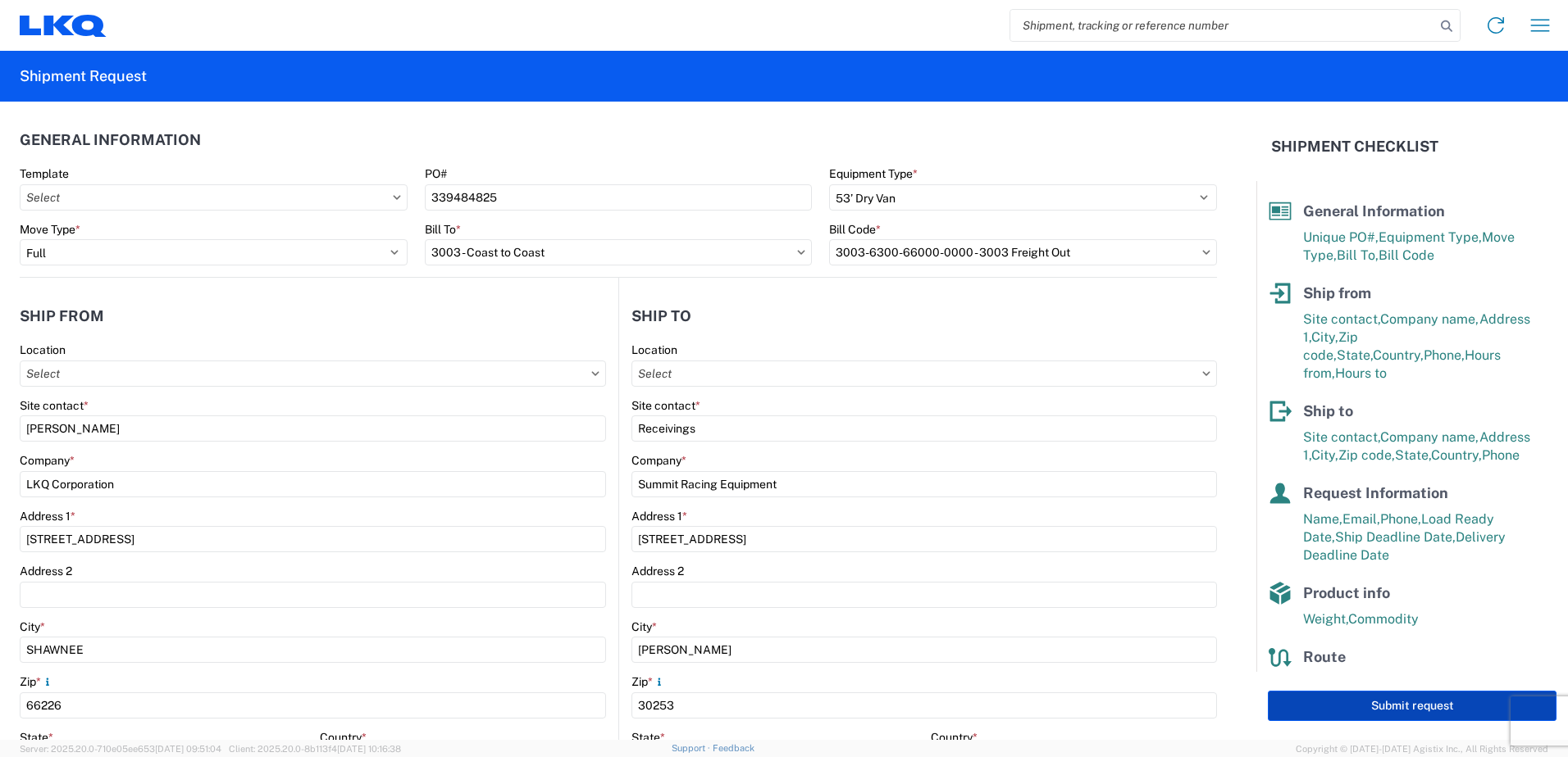
click at [1305, 708] on button "Submit request" at bounding box center [1411, 706] width 289 height 31
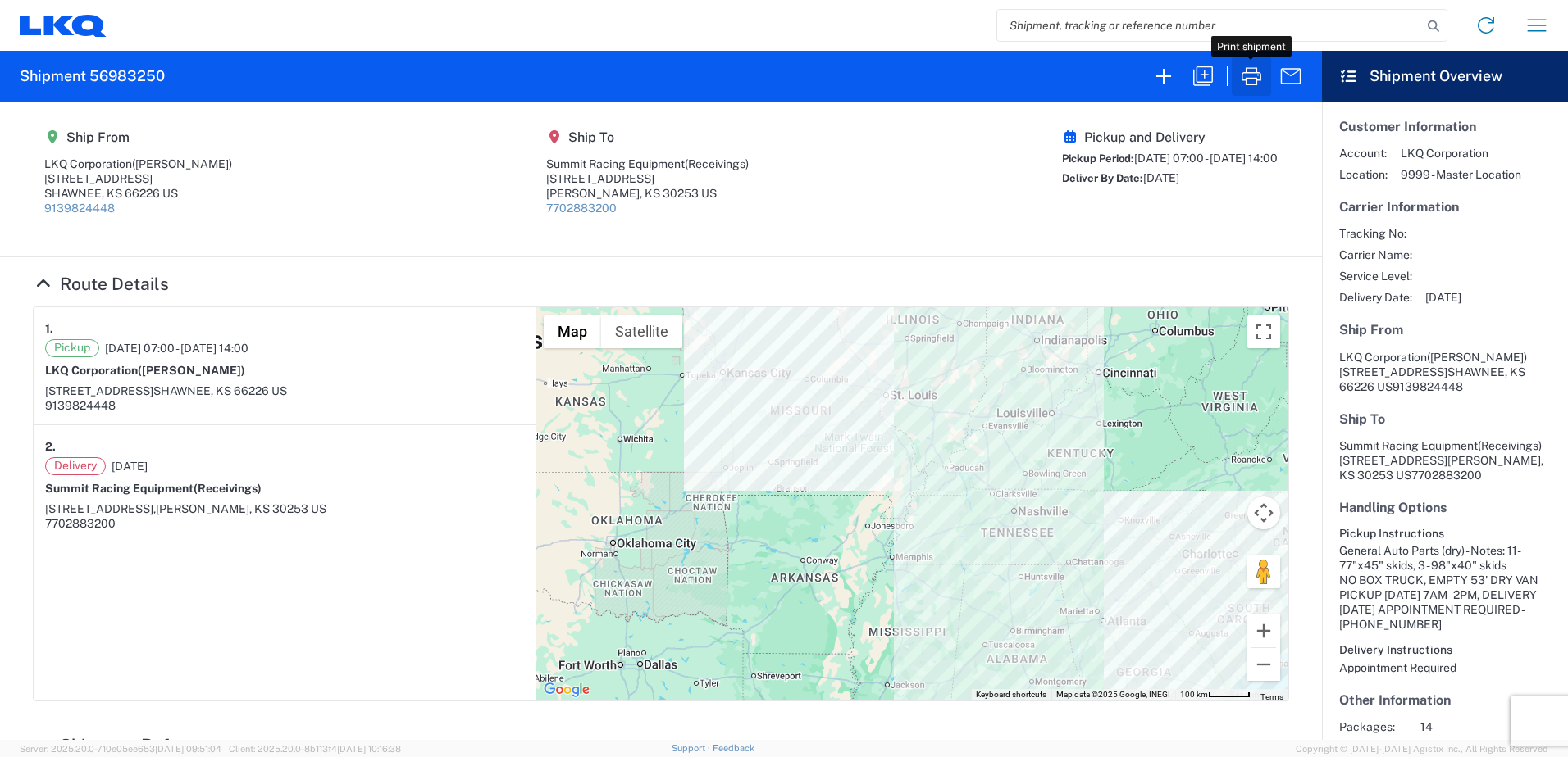
click at [1250, 80] on icon "button" at bounding box center [1251, 76] width 26 height 26
